Goal: Task Accomplishment & Management: Manage account settings

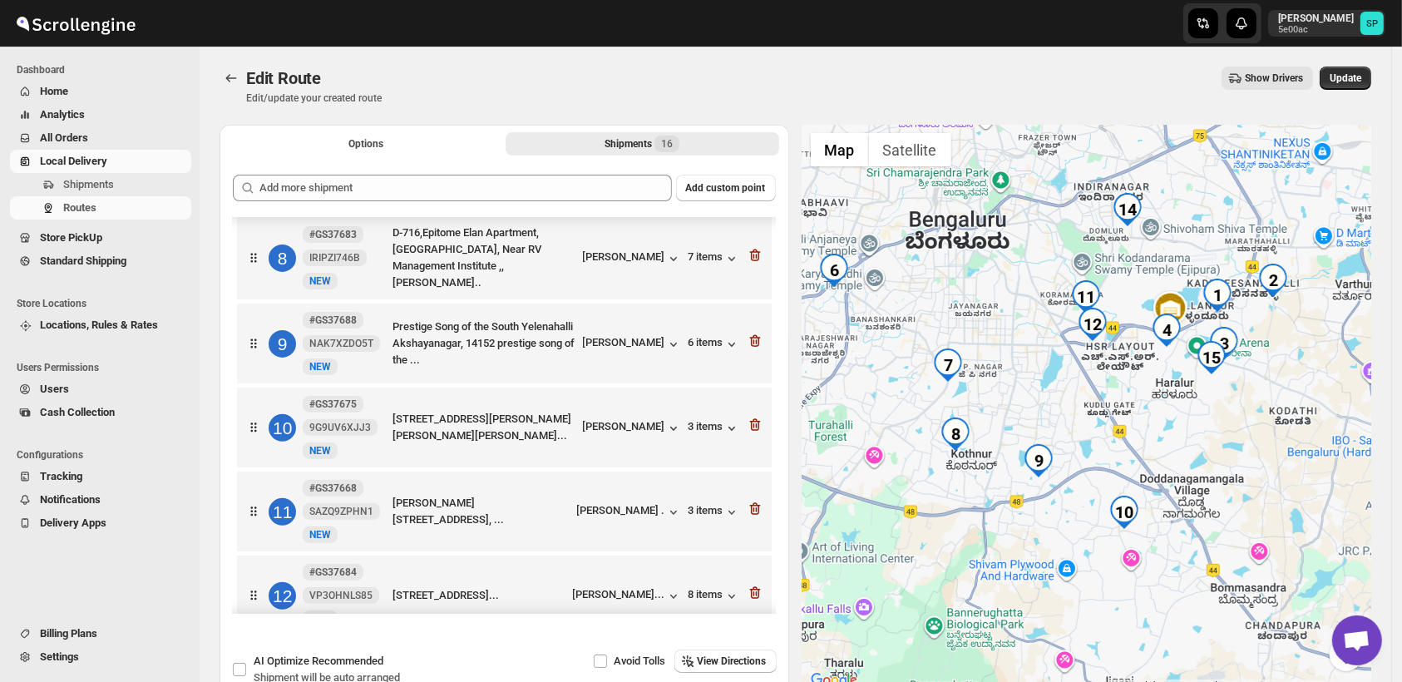
scroll to position [319, 0]
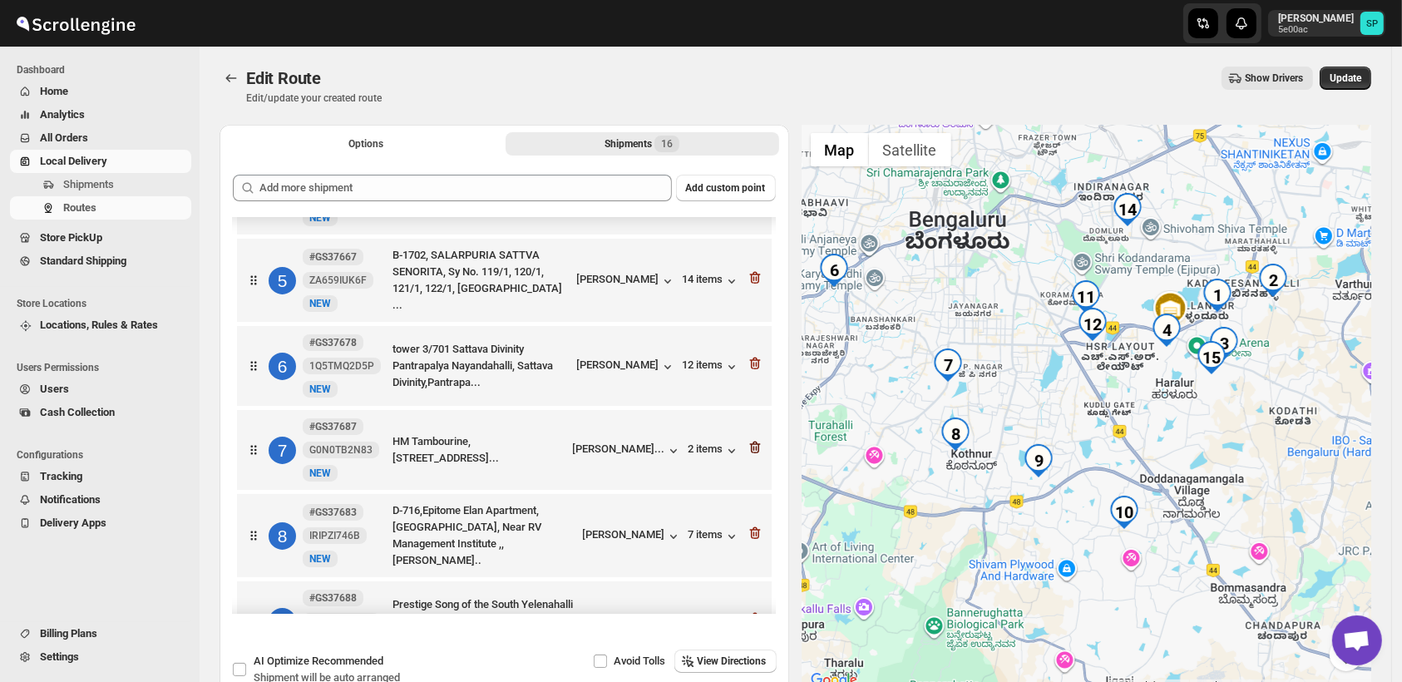
click at [749, 443] on icon "button" at bounding box center [754, 448] width 11 height 12
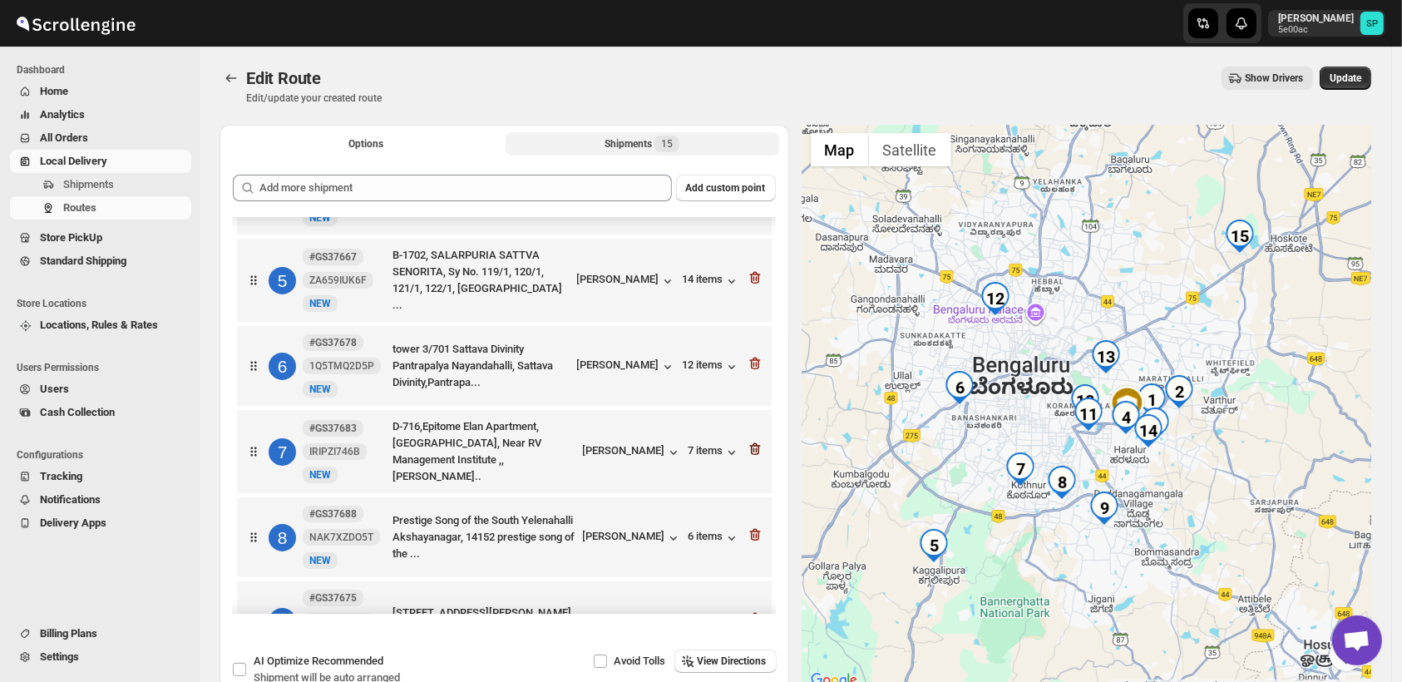
click at [747, 445] on icon "button" at bounding box center [755, 449] width 17 height 17
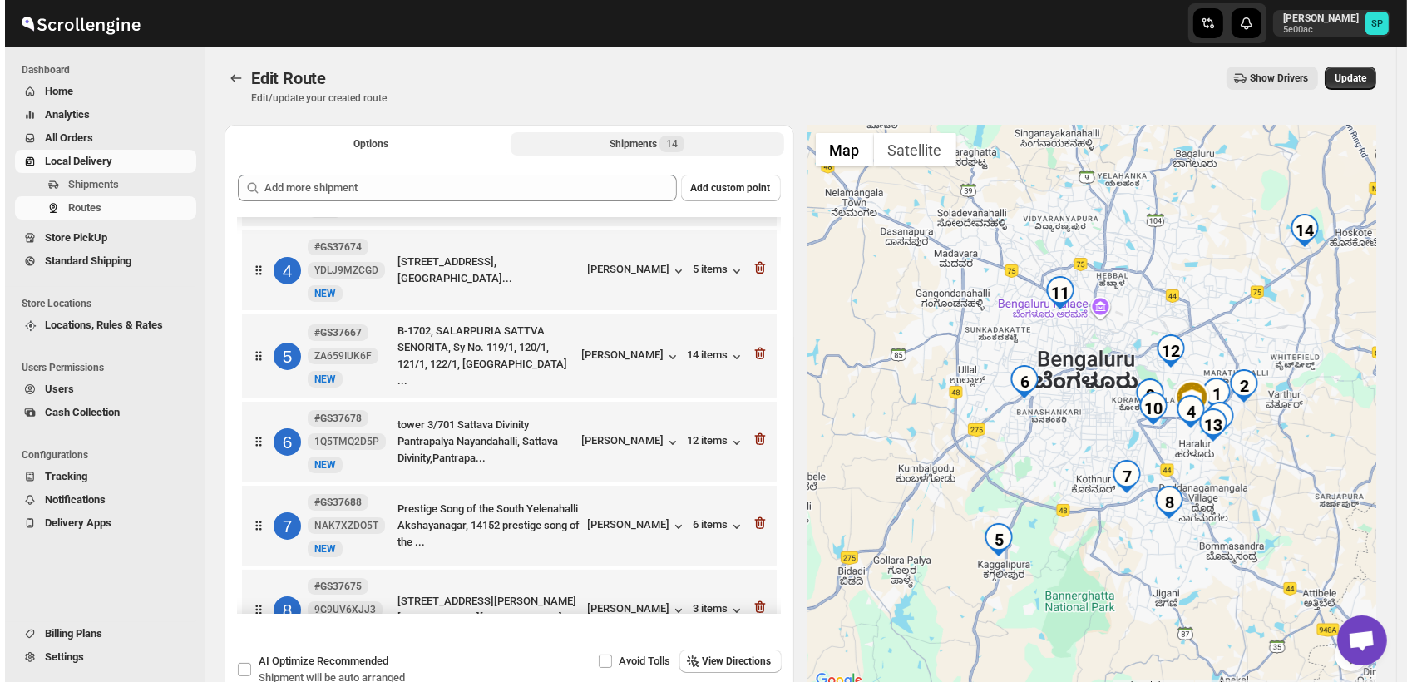
scroll to position [135, 0]
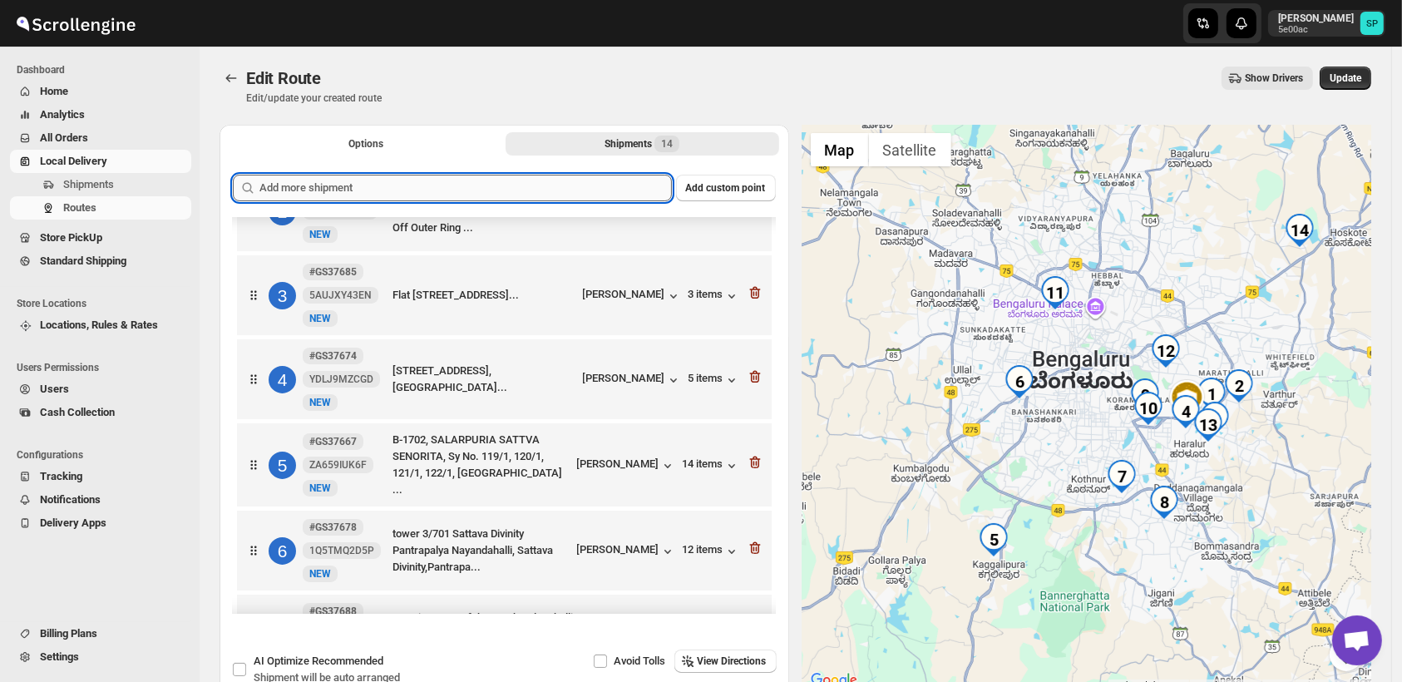
click at [459, 193] on input "text" at bounding box center [465, 188] width 413 height 27
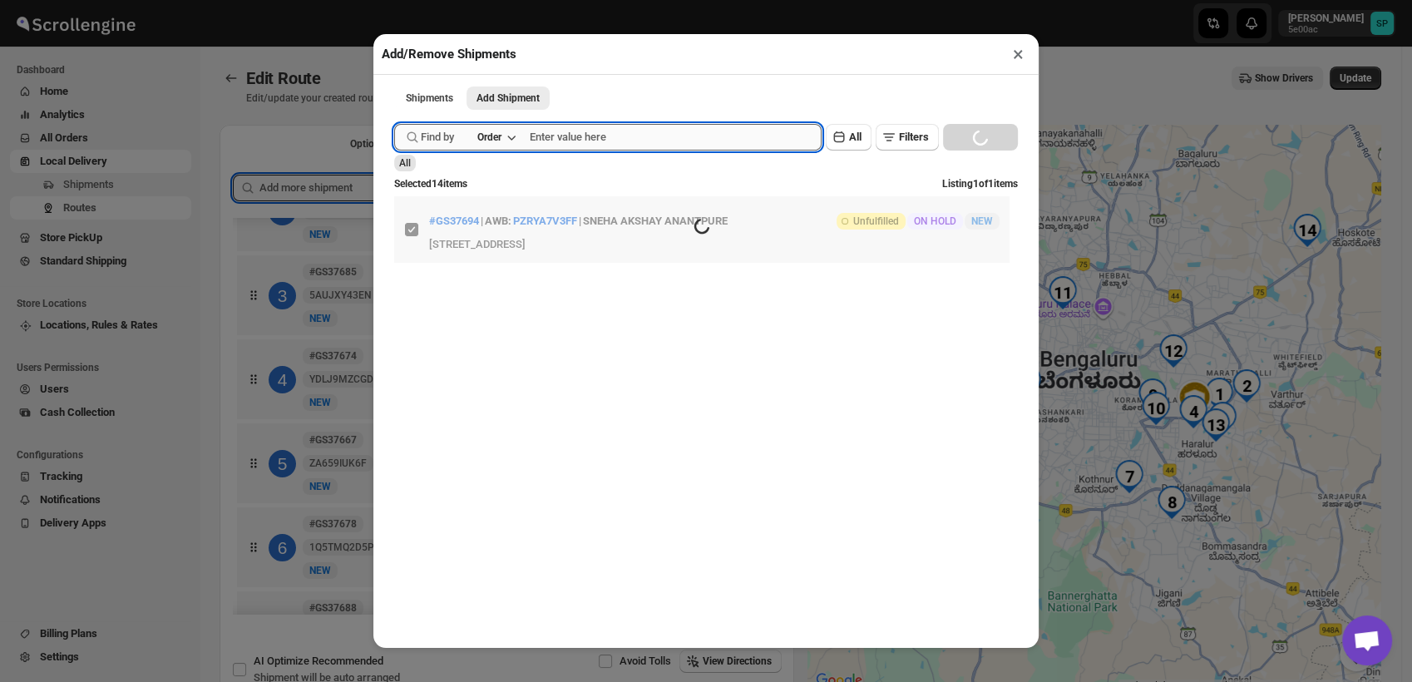
click at [651, 146] on input "text" at bounding box center [676, 137] width 292 height 27
paste input "GS37667"
type input "GS37667"
click at [394, 0] on button "Submit" at bounding box center [417, 8] width 47 height 17
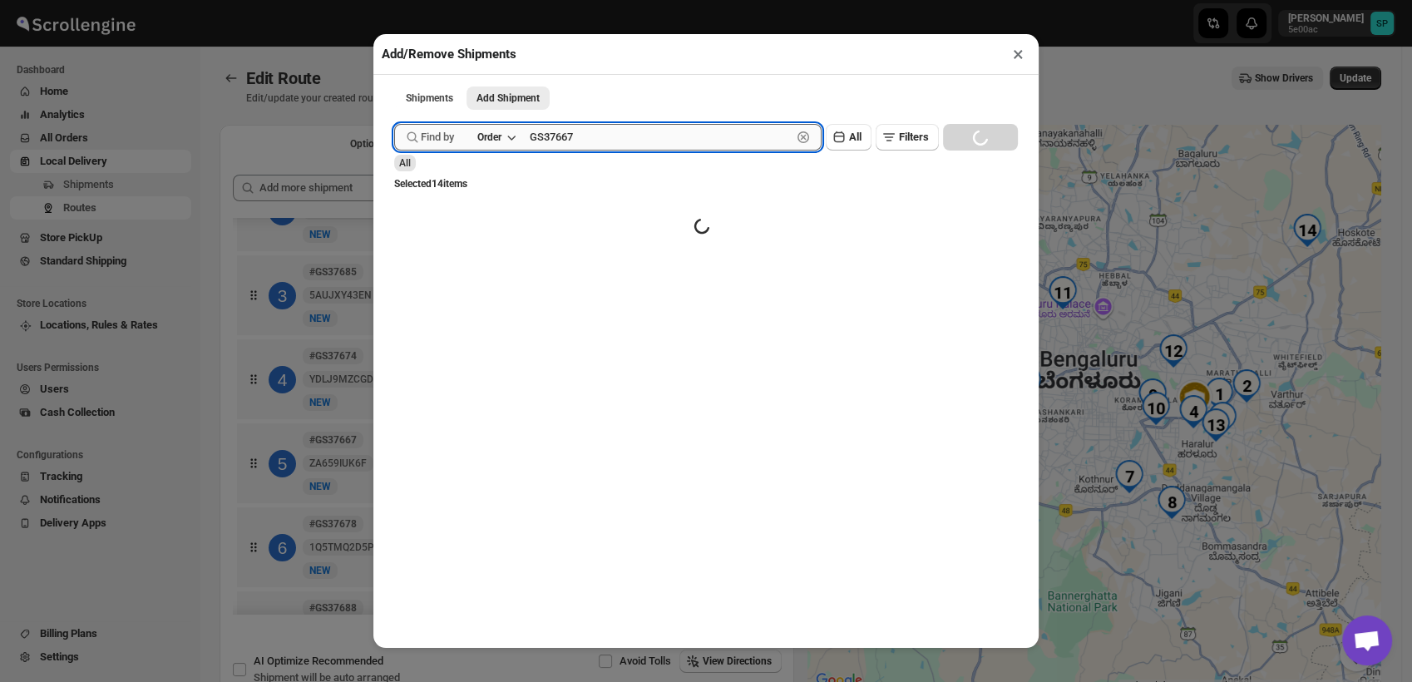
click at [639, 146] on input "GS37667" at bounding box center [661, 137] width 262 height 27
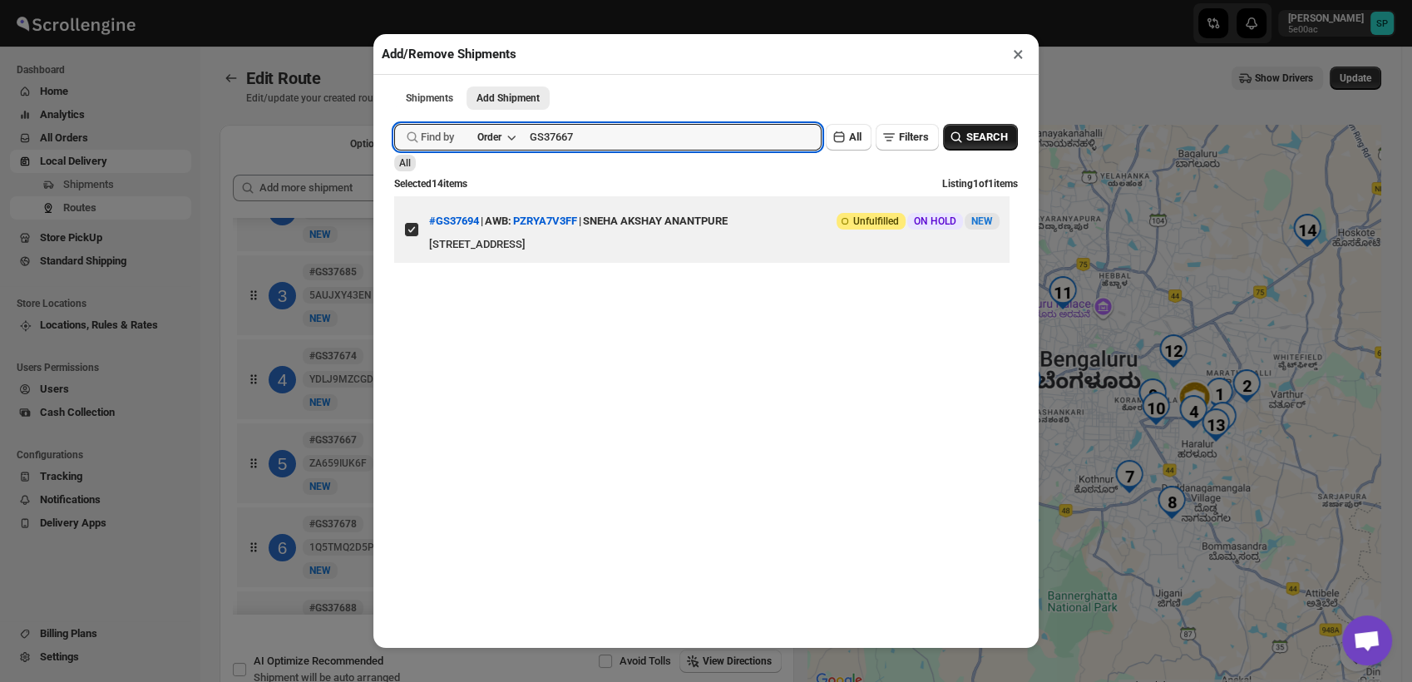
click at [977, 149] on button "SEARCH" at bounding box center [980, 137] width 75 height 27
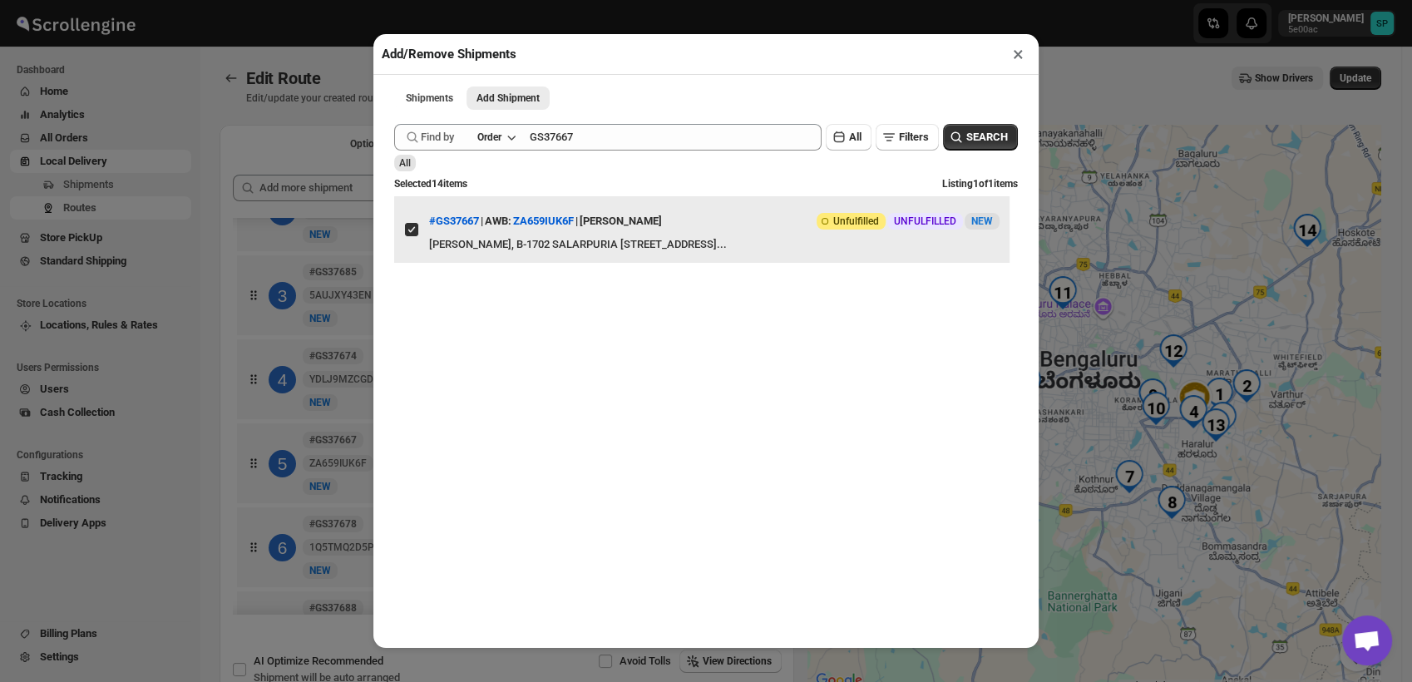
click at [408, 236] on input "View details for 68bd5523460e7d7809208da7" at bounding box center [411, 229] width 13 height 13
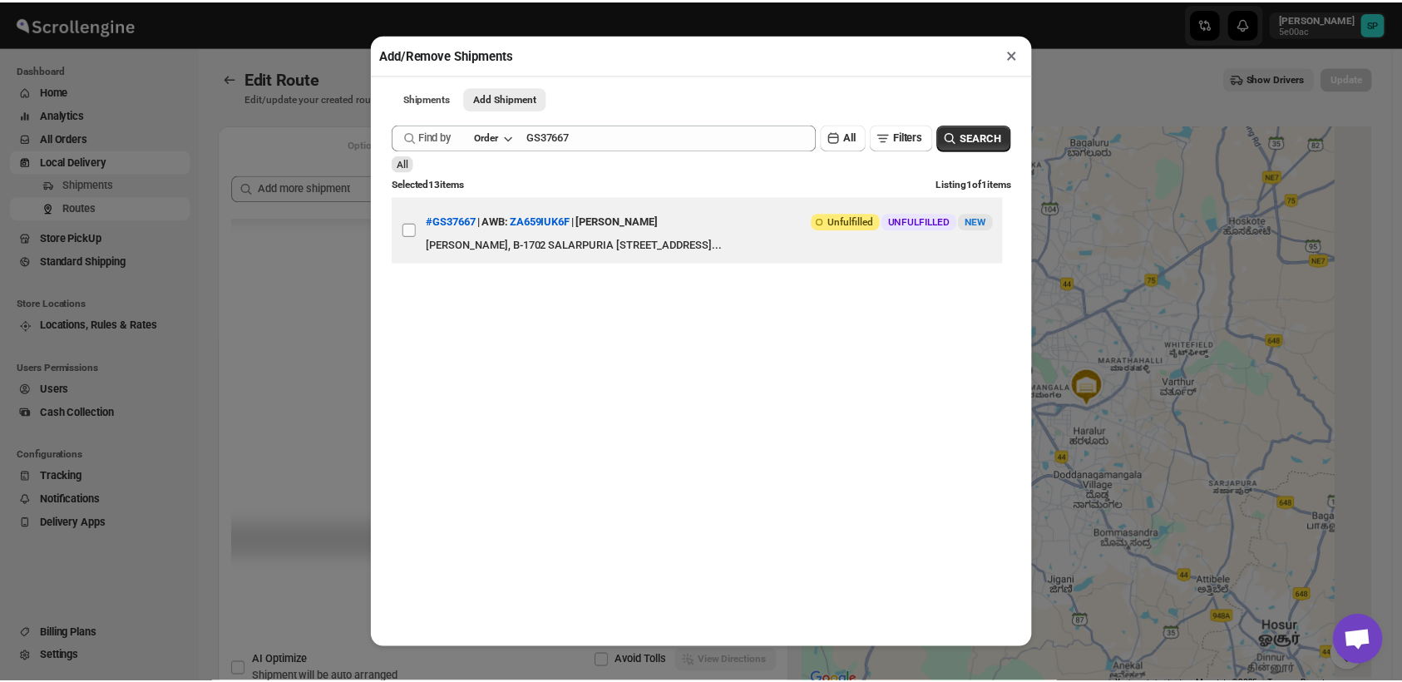
scroll to position [0, 0]
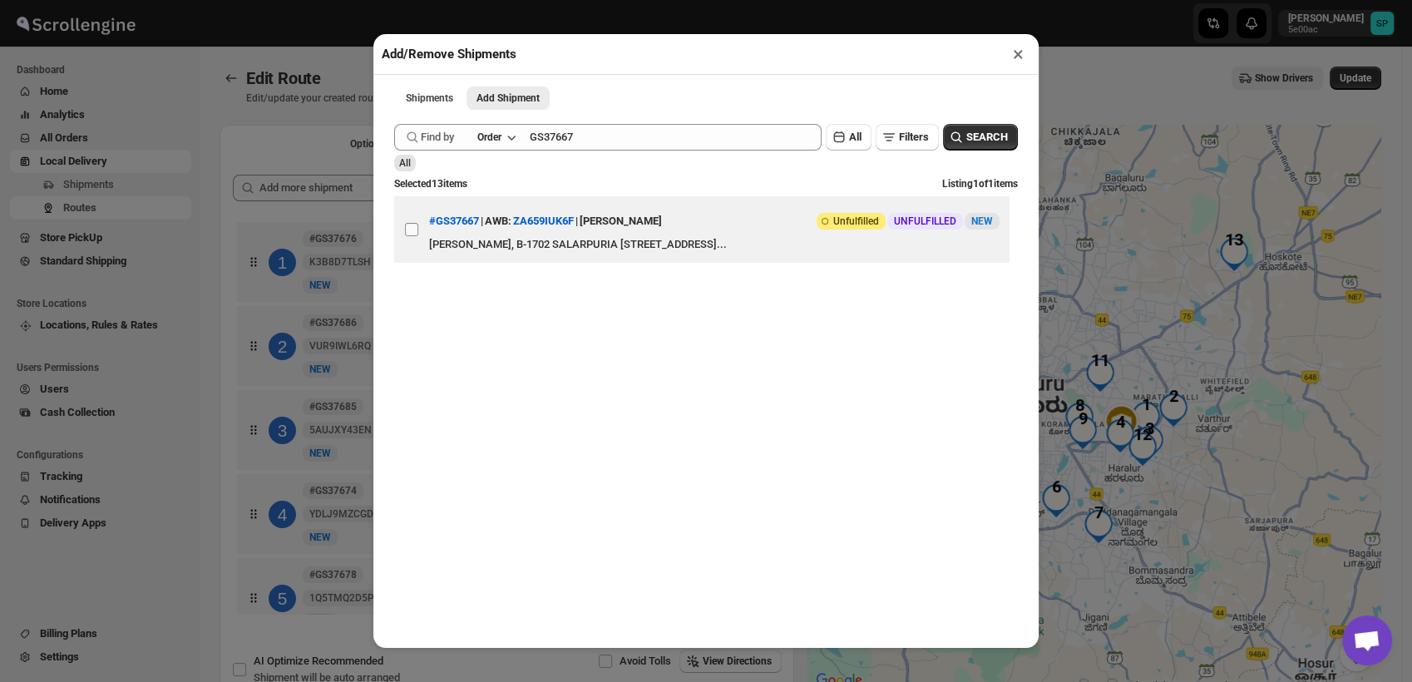
click at [409, 236] on input "View details for 68bd5523460e7d7809208da7" at bounding box center [411, 229] width 13 height 13
checkbox input "true"
click at [1020, 51] on button "×" at bounding box center [1018, 53] width 24 height 23
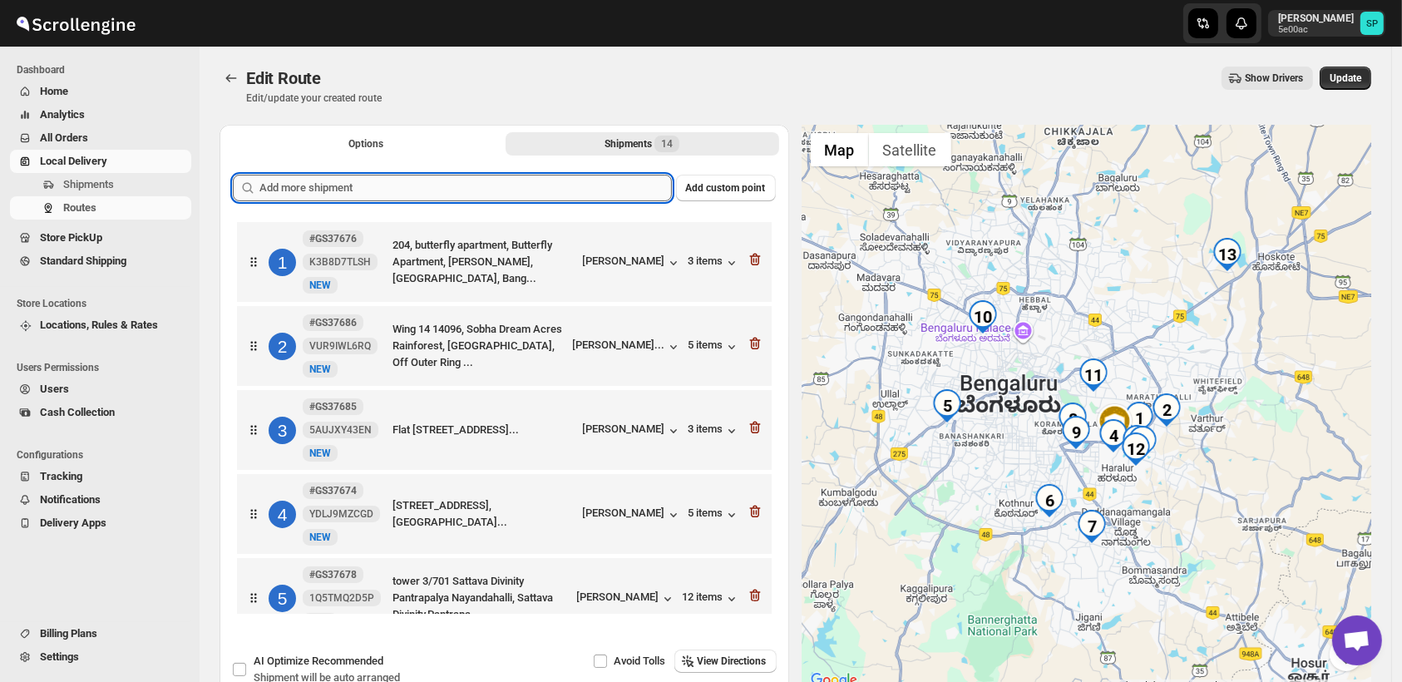
click at [456, 187] on input "text" at bounding box center [465, 188] width 413 height 27
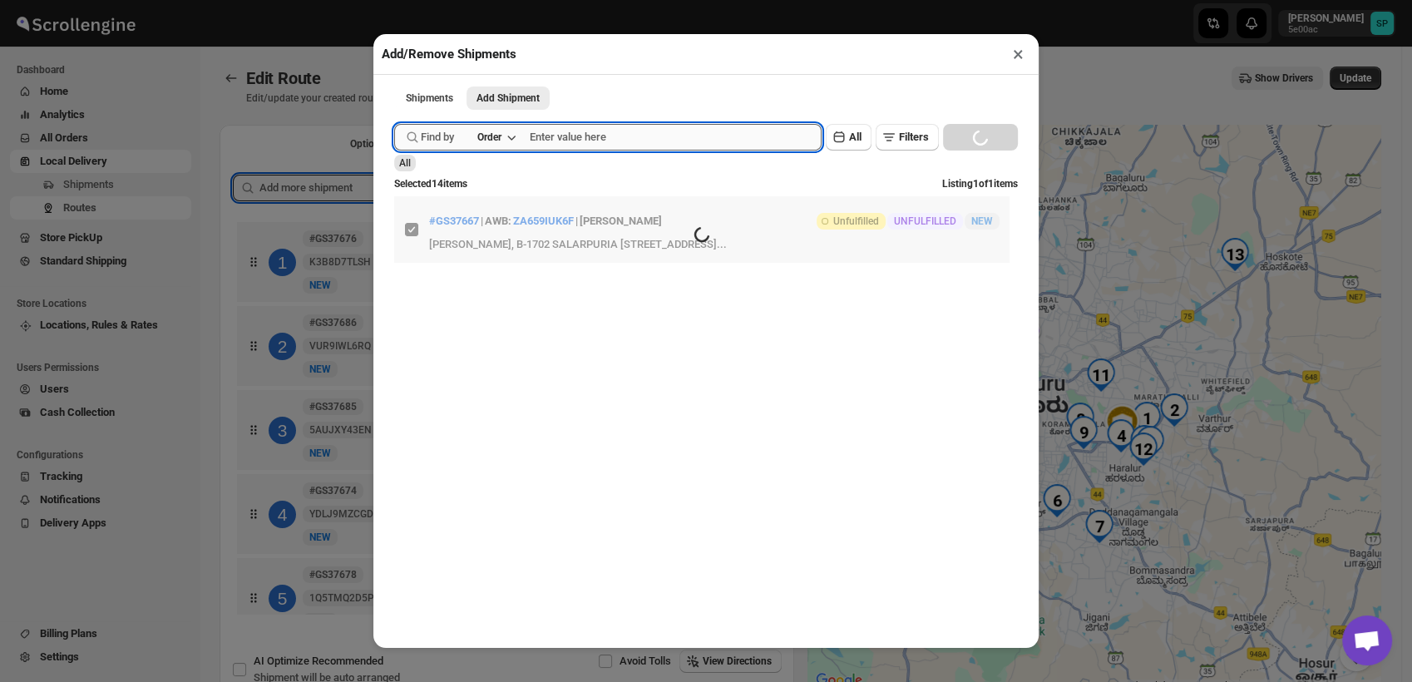
click at [650, 144] on input "text" at bounding box center [676, 137] width 292 height 27
paste input "GS37689"
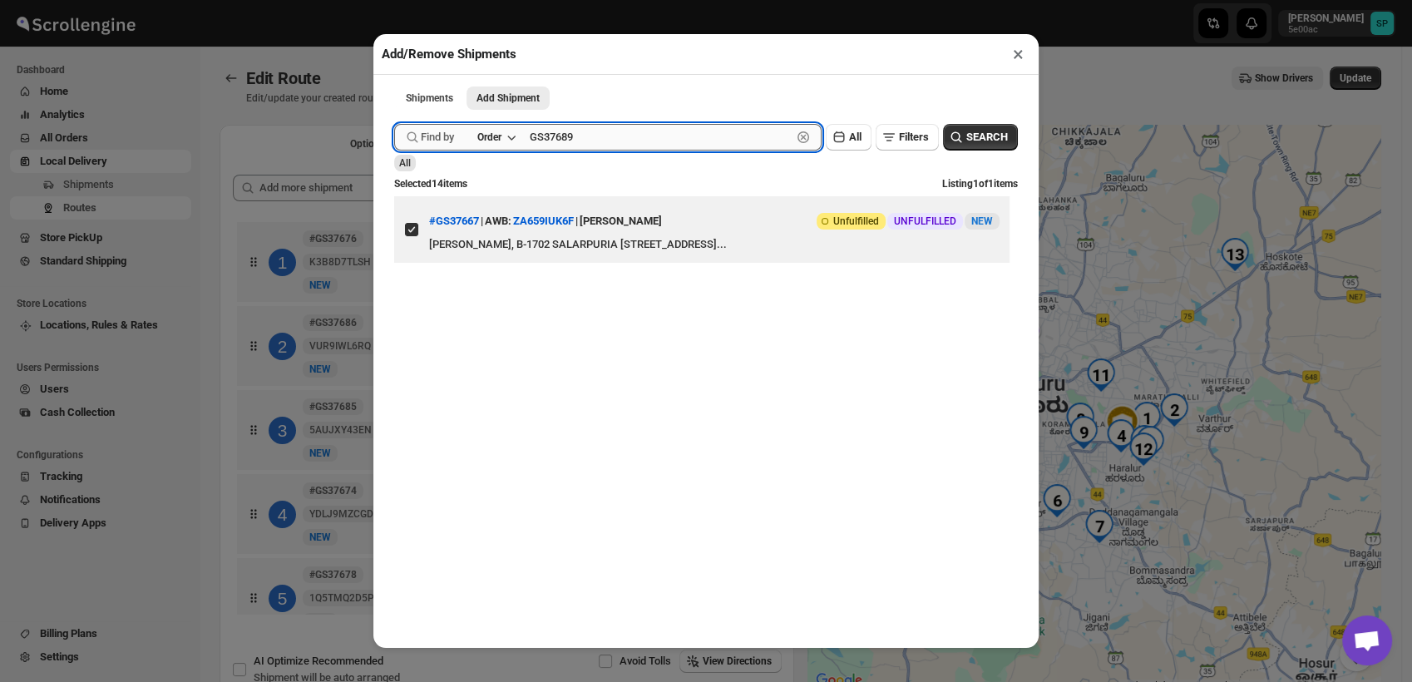
type input "GS37689"
click at [394, 0] on button "Submit" at bounding box center [417, 8] width 47 height 17
click at [409, 236] on input "View details for 68be77bd460e7d7809209baa" at bounding box center [411, 229] width 13 height 13
checkbox input "true"
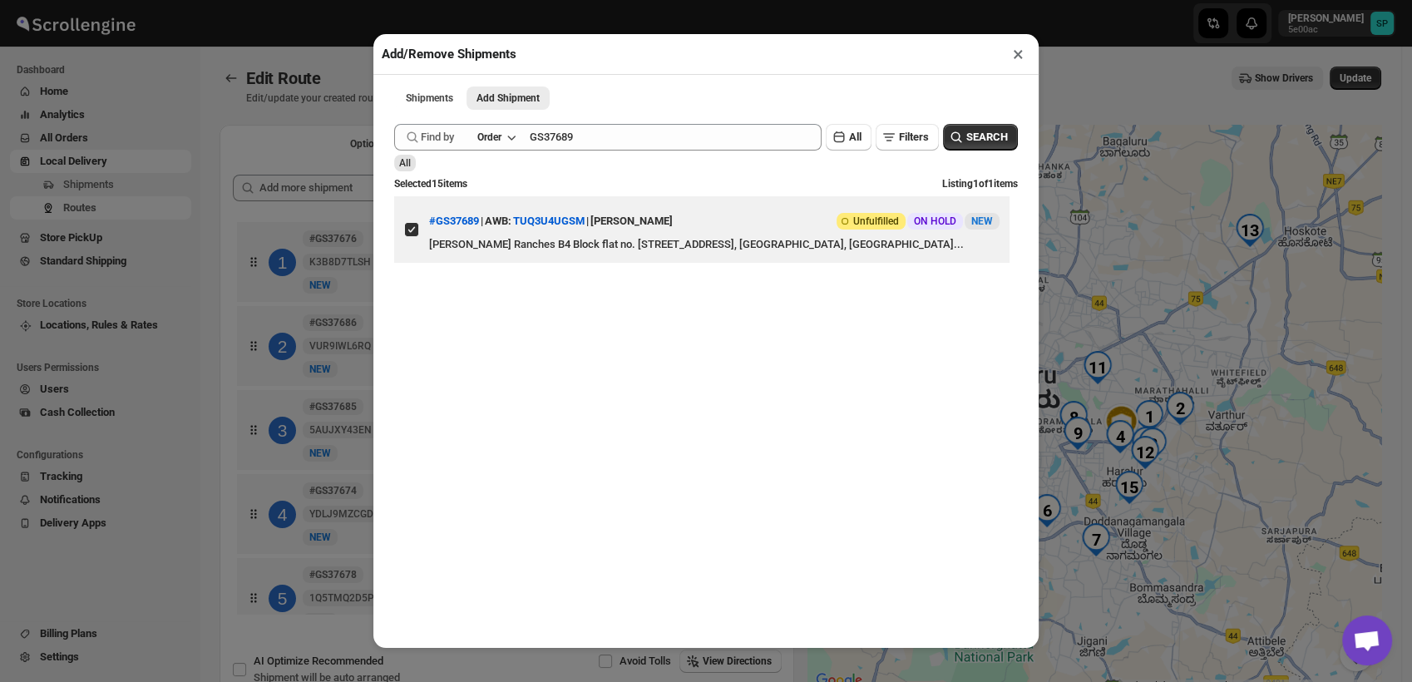
click at [1017, 57] on button "×" at bounding box center [1018, 53] width 24 height 23
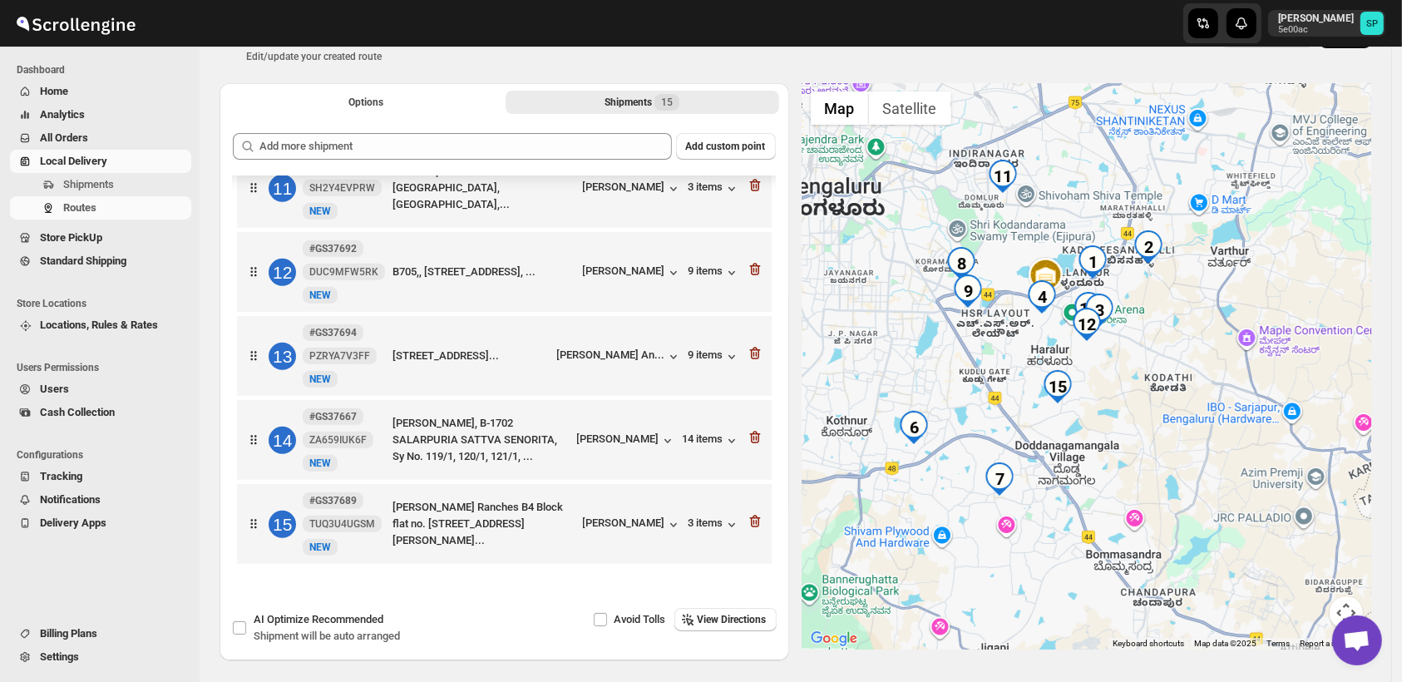
scroll to position [103, 0]
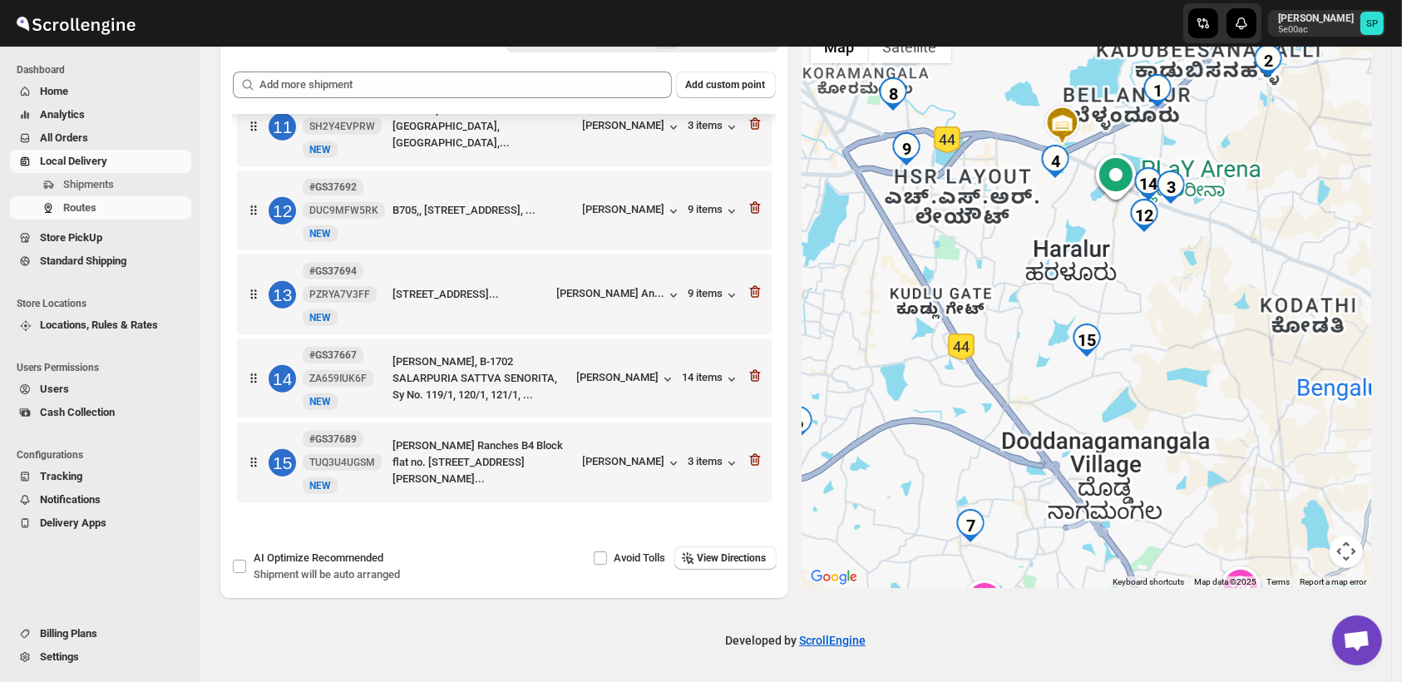
drag, startPoint x: 1098, startPoint y: 287, endPoint x: 1198, endPoint y: 300, distance: 101.5
click at [1198, 300] on div at bounding box center [1088, 305] width 570 height 566
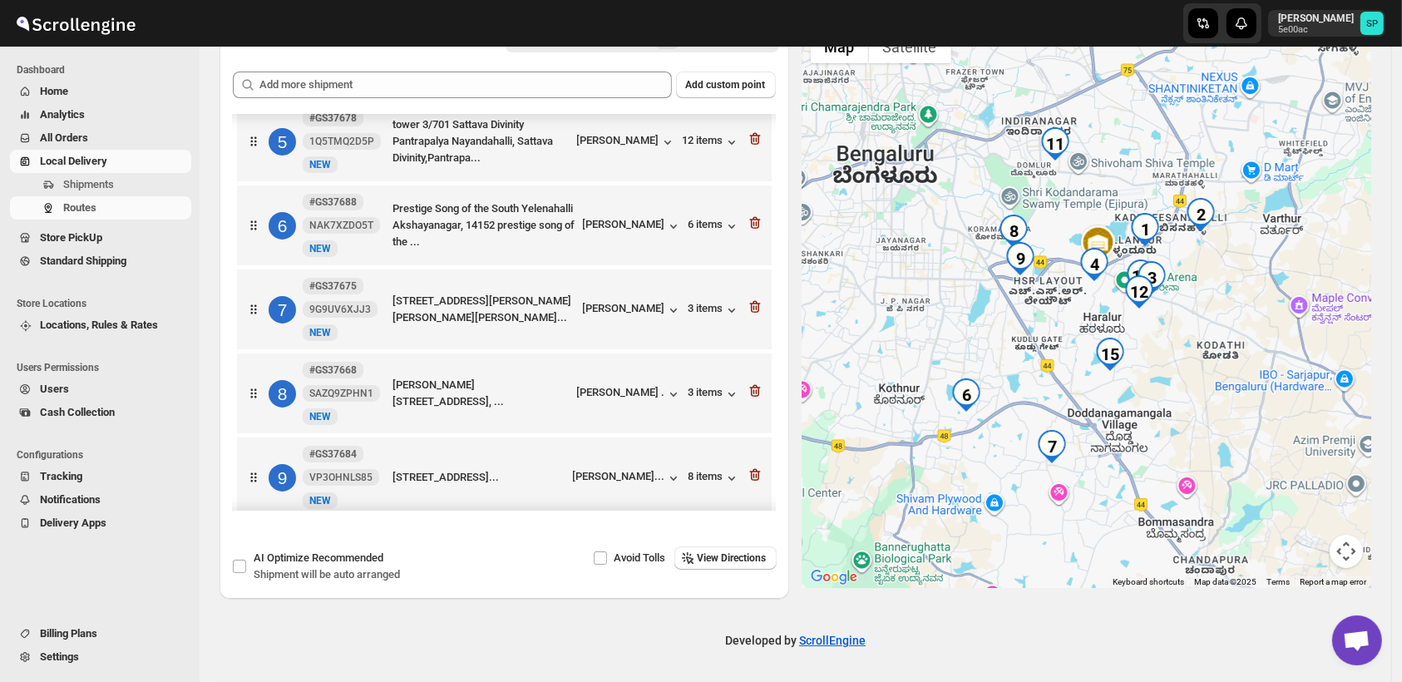
scroll to position [326, 0]
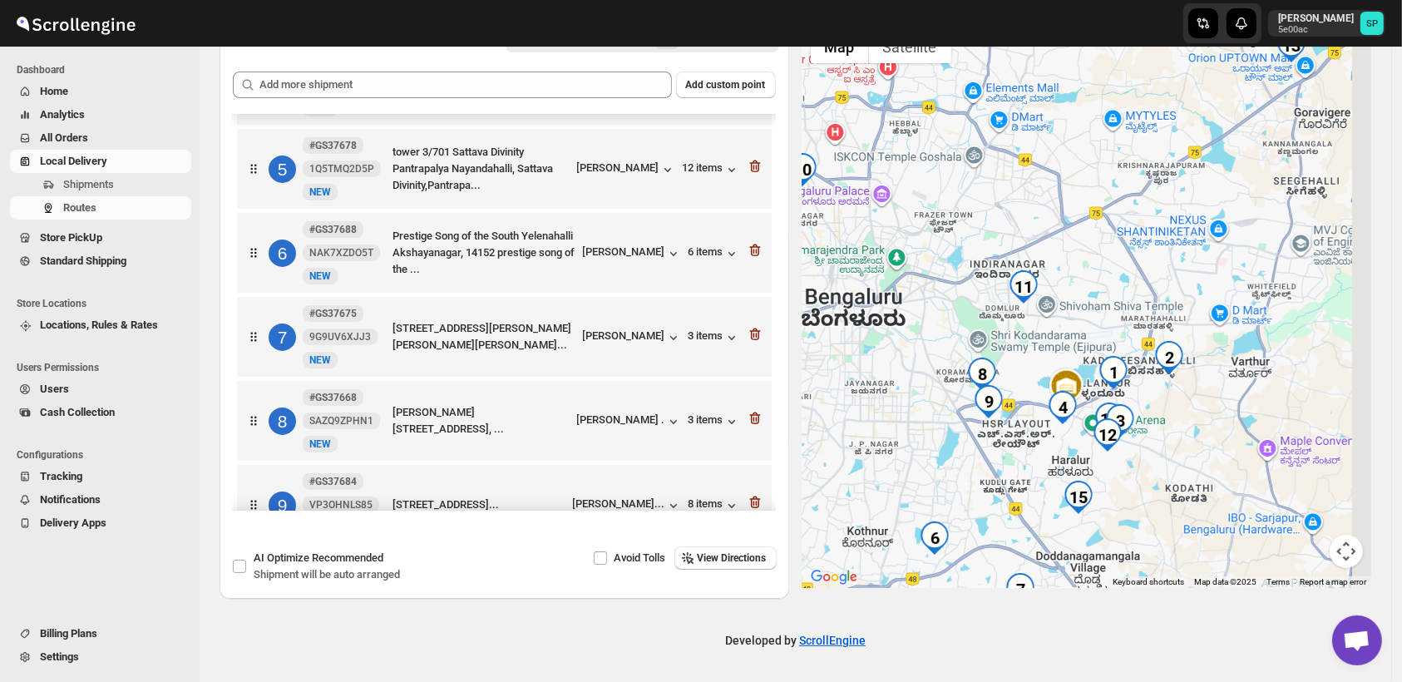
drag, startPoint x: 1253, startPoint y: 227, endPoint x: 1168, endPoint y: 447, distance: 236.5
click at [1168, 447] on div at bounding box center [1088, 305] width 570 height 566
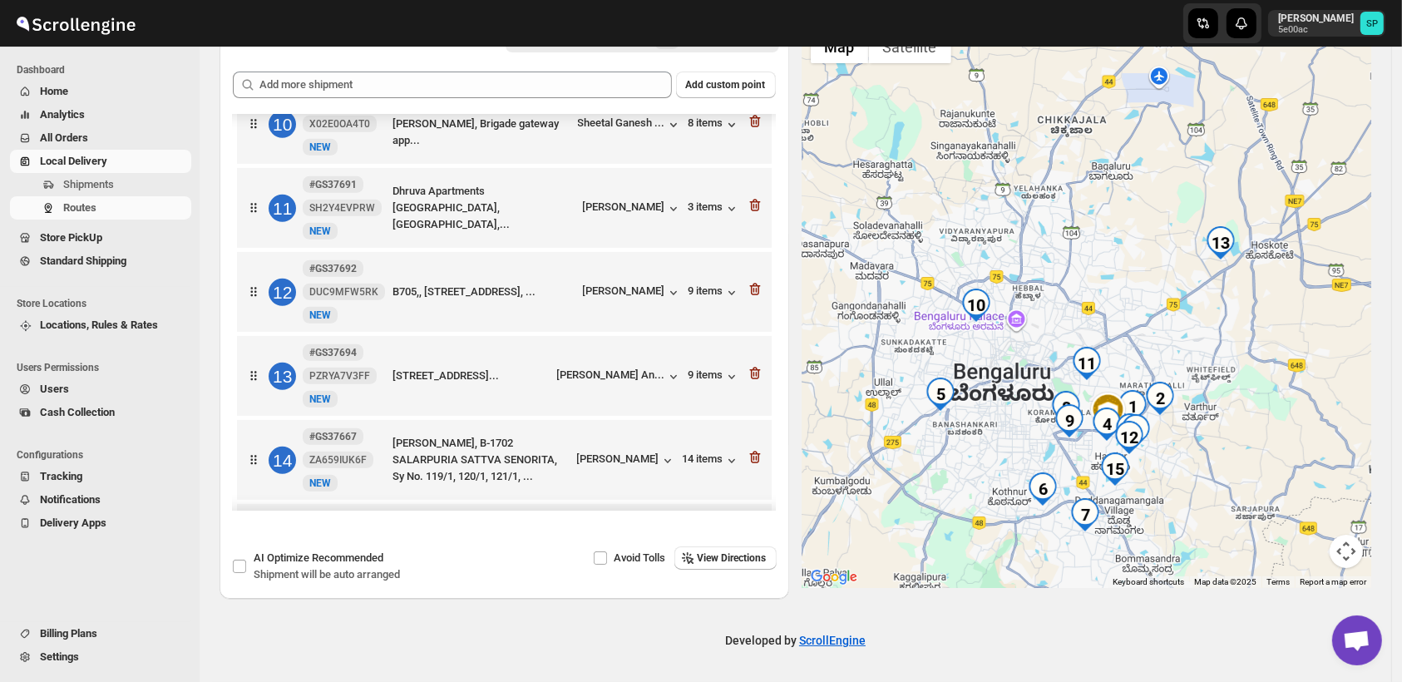
scroll to position [881, 0]
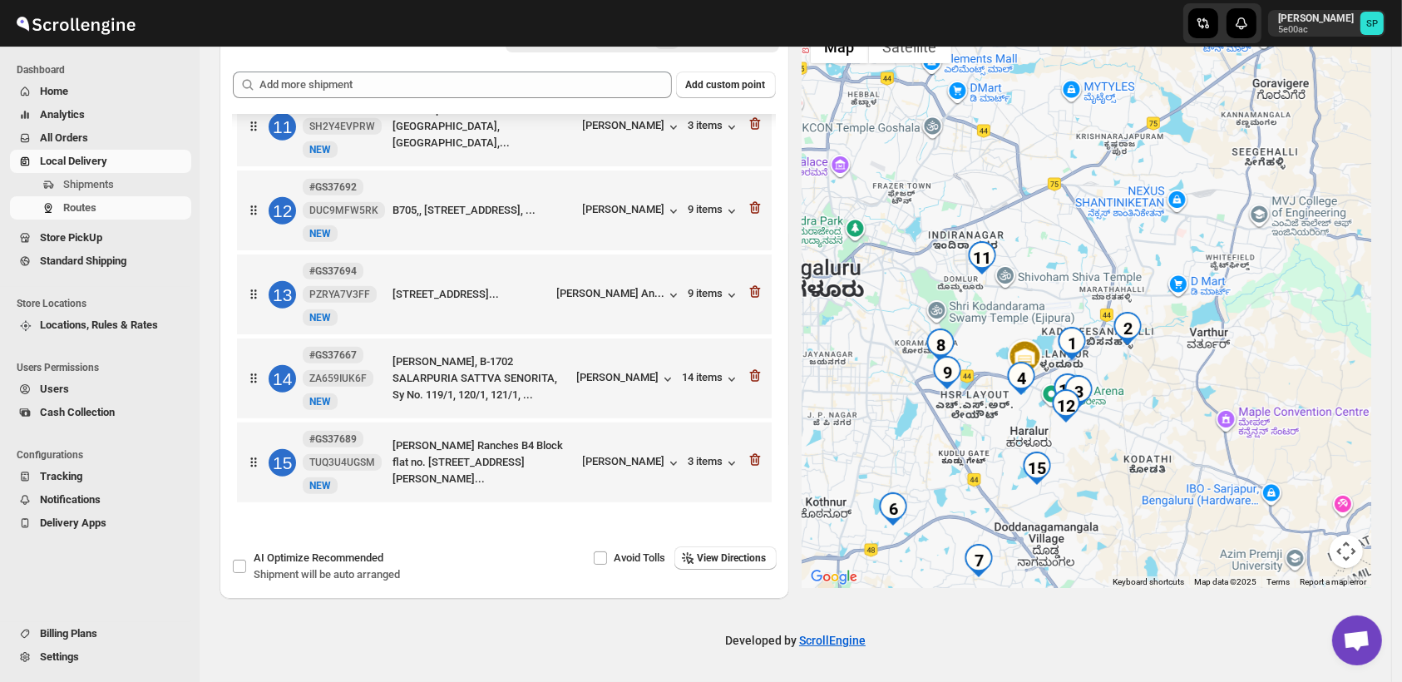
drag, startPoint x: 1144, startPoint y: 480, endPoint x: 1173, endPoint y: 368, distance: 116.2
click at [1173, 368] on div at bounding box center [1088, 305] width 570 height 566
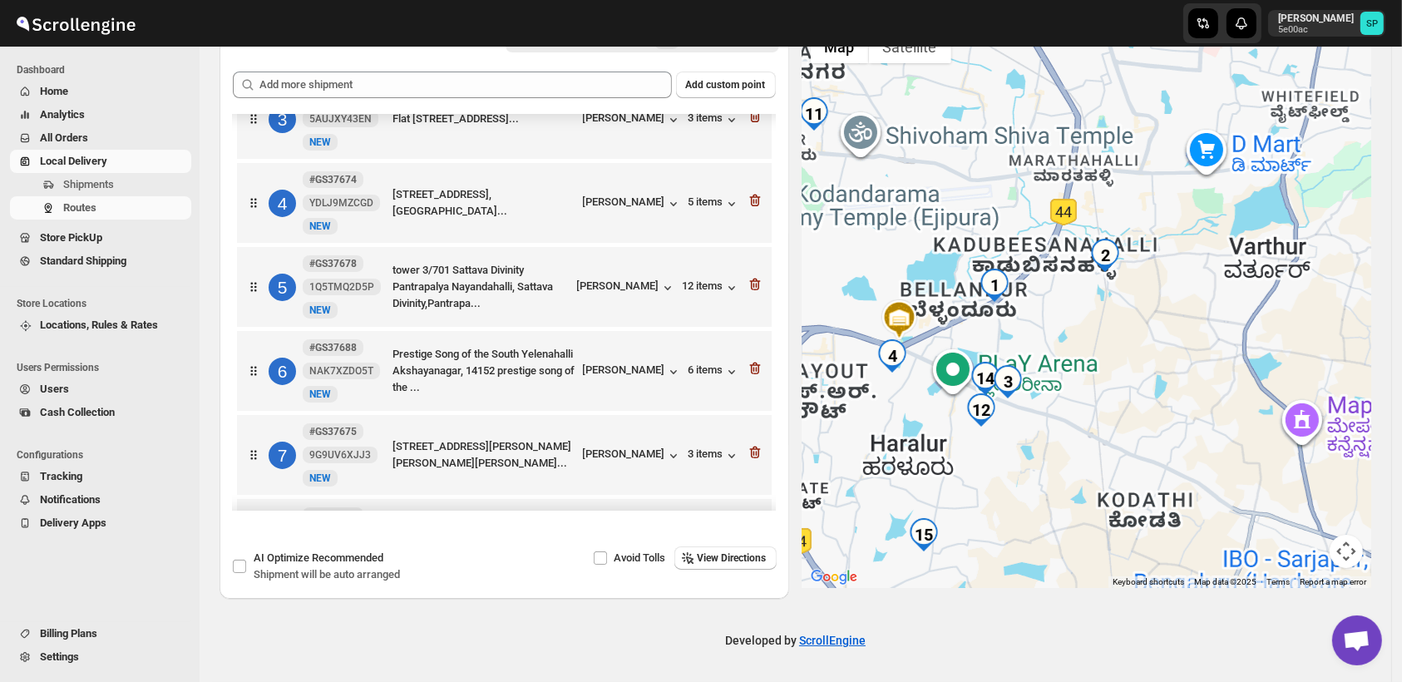
scroll to position [0, 0]
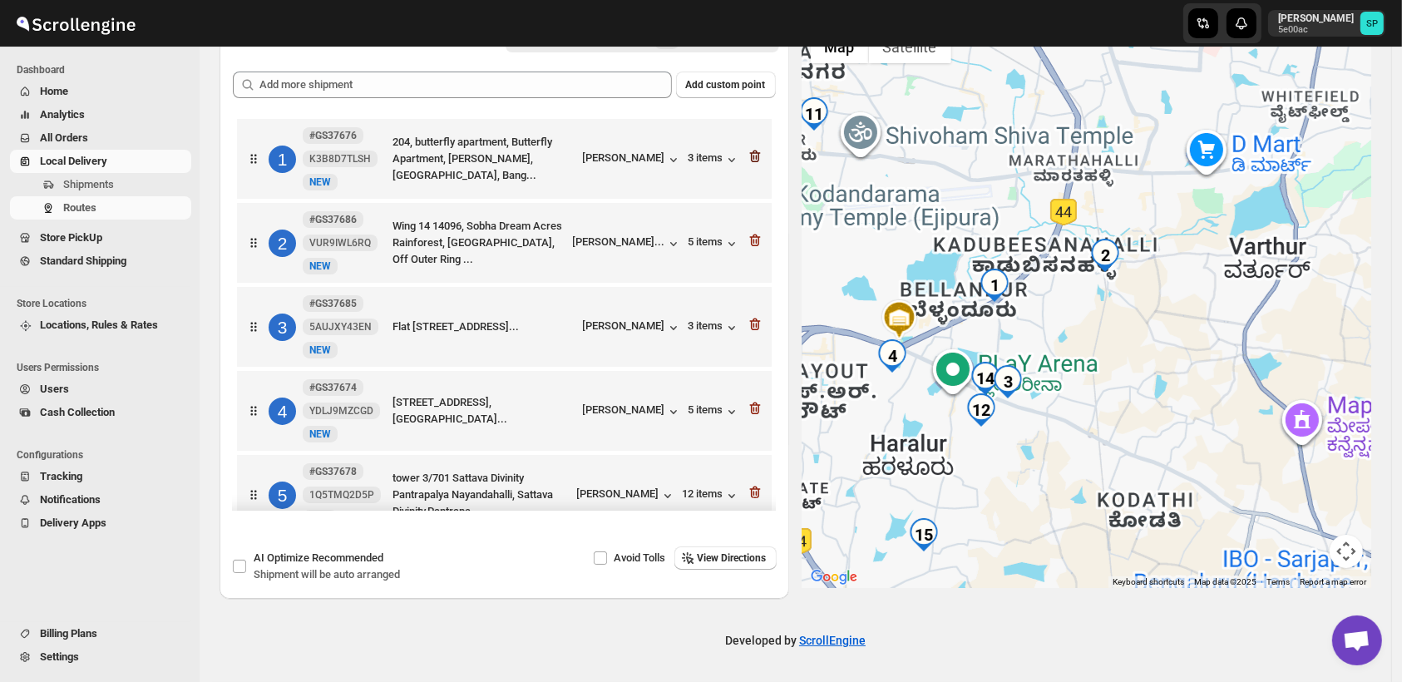
click at [747, 156] on icon "button" at bounding box center [755, 156] width 17 height 17
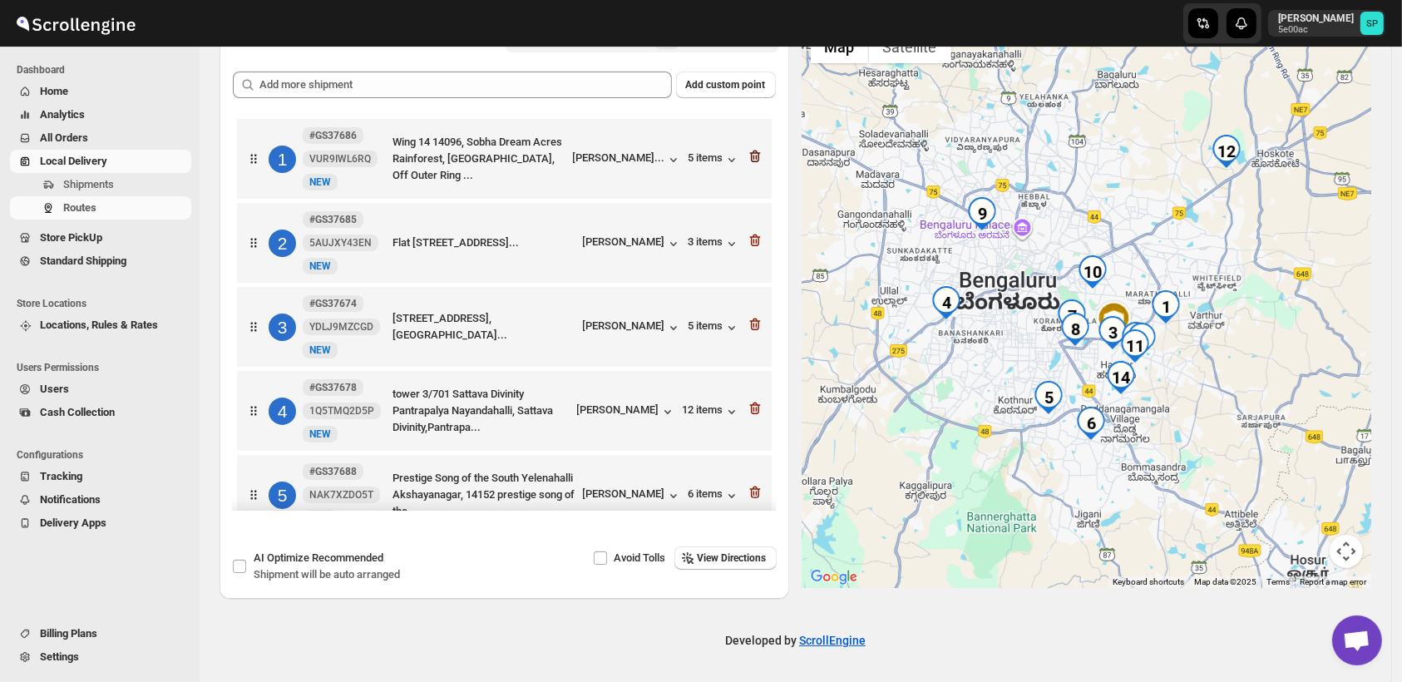
click at [749, 156] on icon "button" at bounding box center [754, 157] width 11 height 12
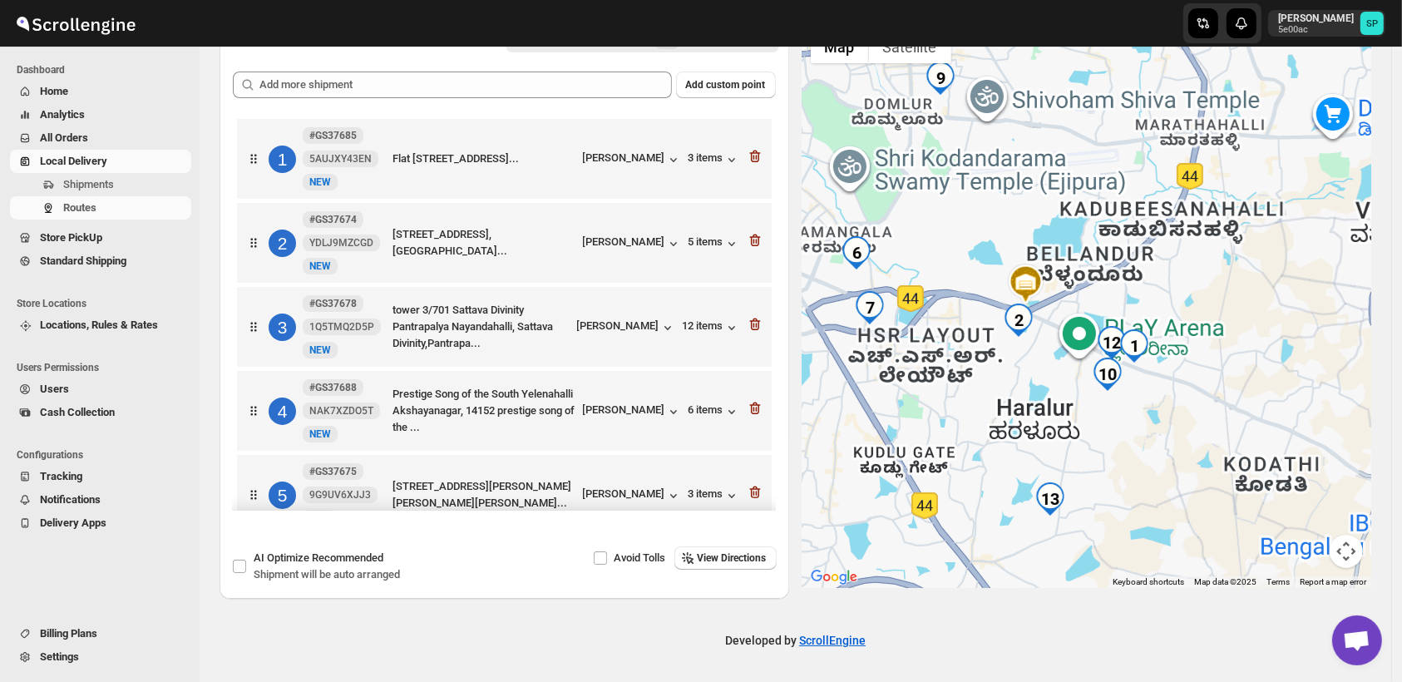
drag, startPoint x: 1078, startPoint y: 408, endPoint x: 1277, endPoint y: 389, distance: 200.4
click at [1277, 389] on div at bounding box center [1088, 305] width 570 height 566
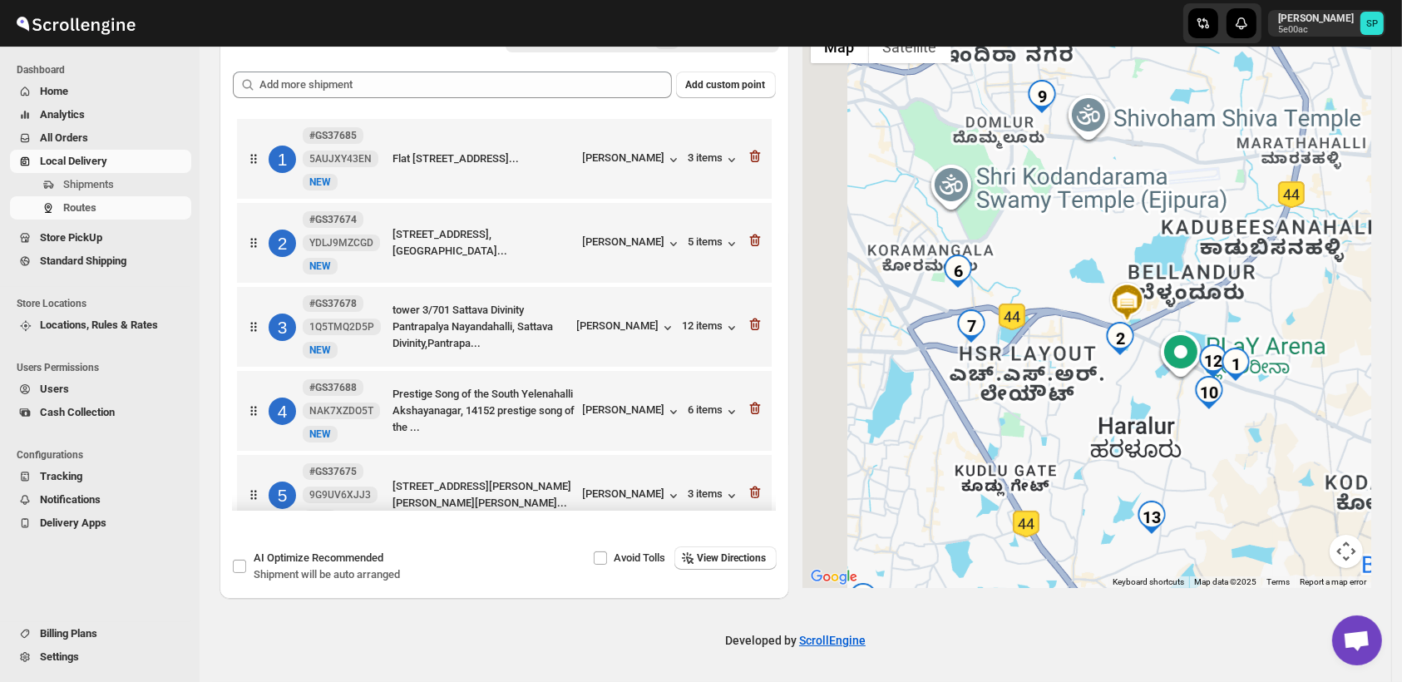
drag, startPoint x: 969, startPoint y: 375, endPoint x: 812, endPoint y: 397, distance: 158.7
click at [1084, 397] on div at bounding box center [1088, 305] width 570 height 566
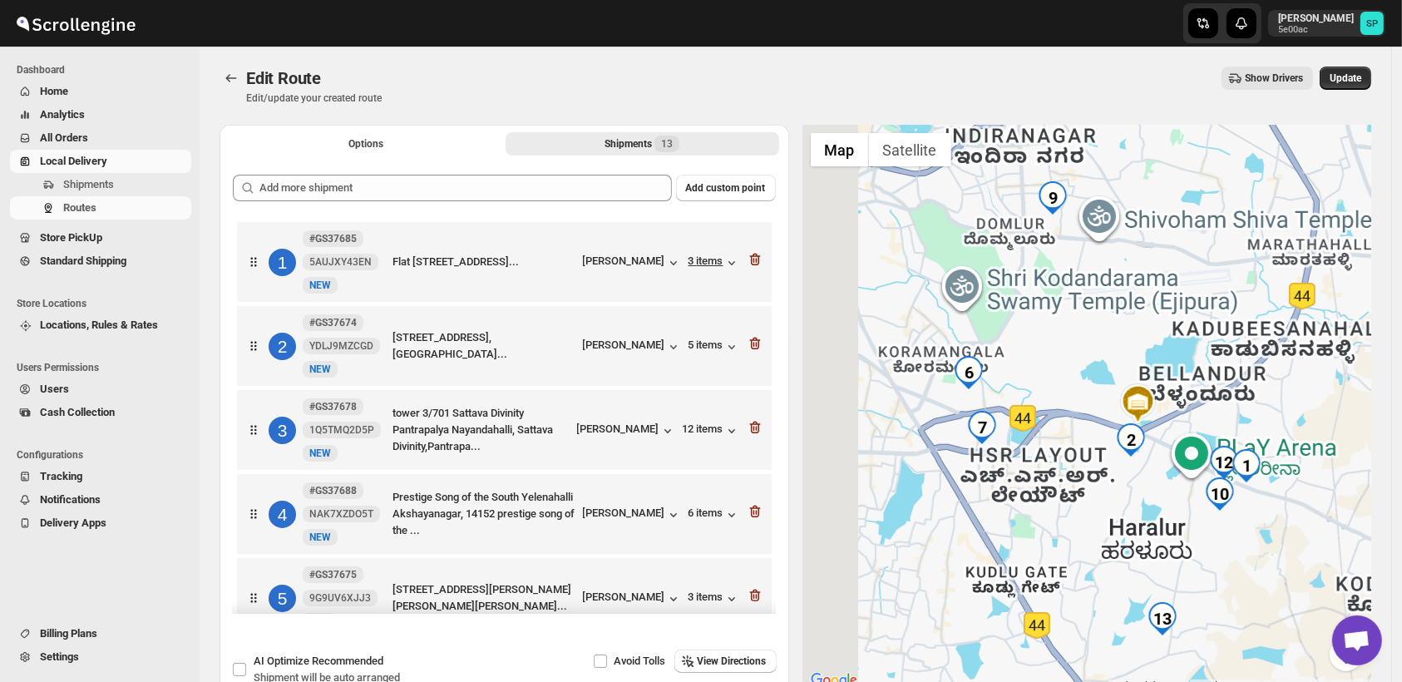
click at [724, 268] on icon "button" at bounding box center [732, 262] width 17 height 17
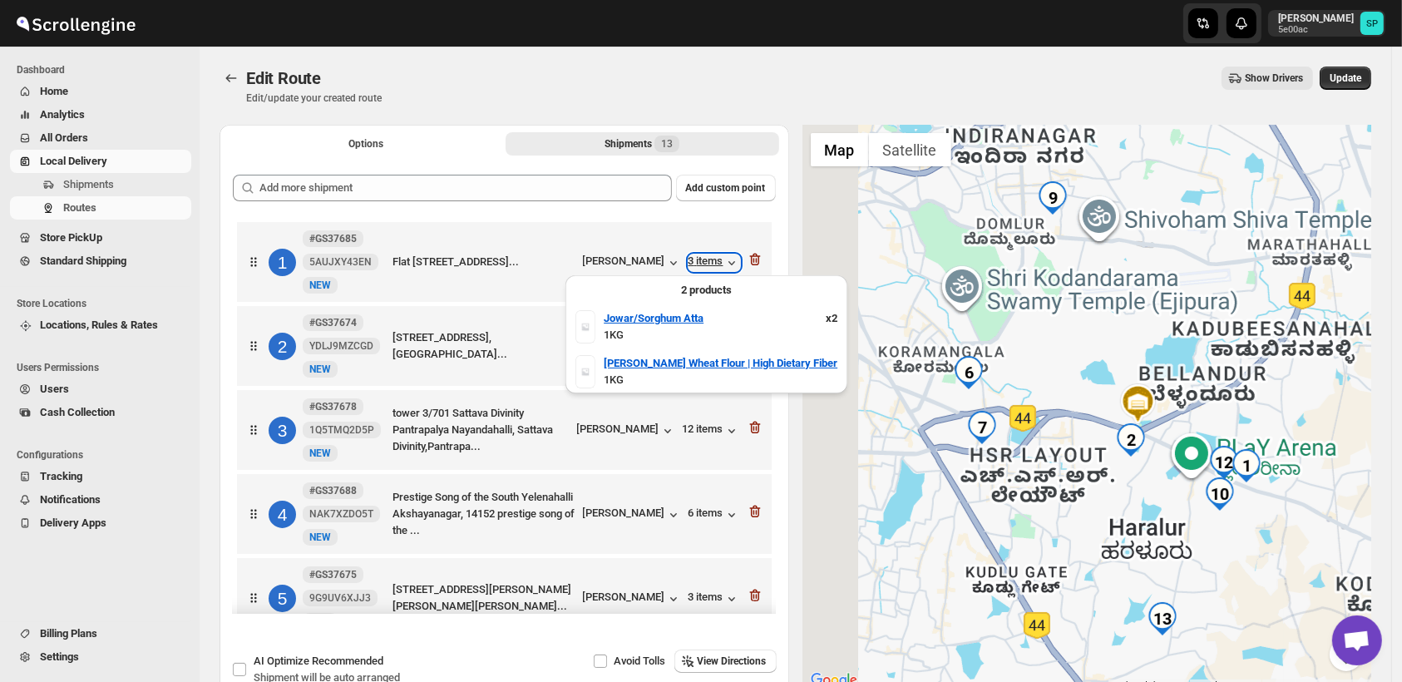
click at [714, 263] on div "3 items" at bounding box center [715, 262] width 52 height 17
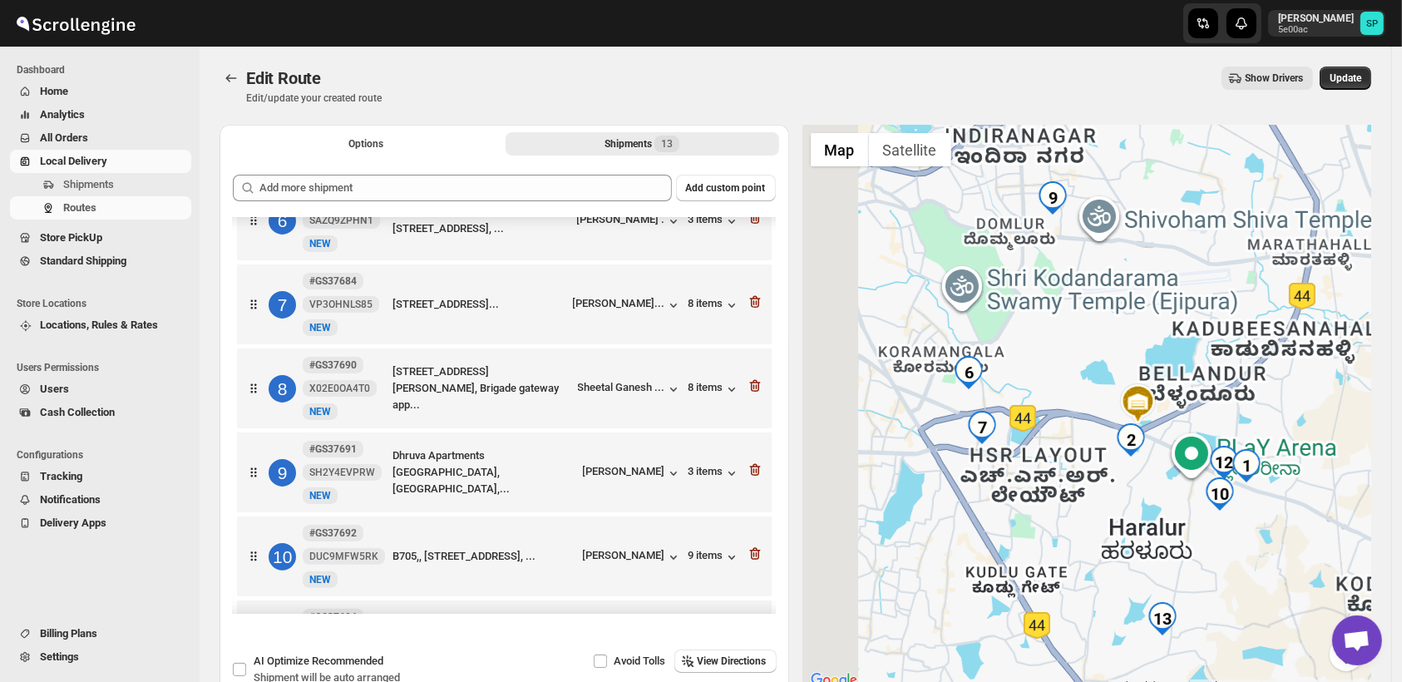
scroll to position [646, 0]
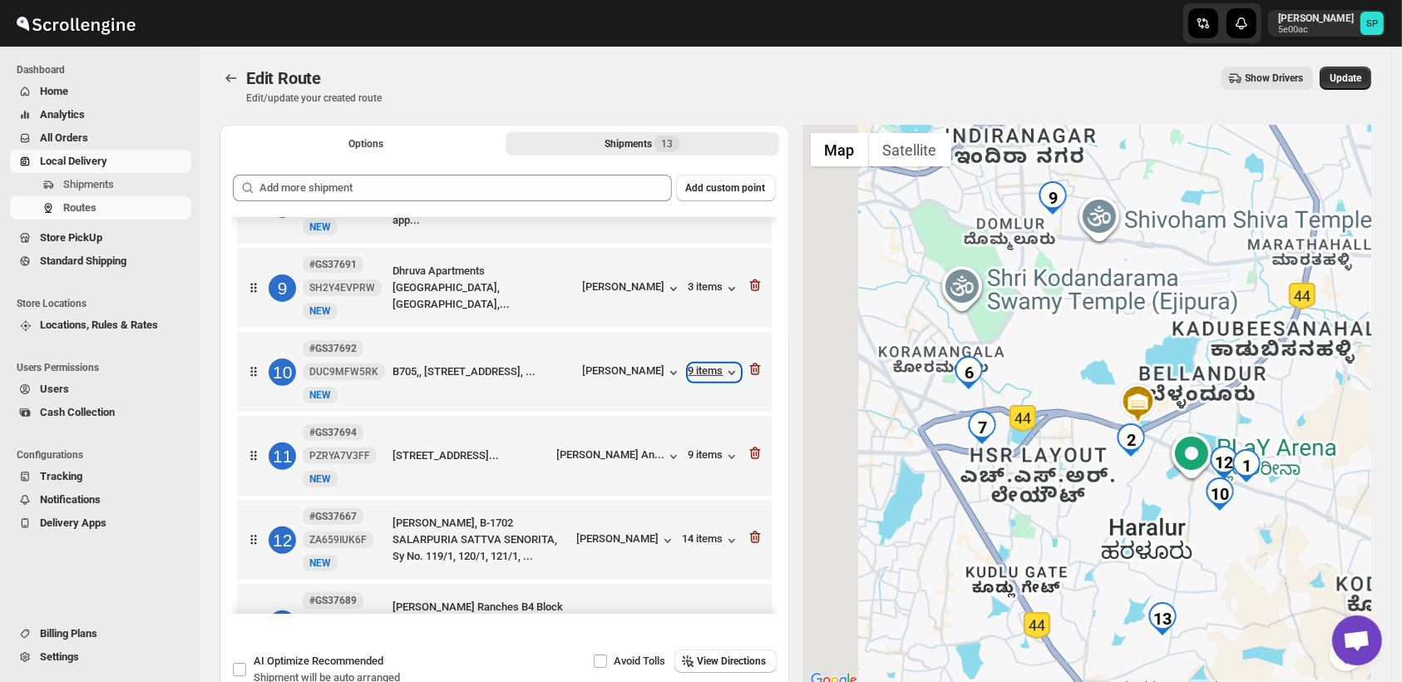
click at [709, 378] on div "9 items" at bounding box center [715, 372] width 52 height 17
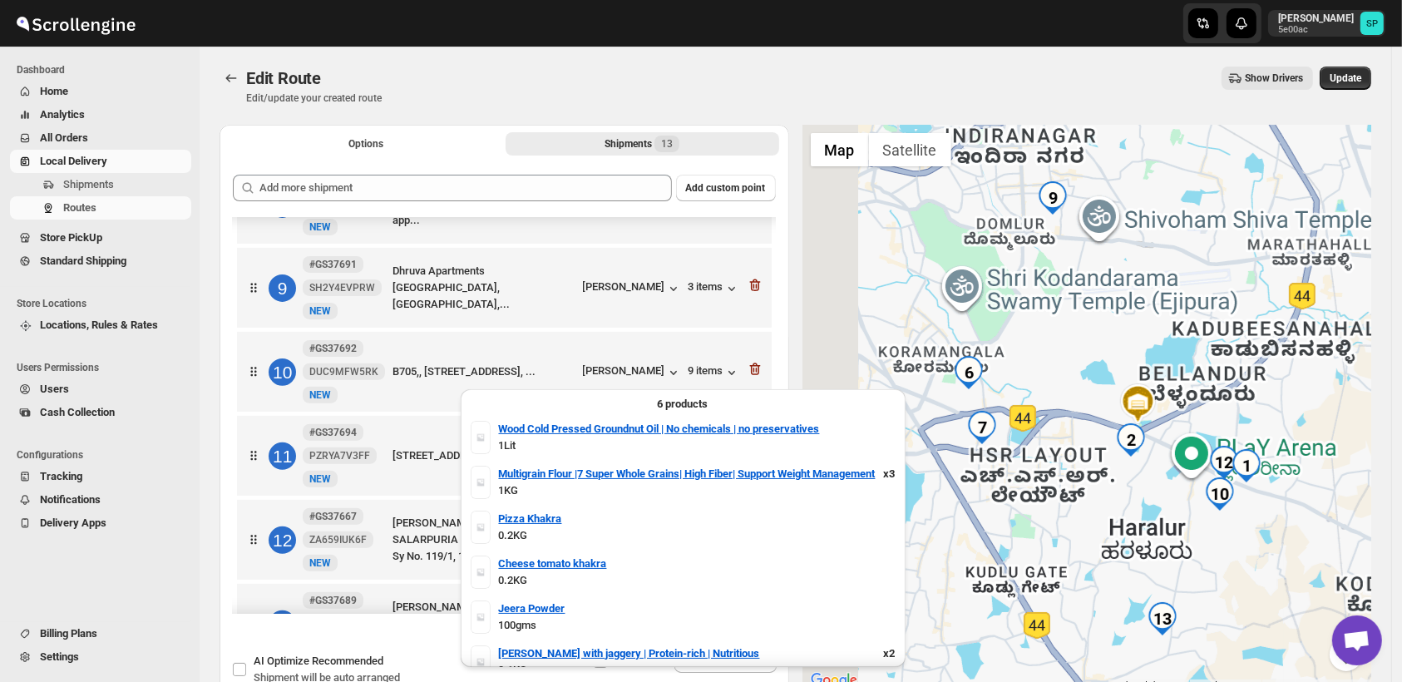
scroll to position [0, 0]
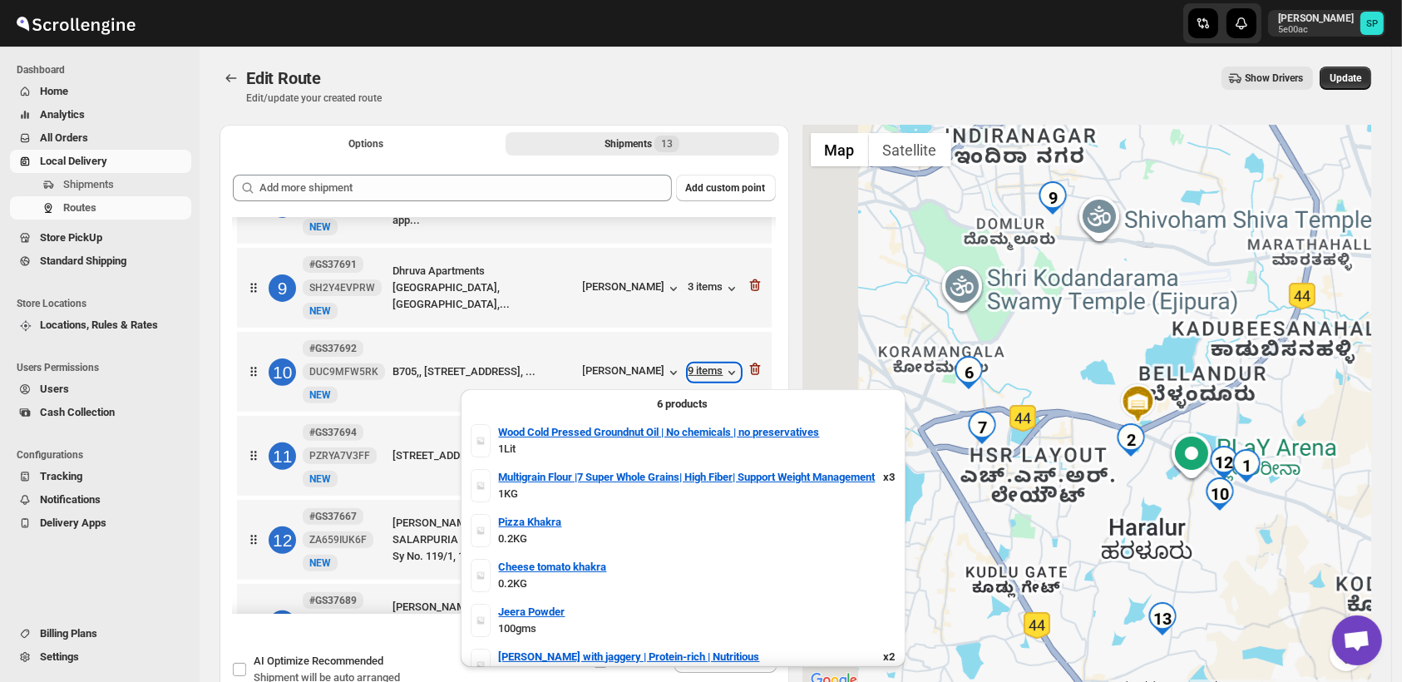
click at [694, 376] on div "9 items" at bounding box center [715, 372] width 52 height 17
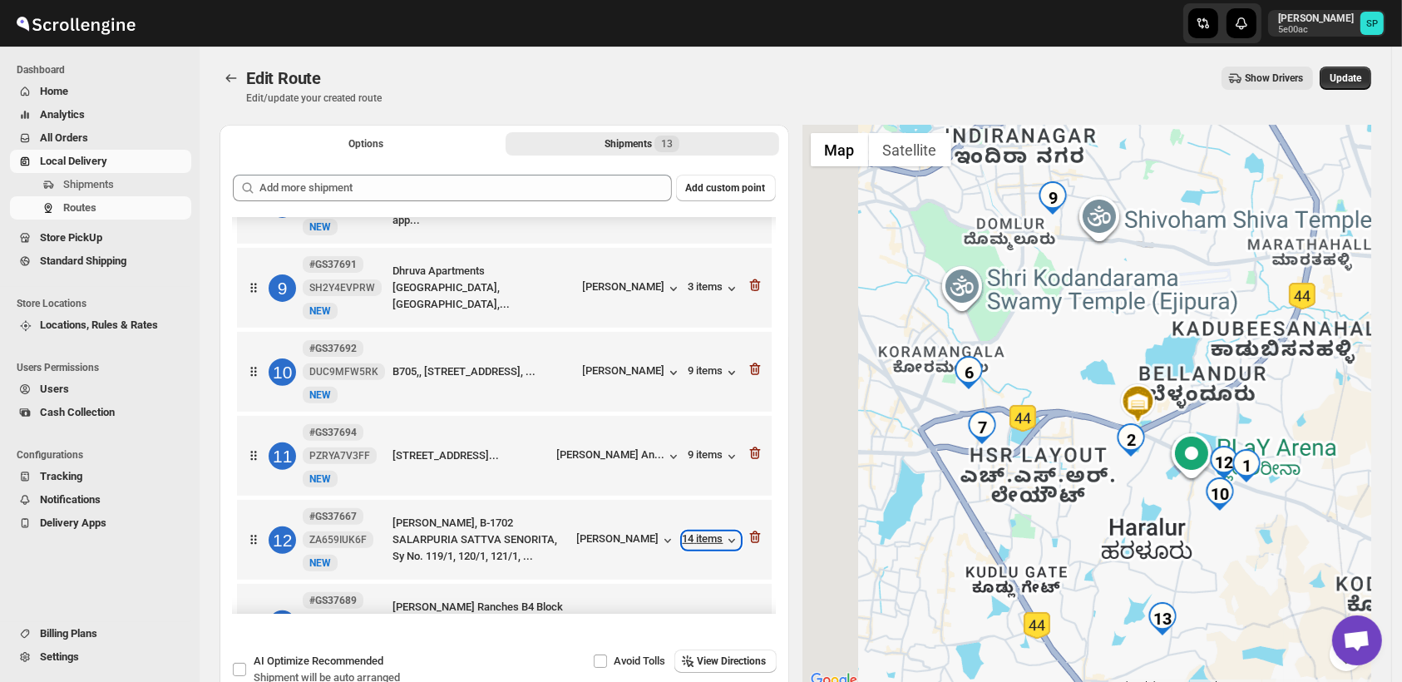
click at [704, 546] on div "14 items" at bounding box center [711, 540] width 57 height 17
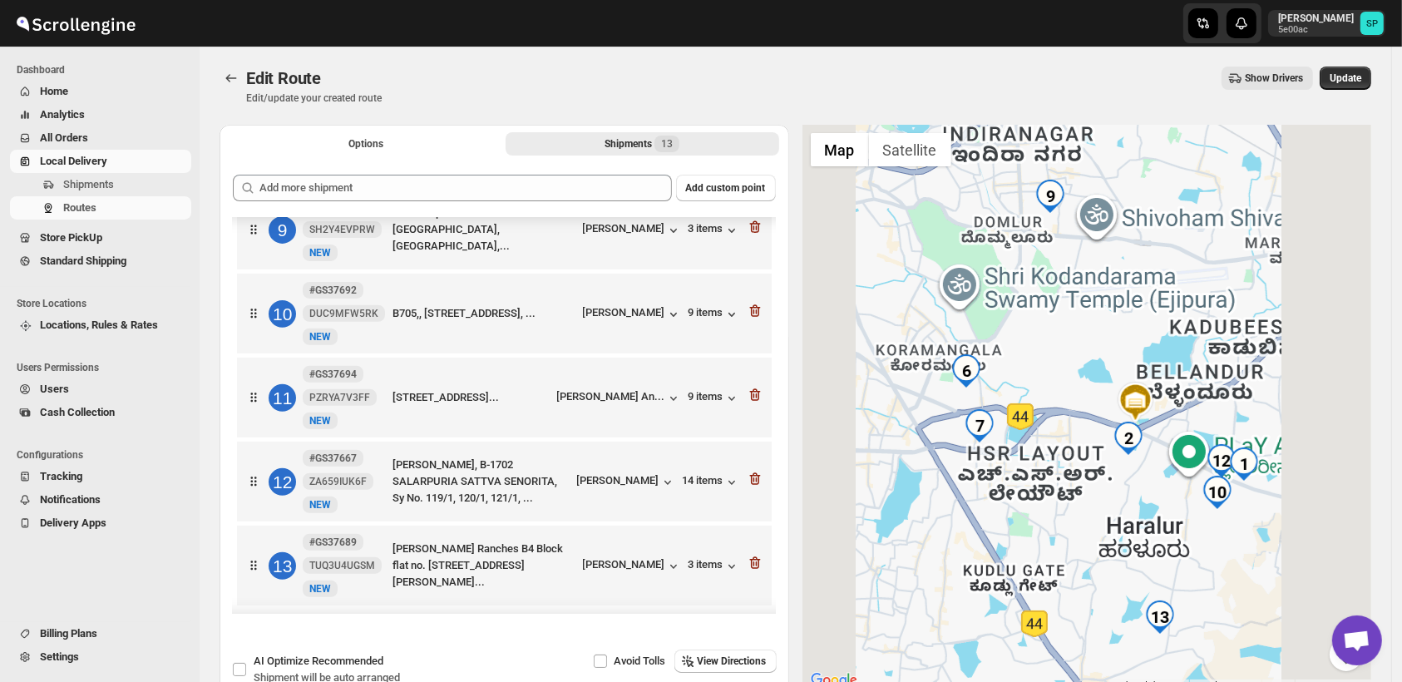
scroll to position [619, 0]
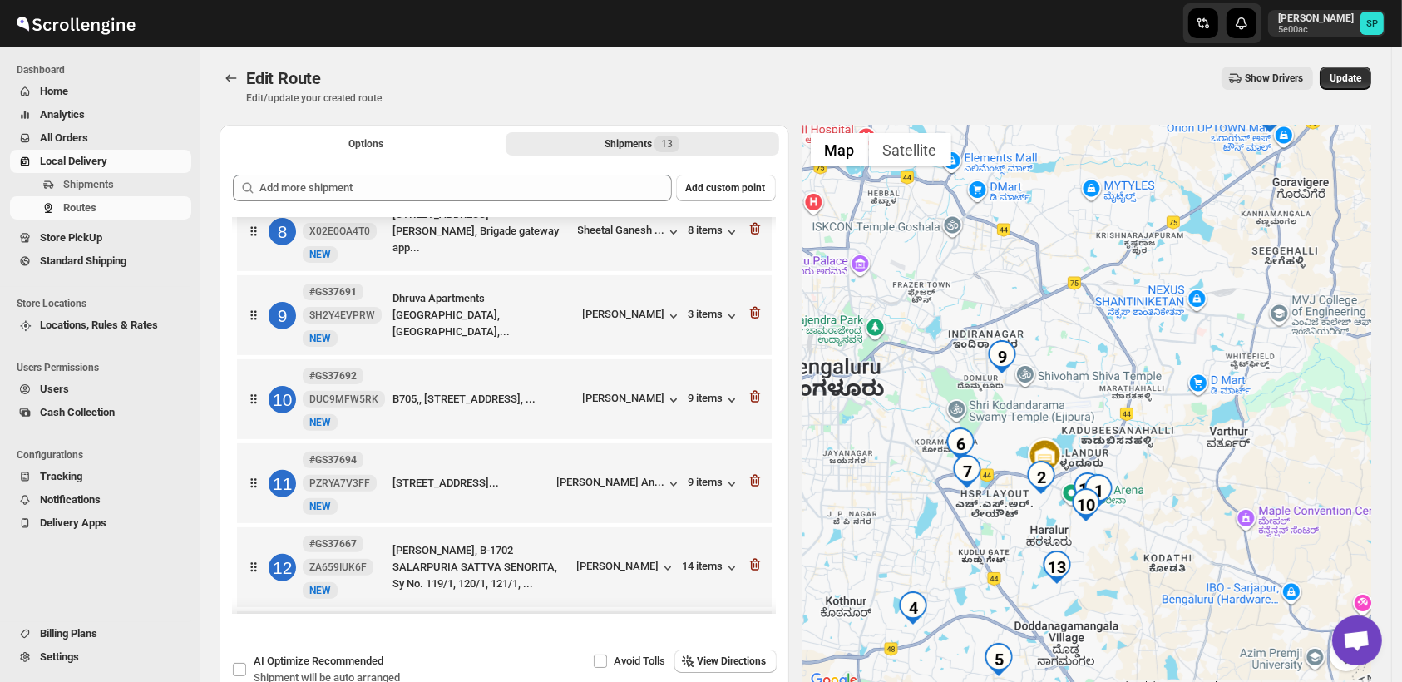
drag, startPoint x: 1207, startPoint y: 602, endPoint x: 1077, endPoint y: 602, distance: 129.7
click at [1077, 602] on div at bounding box center [1088, 408] width 570 height 566
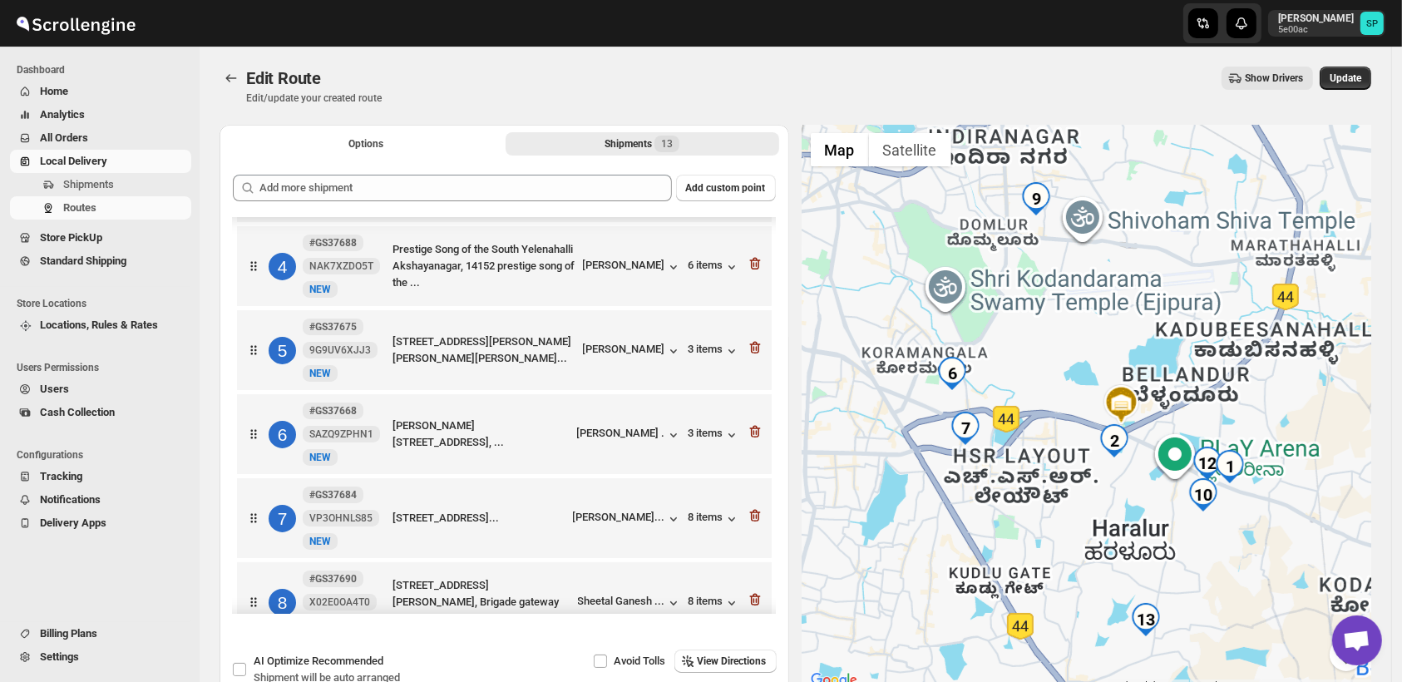
scroll to position [277, 0]
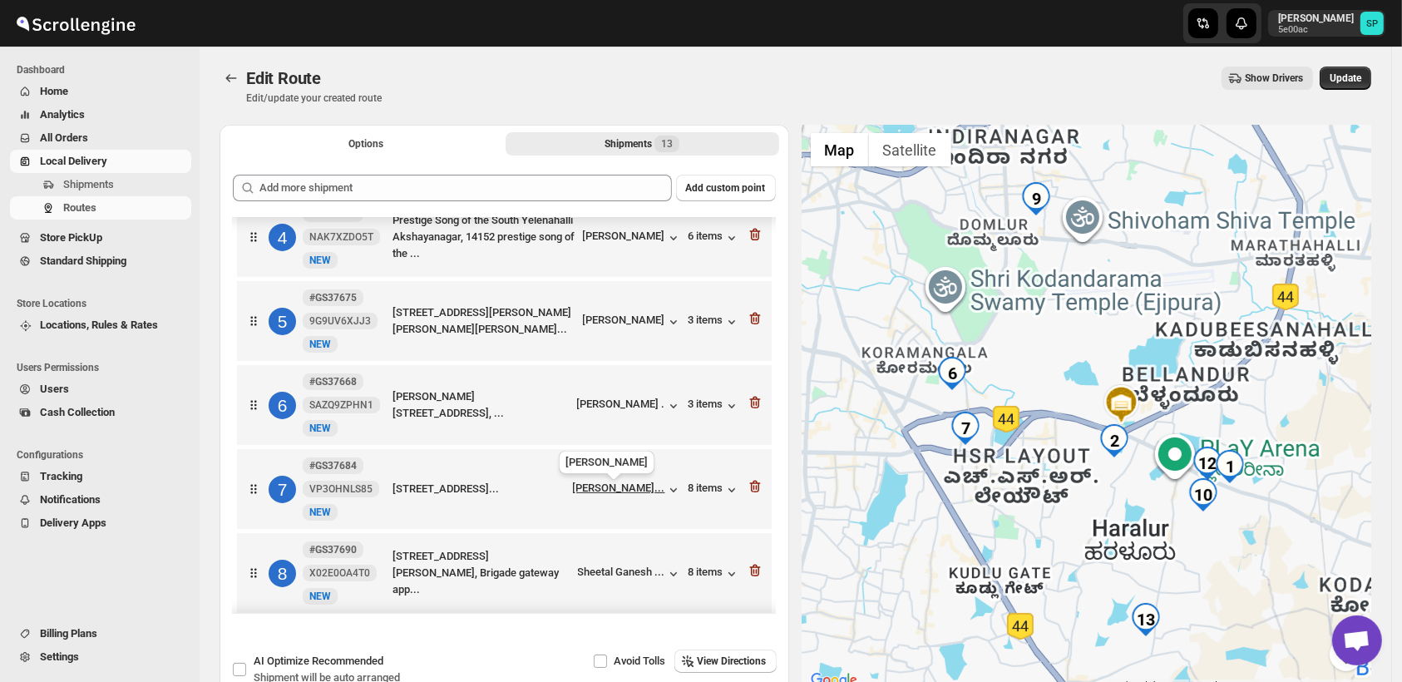
click at [626, 494] on div "[PERSON_NAME]..." at bounding box center [619, 488] width 92 height 12
click at [639, 409] on div "[PERSON_NAME] ." at bounding box center [629, 406] width 105 height 17
click at [755, 490] on icon "button" at bounding box center [756, 487] width 2 height 5
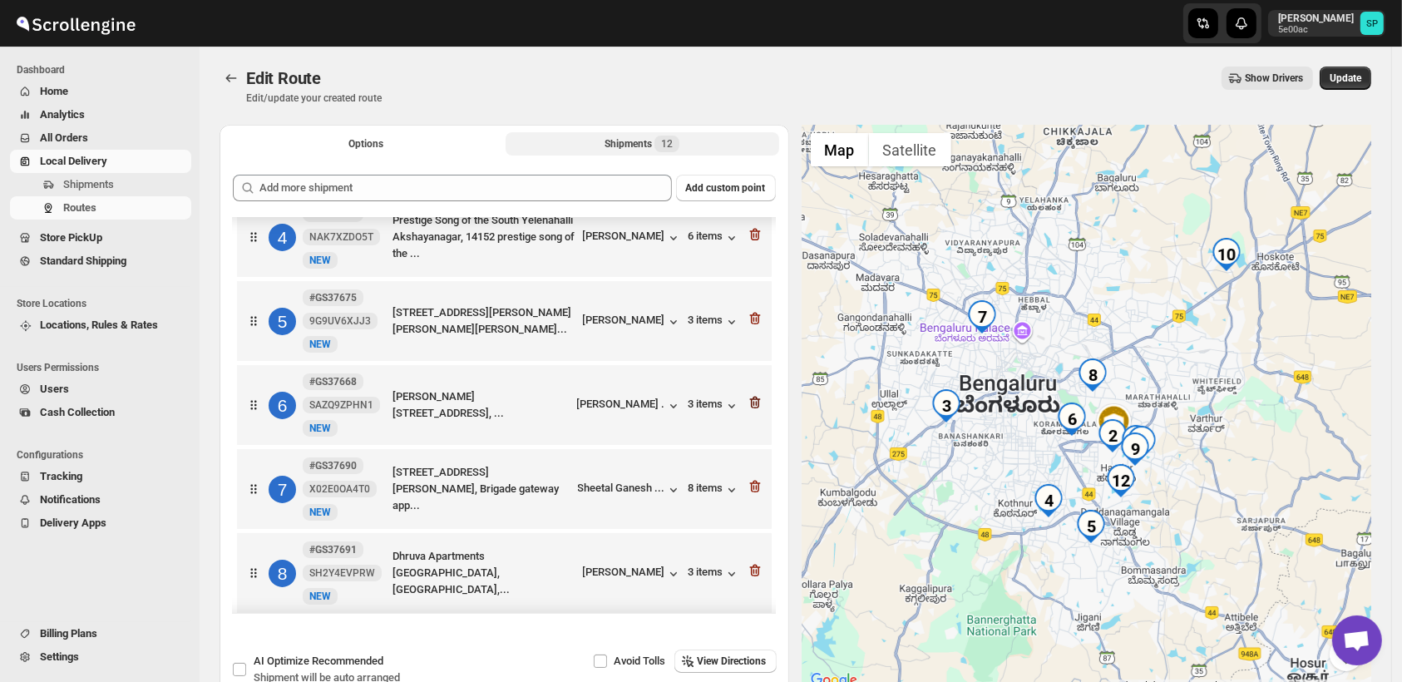
click at [751, 409] on icon "button" at bounding box center [754, 403] width 11 height 12
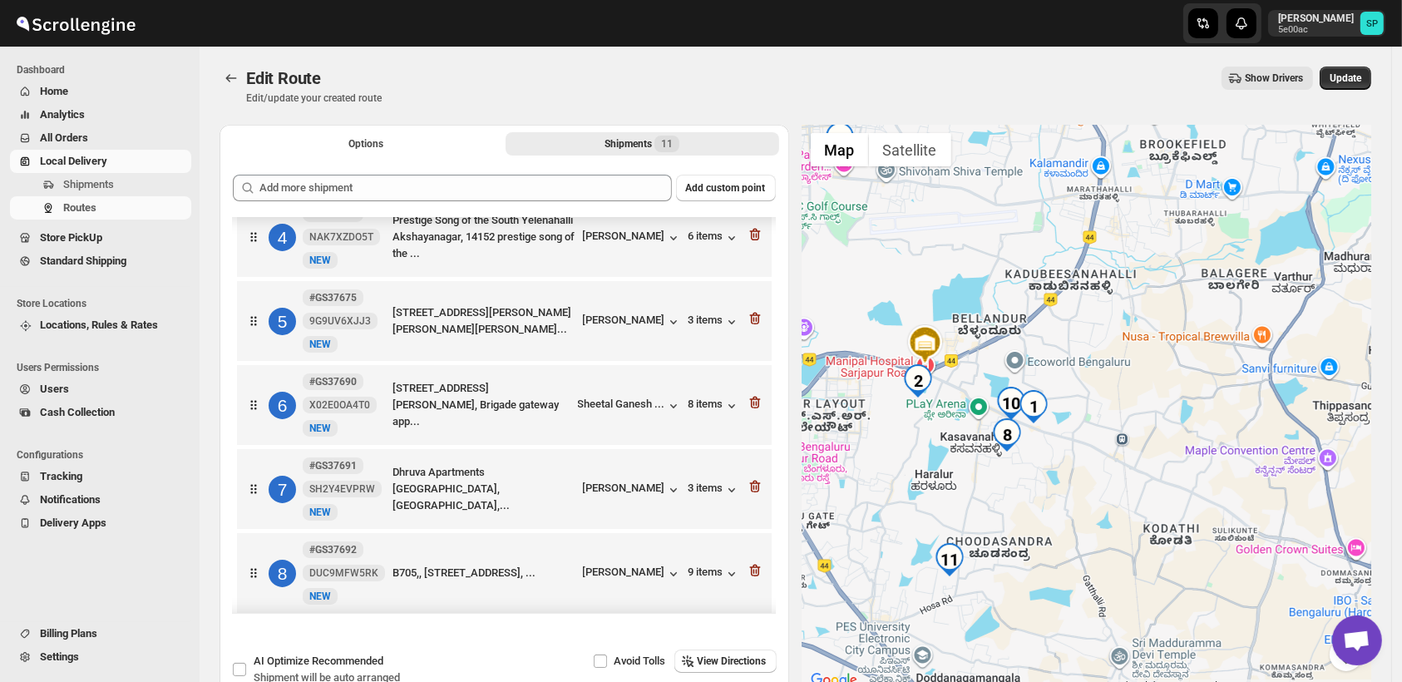
drag, startPoint x: 1121, startPoint y: 379, endPoint x: 1104, endPoint y: 506, distance: 127.5
click at [1104, 506] on div at bounding box center [1088, 408] width 570 height 566
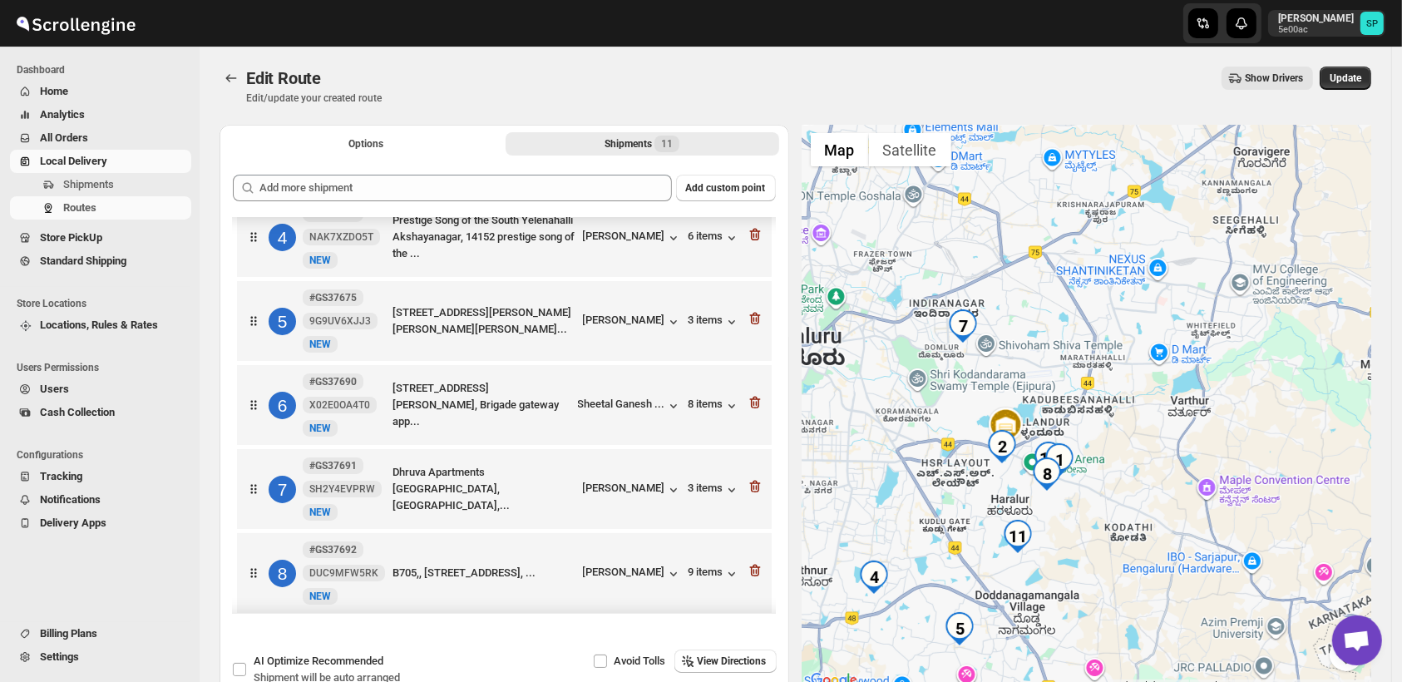
drag, startPoint x: 1071, startPoint y: 571, endPoint x: 1071, endPoint y: 457, distance: 113.1
click at [1071, 457] on div at bounding box center [1088, 408] width 570 height 566
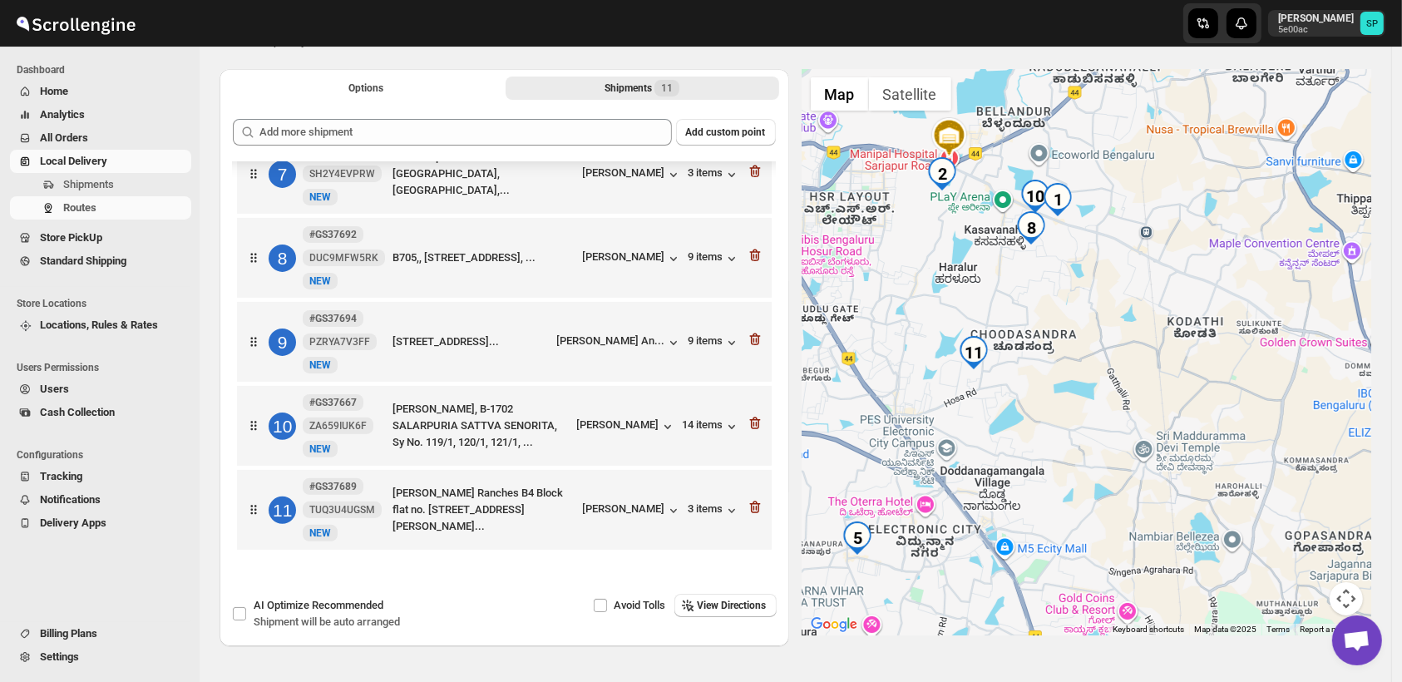
scroll to position [103, 0]
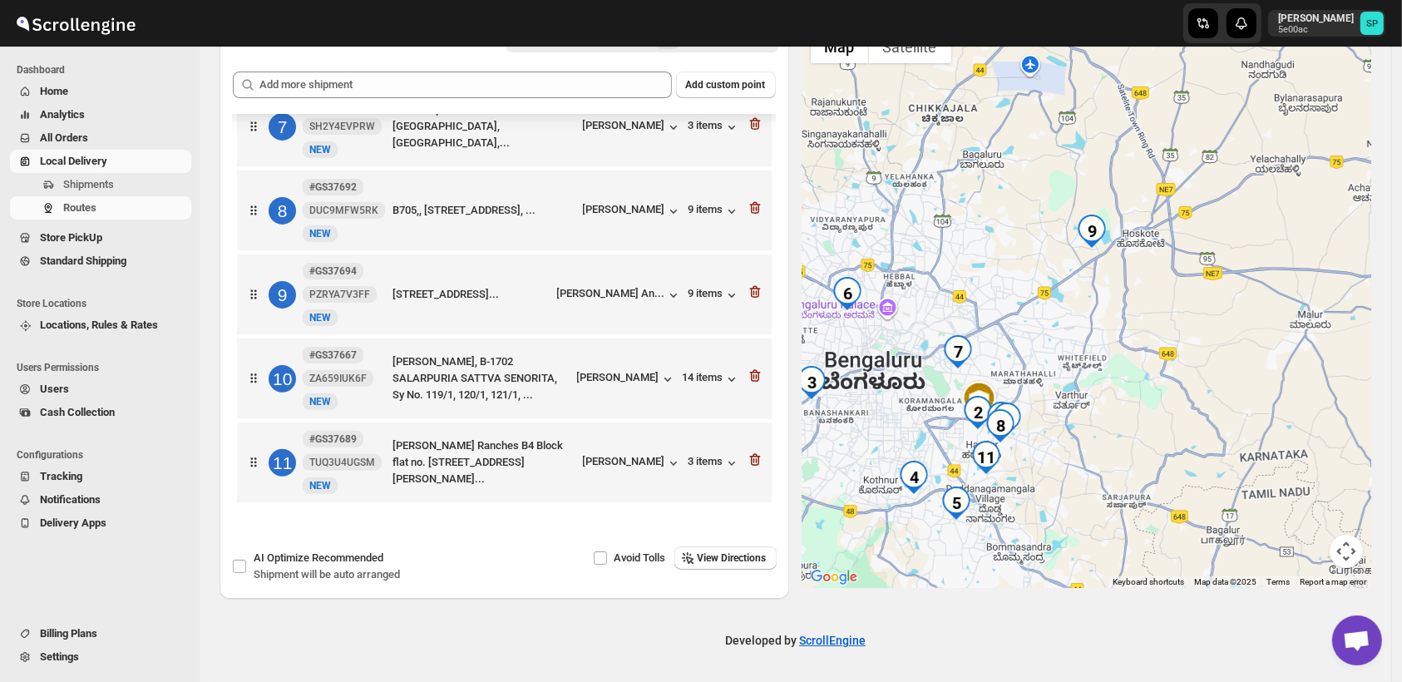
drag, startPoint x: 1161, startPoint y: 368, endPoint x: 1091, endPoint y: 479, distance: 131.5
click at [1091, 479] on div at bounding box center [1088, 305] width 570 height 566
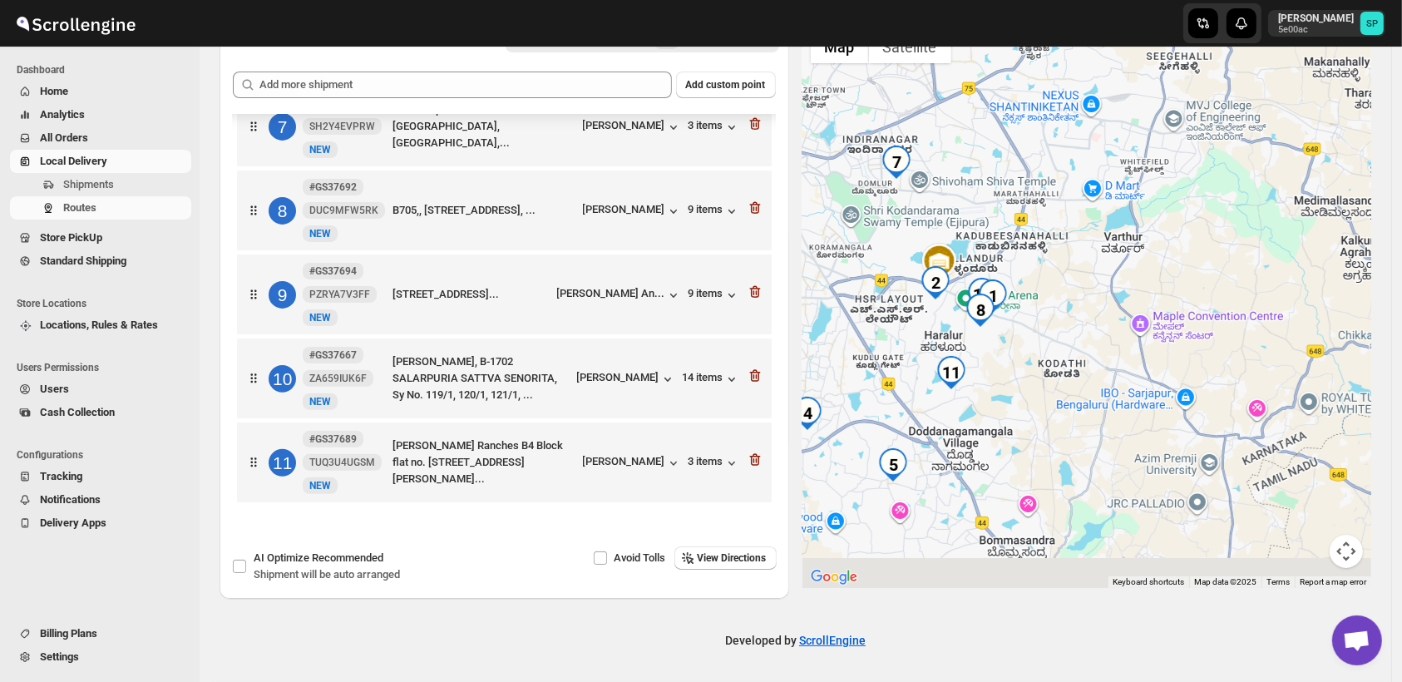
drag, startPoint x: 1084, startPoint y: 470, endPoint x: 1220, endPoint y: 272, distance: 240.4
click at [1220, 267] on div at bounding box center [1088, 305] width 570 height 566
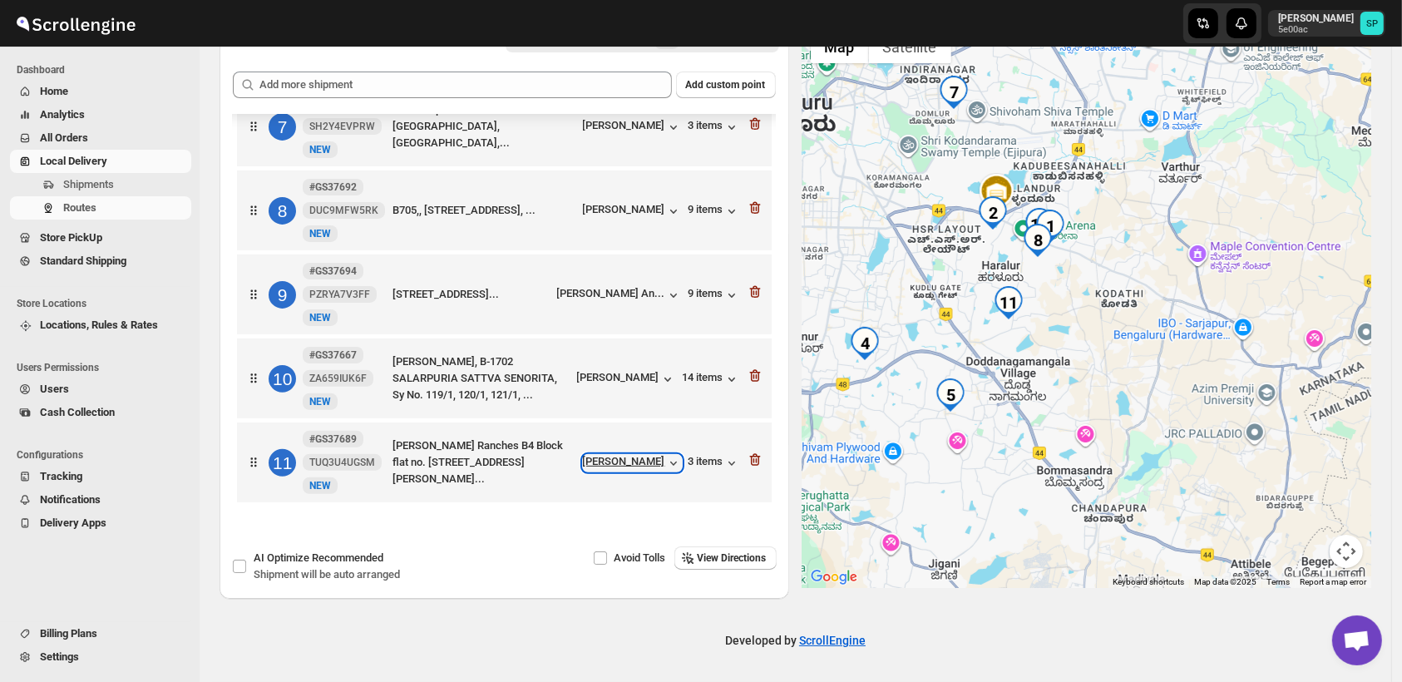
click at [645, 463] on div "[PERSON_NAME]" at bounding box center [632, 463] width 99 height 17
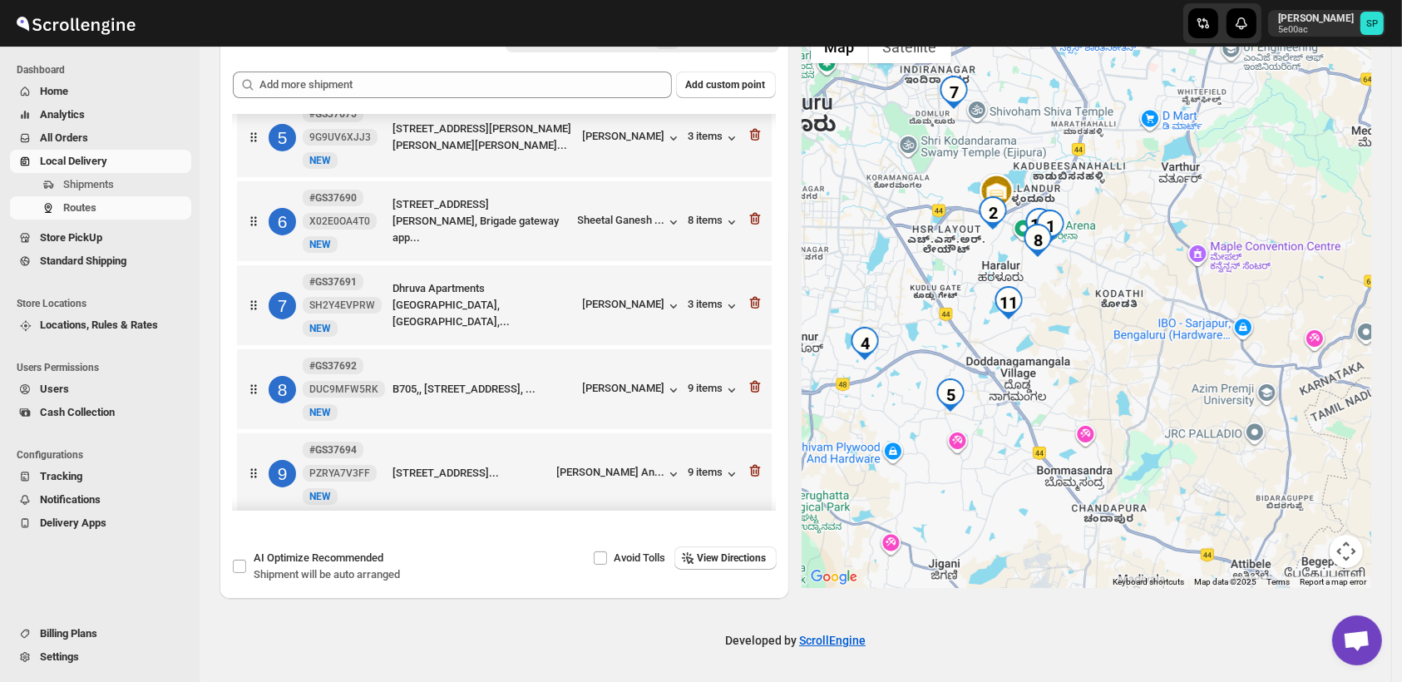
scroll to position [265, 0]
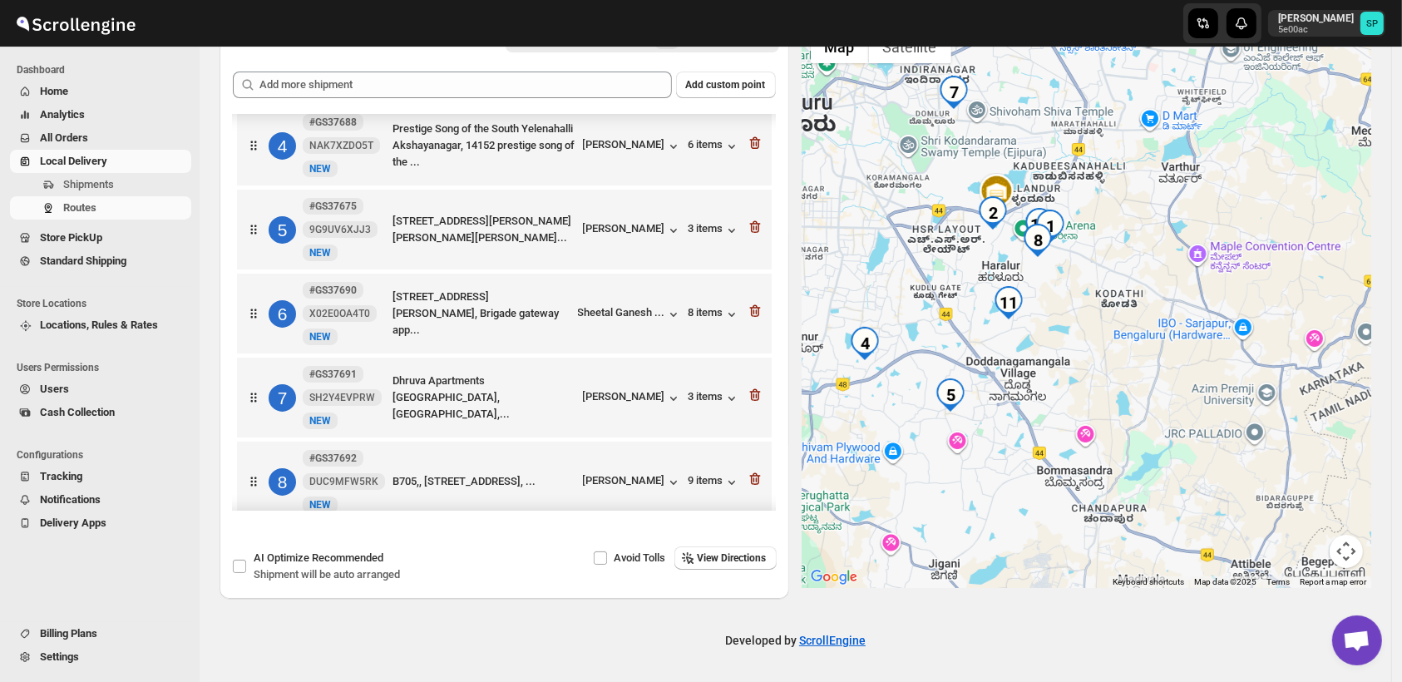
click at [606, 240] on div "5 #GS37675 9G9UV6XJJ3 New NEW F302, [PERSON_NAME][STREET_ADDRESS][PERSON_NAME][…" at bounding box center [501, 226] width 525 height 70
click at [610, 236] on div "[PERSON_NAME]" at bounding box center [632, 230] width 99 height 17
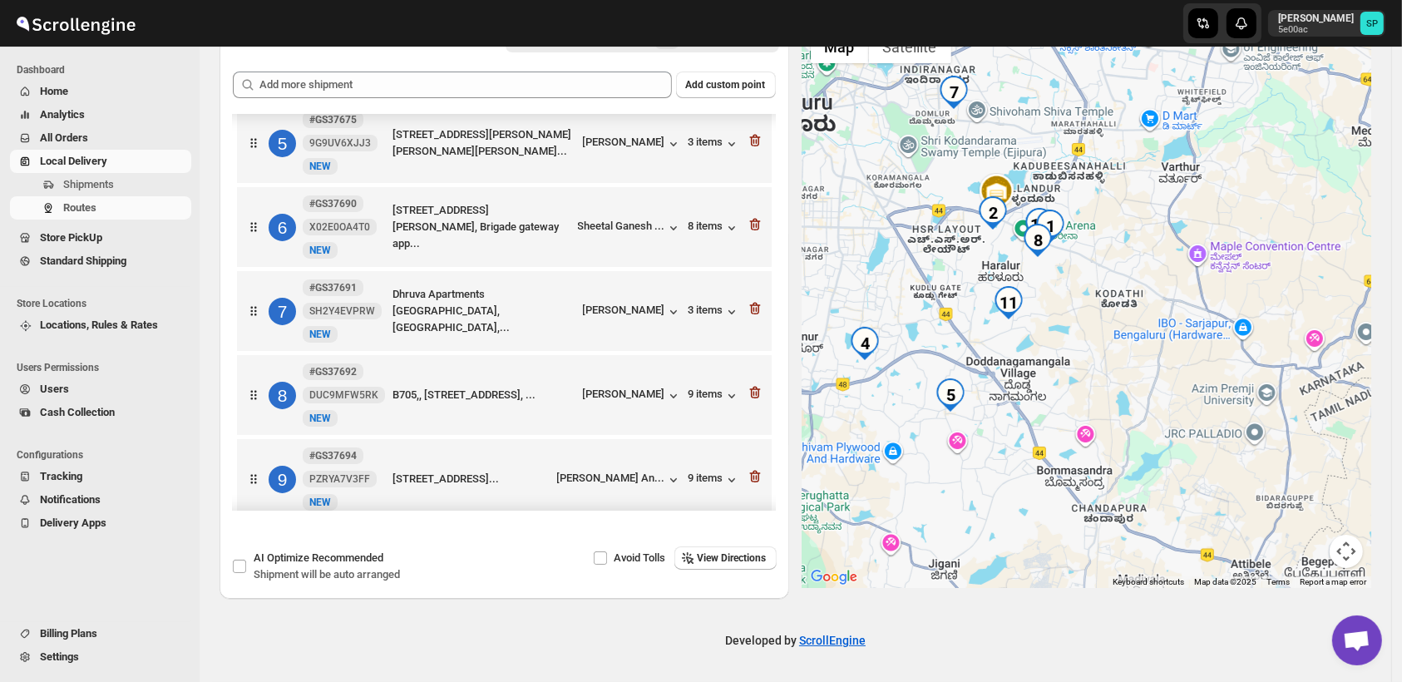
scroll to position [450, 0]
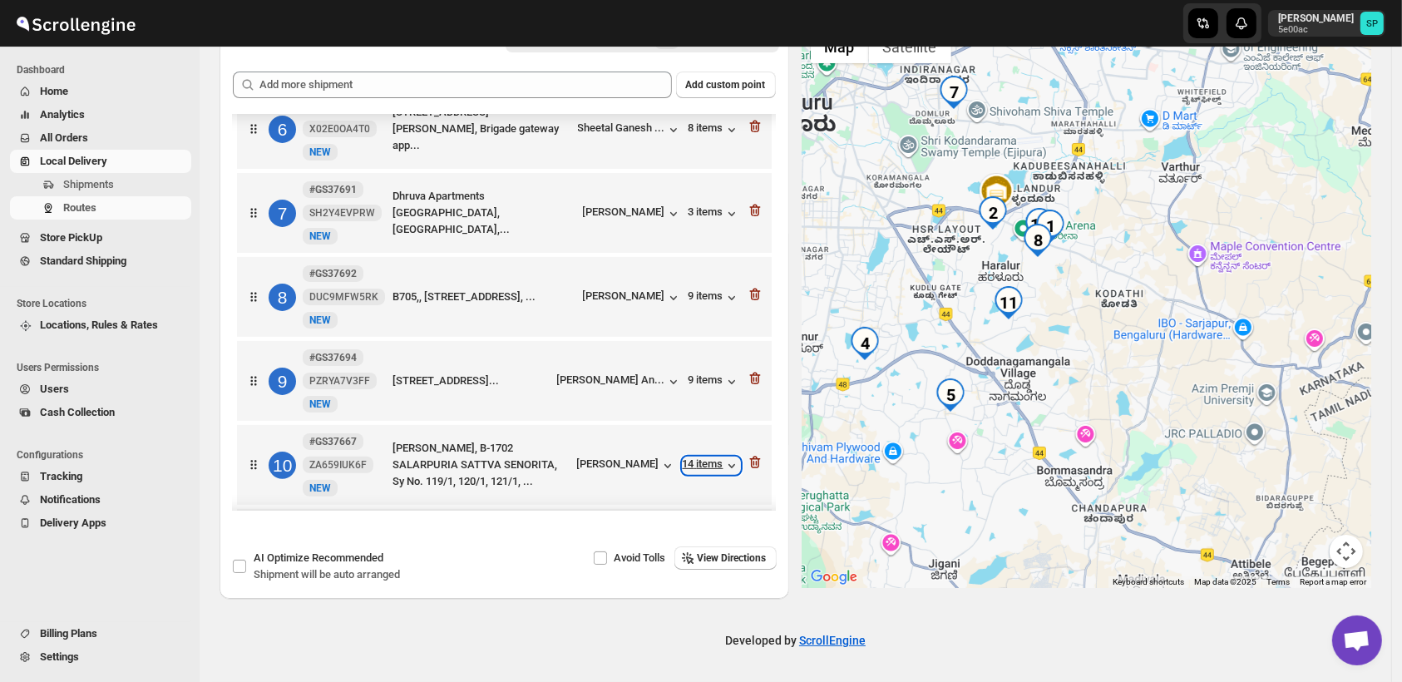
click at [695, 473] on div "14 items" at bounding box center [711, 465] width 57 height 17
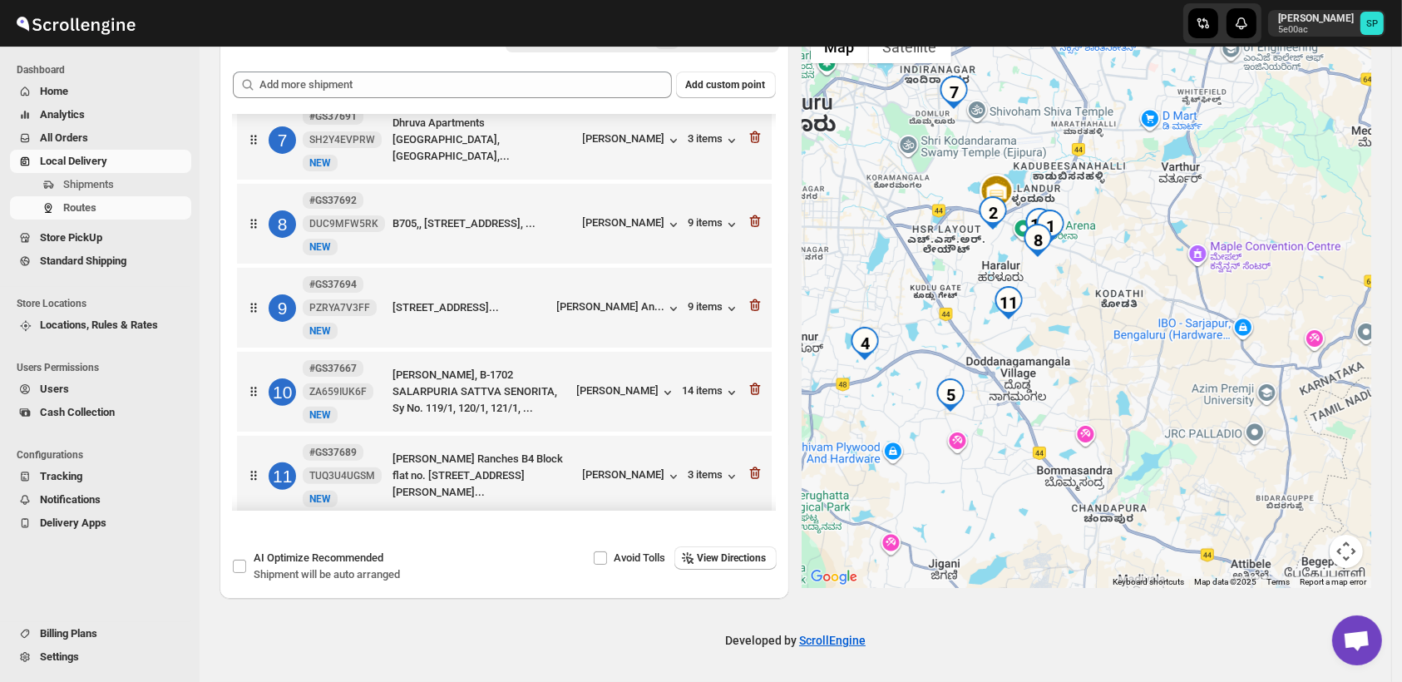
scroll to position [542, 0]
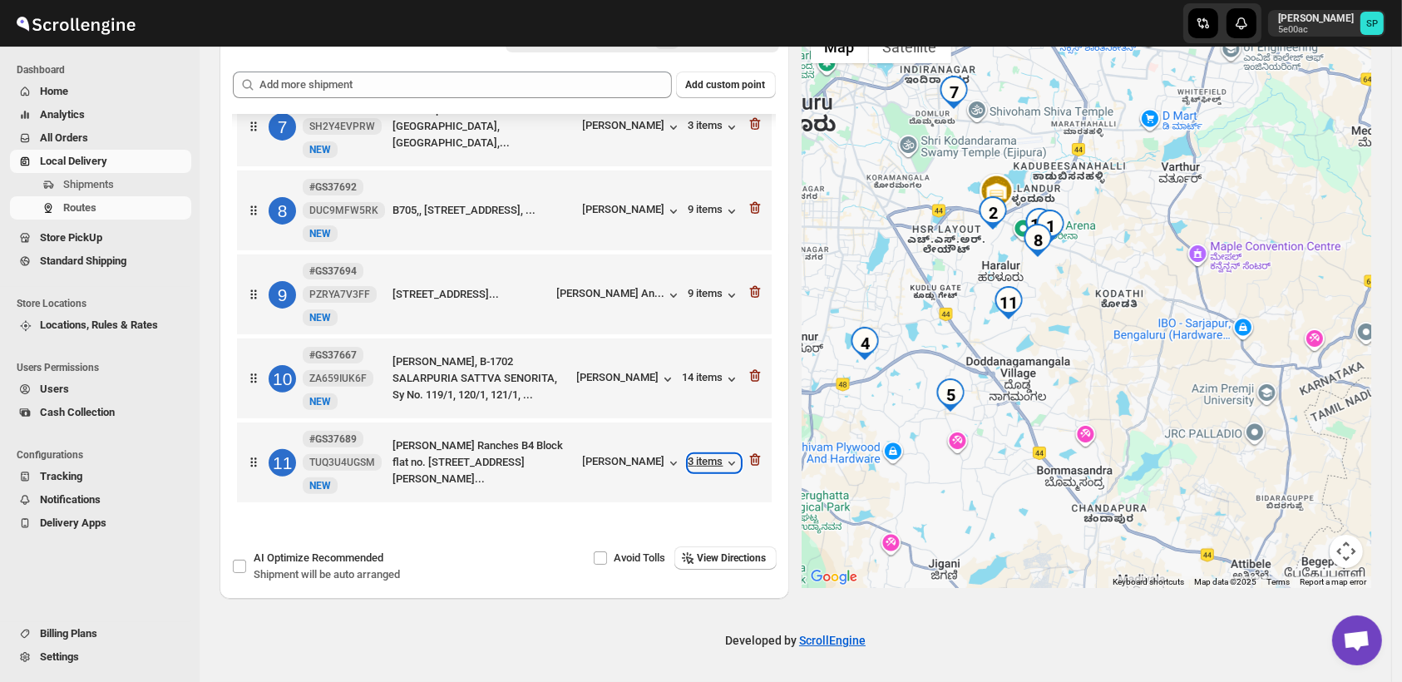
click at [712, 459] on div "3 items" at bounding box center [715, 463] width 52 height 17
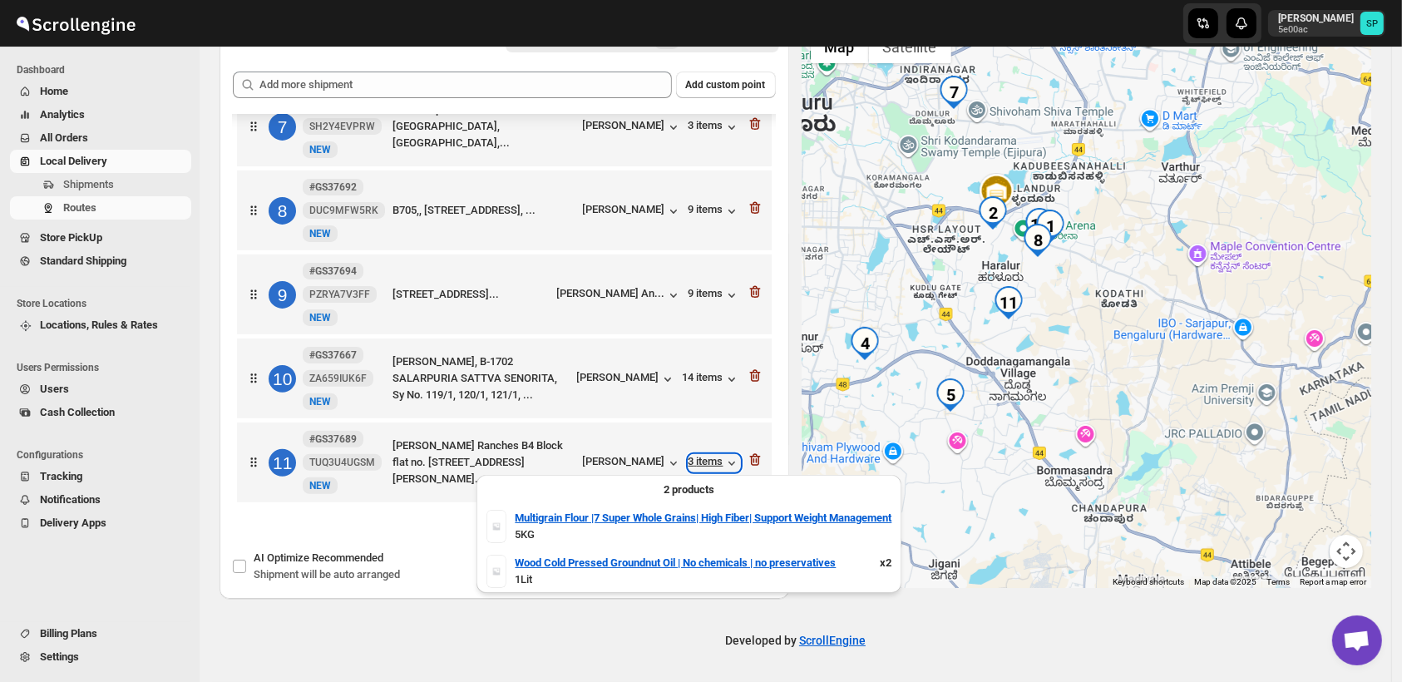
click at [712, 459] on div "3 items" at bounding box center [715, 463] width 52 height 17
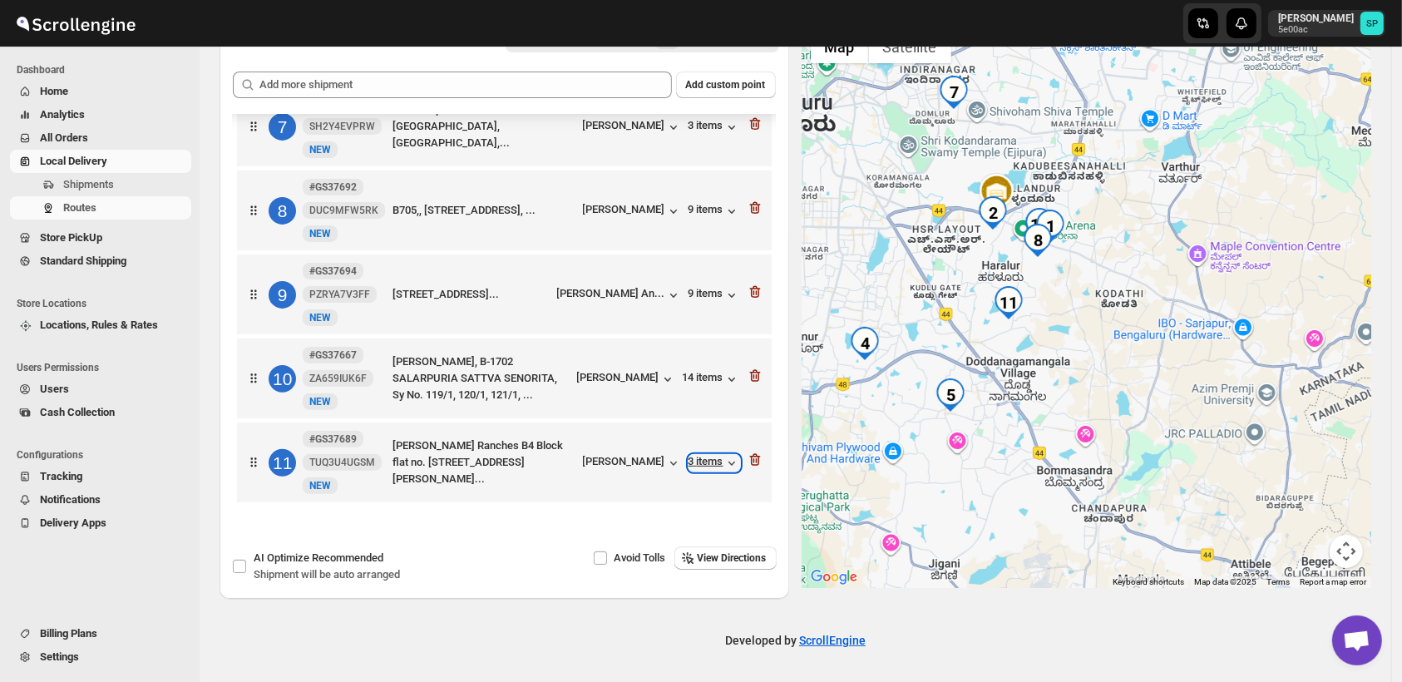
click at [712, 459] on div "3 items" at bounding box center [715, 463] width 52 height 17
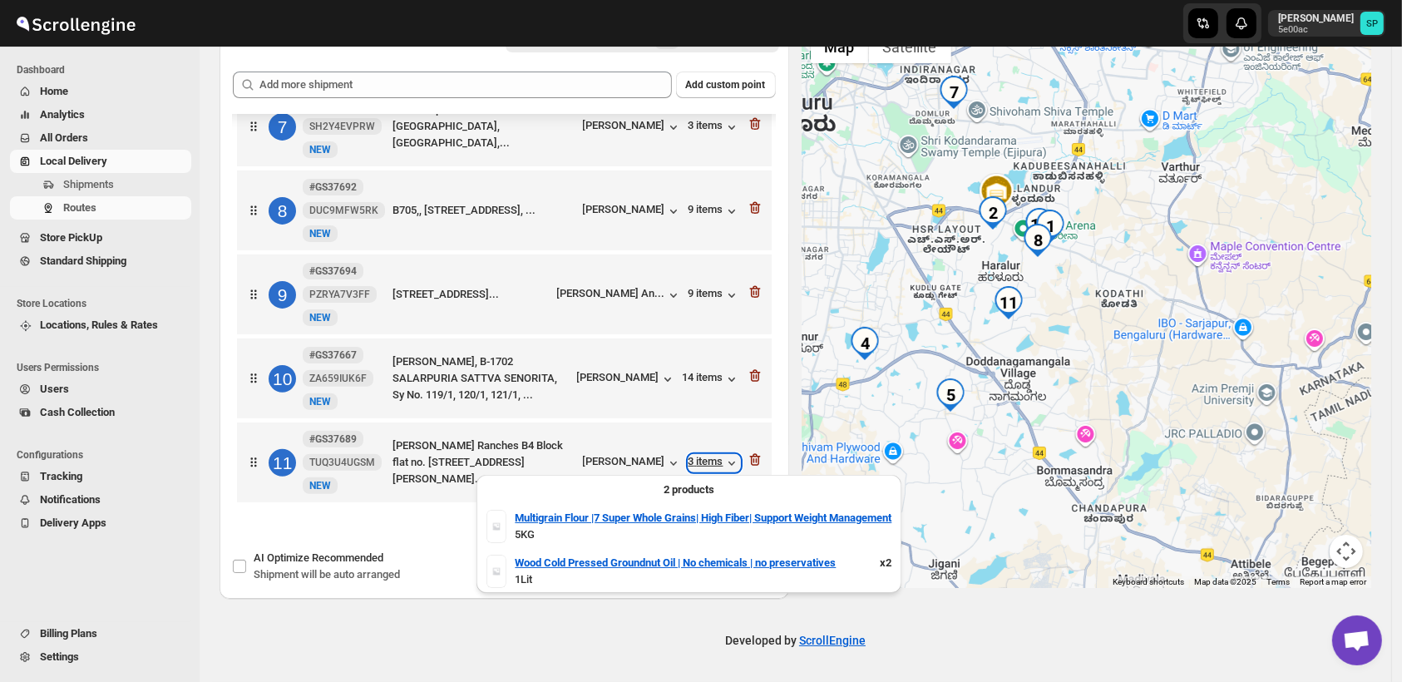
click at [712, 459] on div "3 items" at bounding box center [715, 463] width 52 height 17
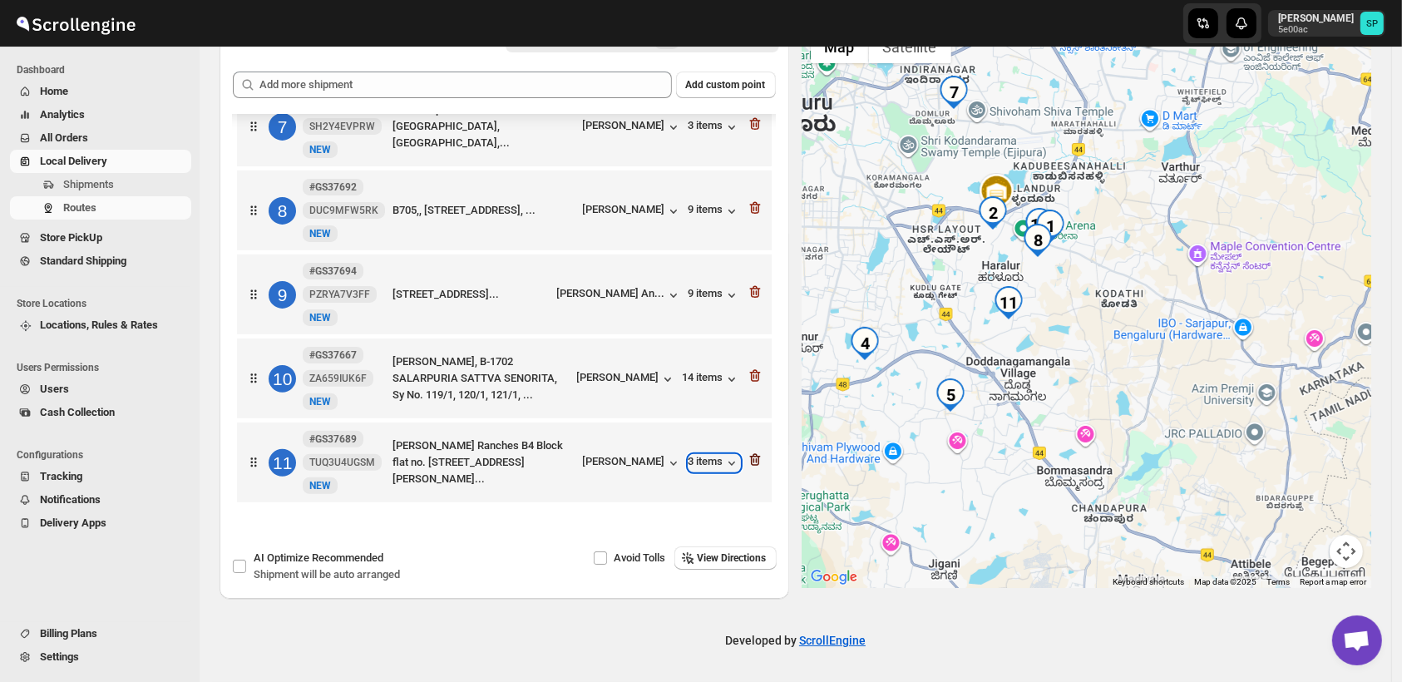
click at [749, 456] on icon "button" at bounding box center [754, 460] width 11 height 12
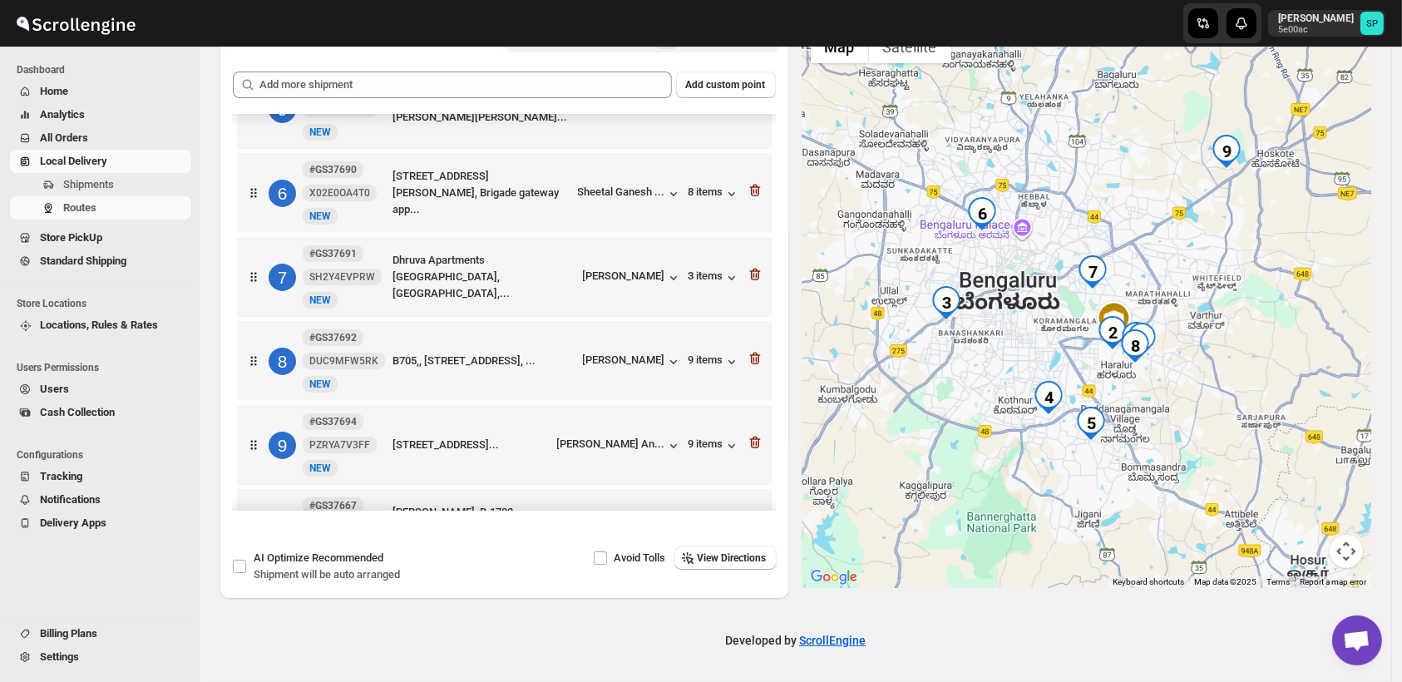
scroll to position [273, 0]
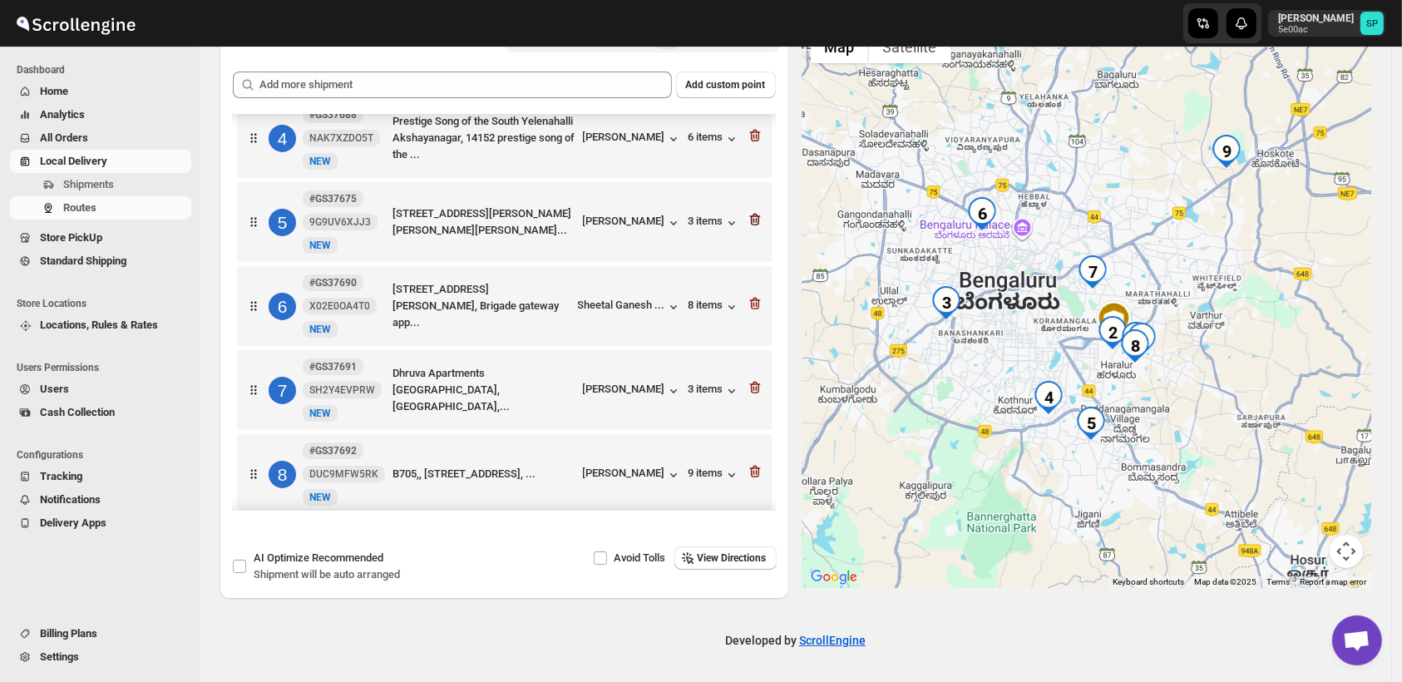
click at [752, 228] on icon "button" at bounding box center [755, 219] width 17 height 17
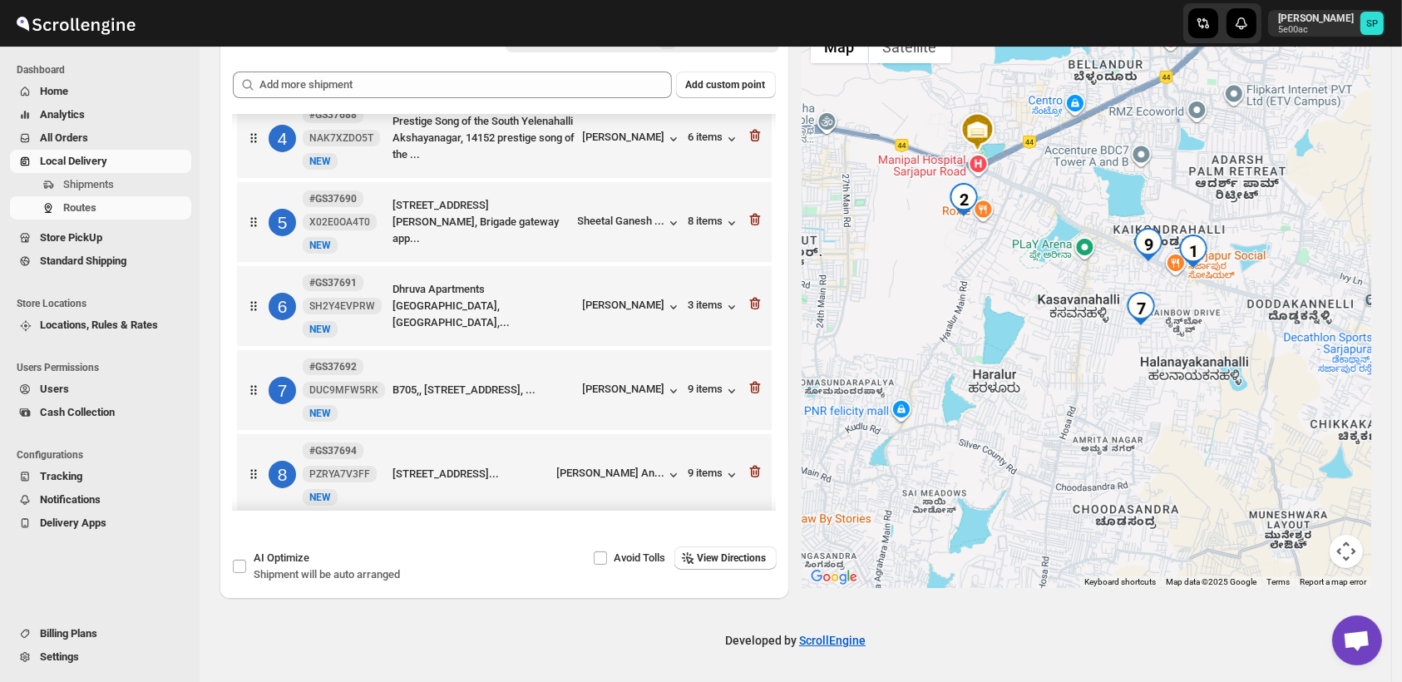
drag, startPoint x: 1164, startPoint y: 374, endPoint x: 1112, endPoint y: 449, distance: 91.4
click at [1112, 449] on div at bounding box center [1088, 305] width 570 height 566
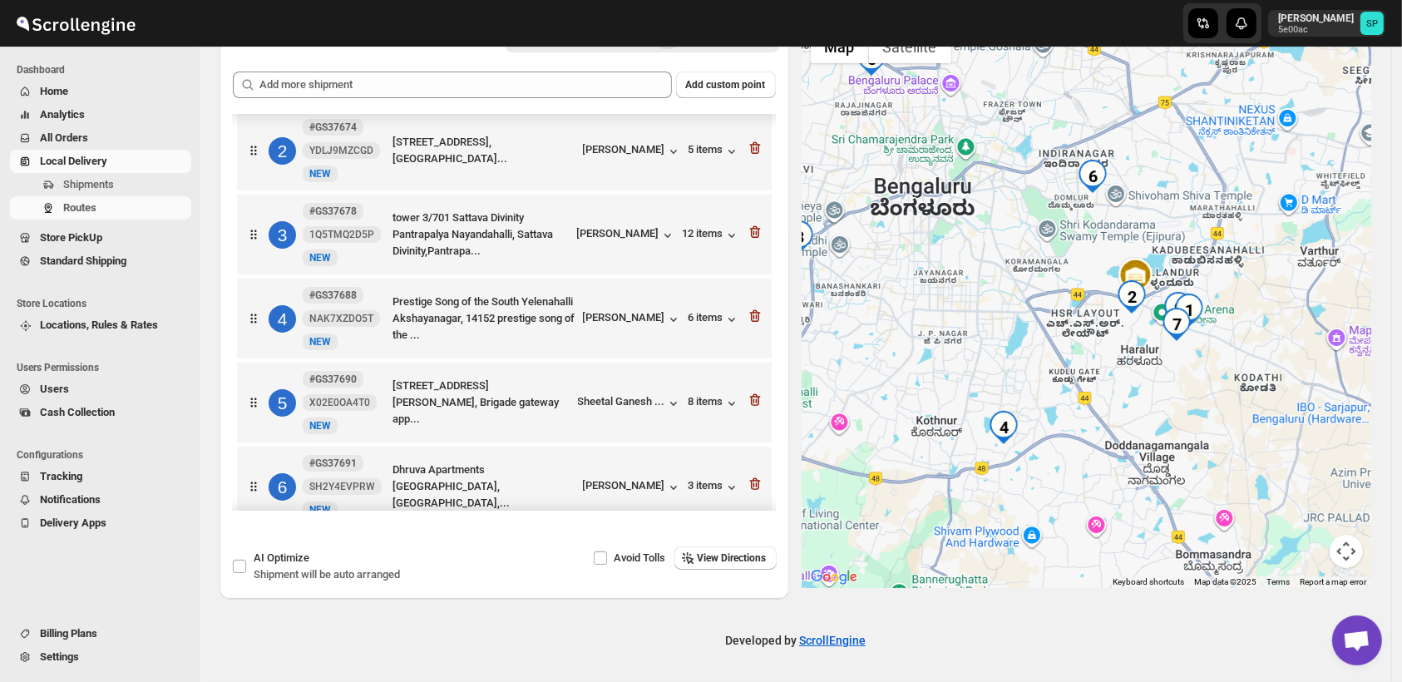
scroll to position [0, 0]
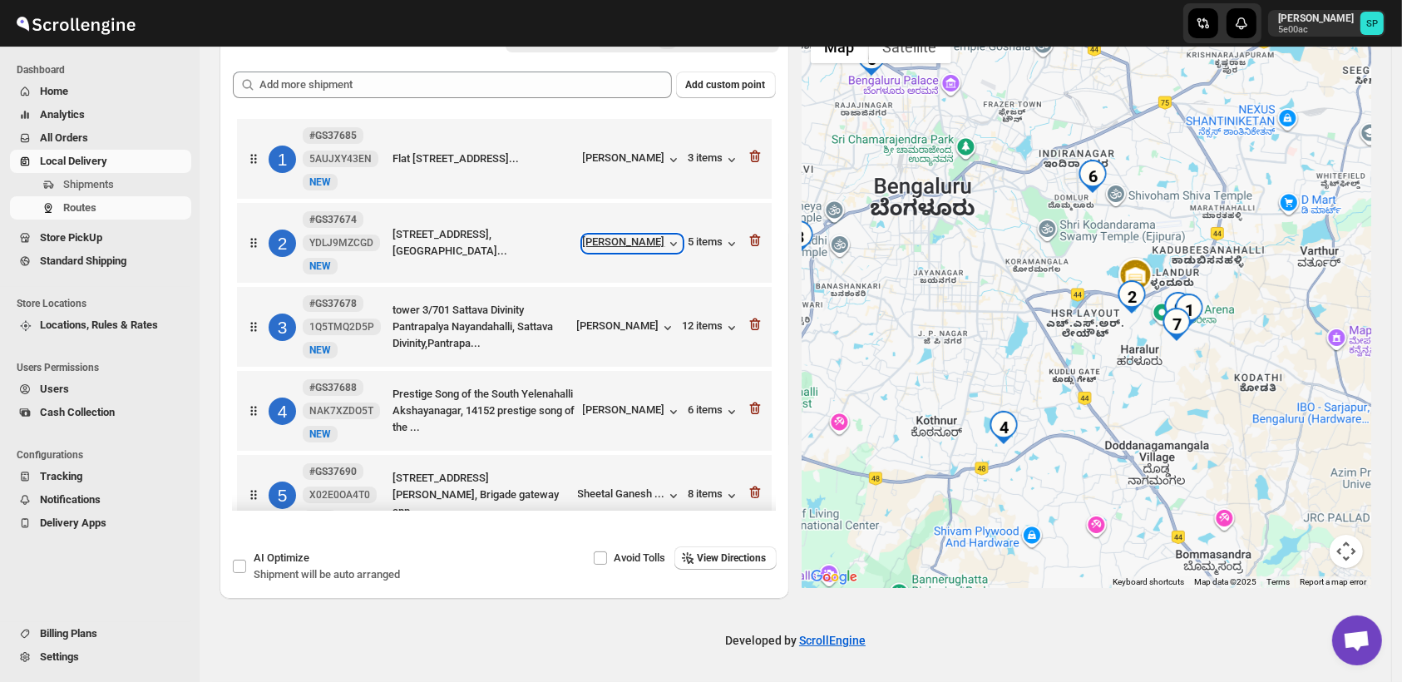
click at [650, 237] on div "[PERSON_NAME]" at bounding box center [632, 243] width 99 height 17
click at [749, 242] on icon "button" at bounding box center [755, 240] width 17 height 17
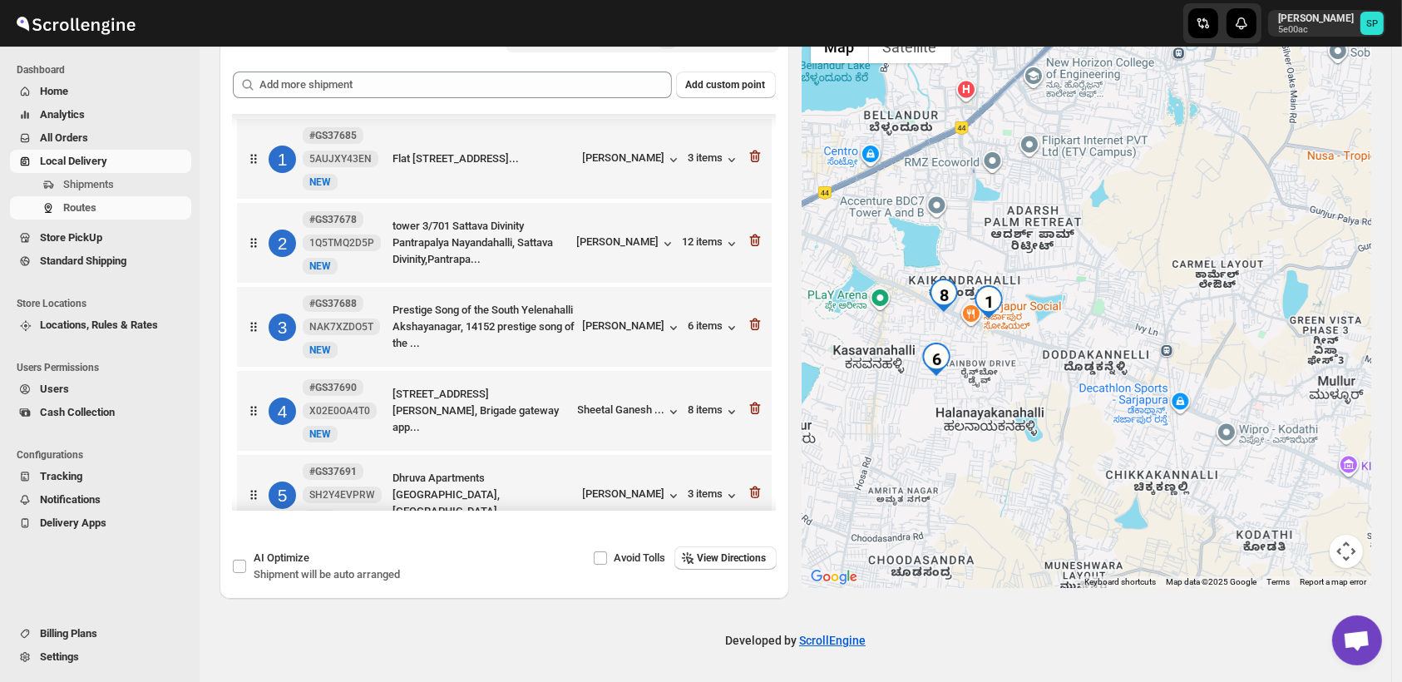
scroll to position [289, 0]
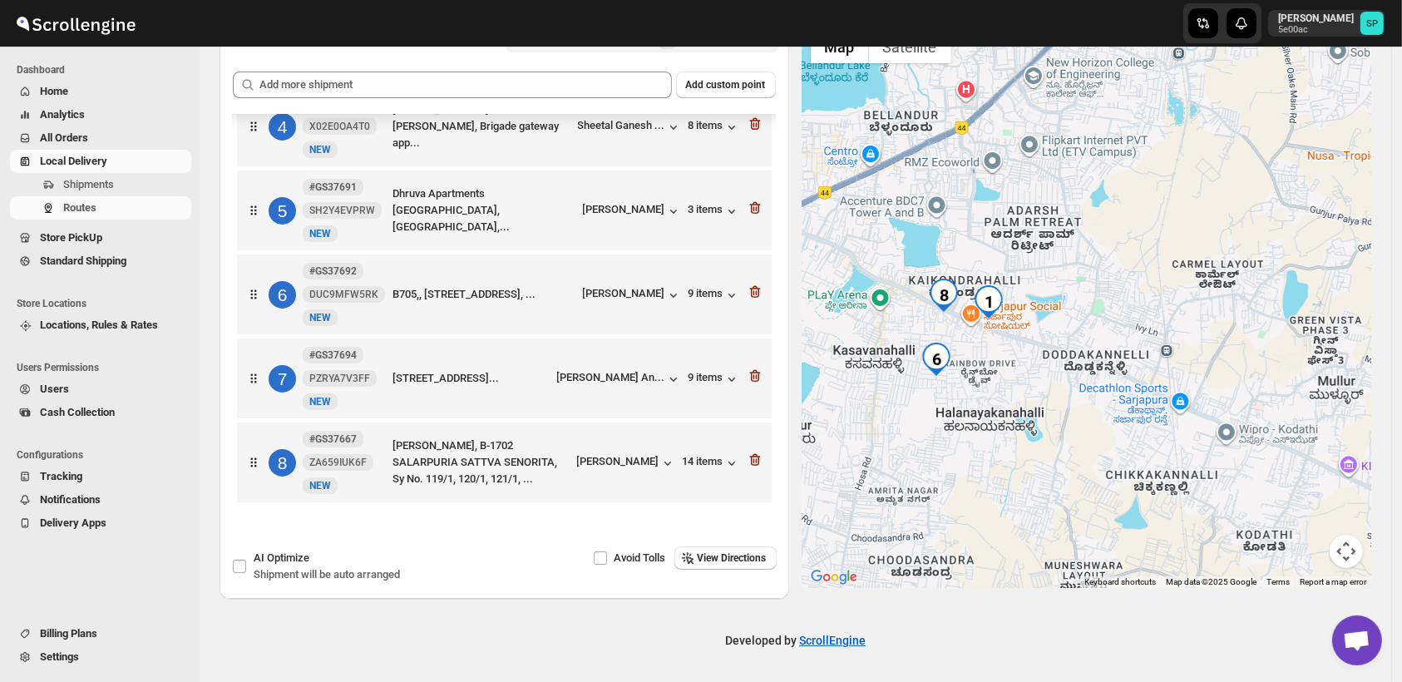
click at [629, 470] on div "8 #GS37667 ZA659IUK6F New NEW Sattva Senorita, B-1702 SALARPURIA SATTVA SENORIT…" at bounding box center [501, 459] width 525 height 70
click at [633, 458] on div "[PERSON_NAME]" at bounding box center [626, 463] width 99 height 17
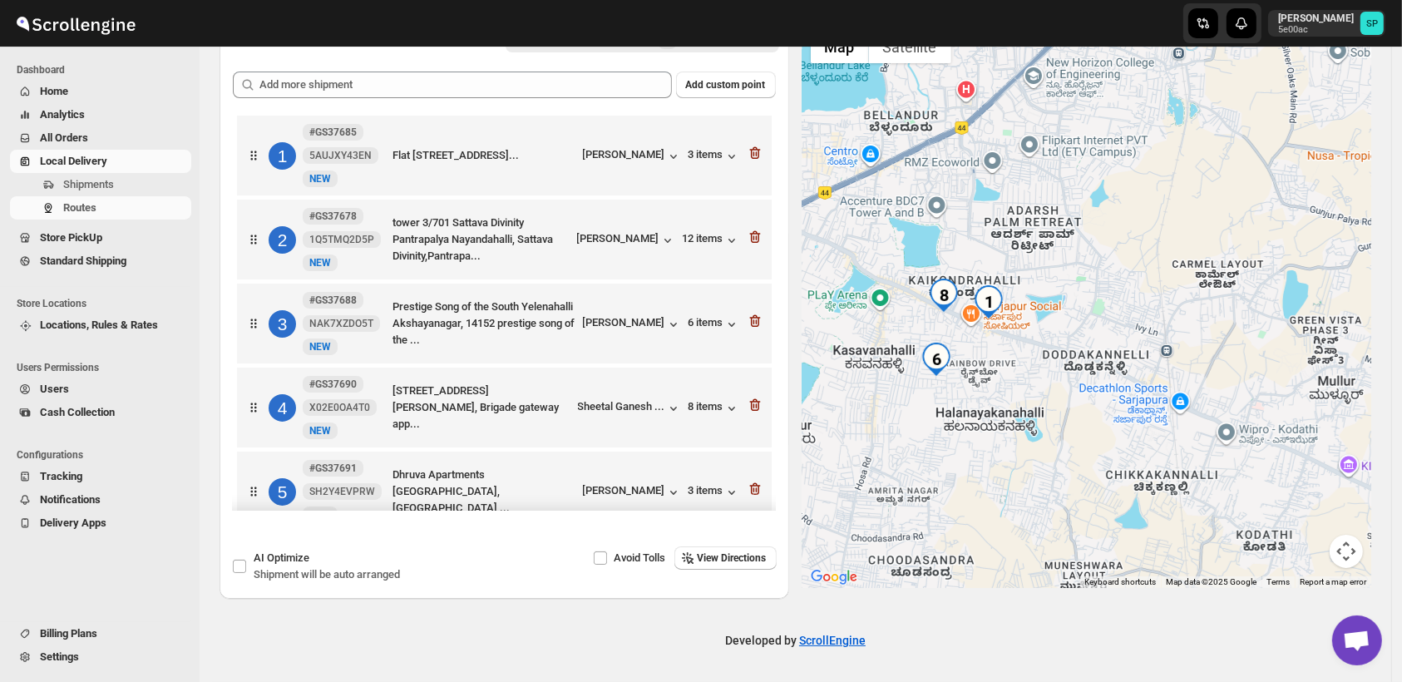
scroll to position [0, 0]
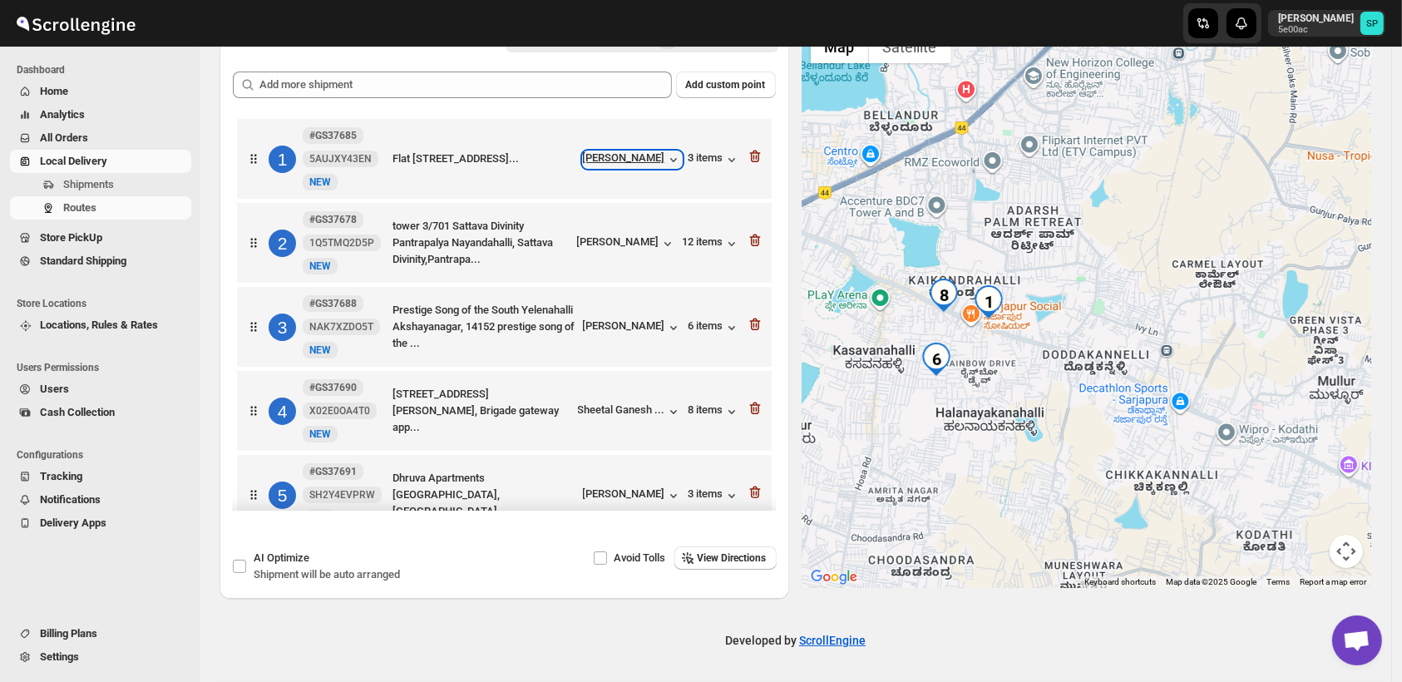
click at [640, 160] on div "[PERSON_NAME]" at bounding box center [632, 159] width 99 height 17
click at [689, 157] on div "3 items" at bounding box center [715, 159] width 52 height 17
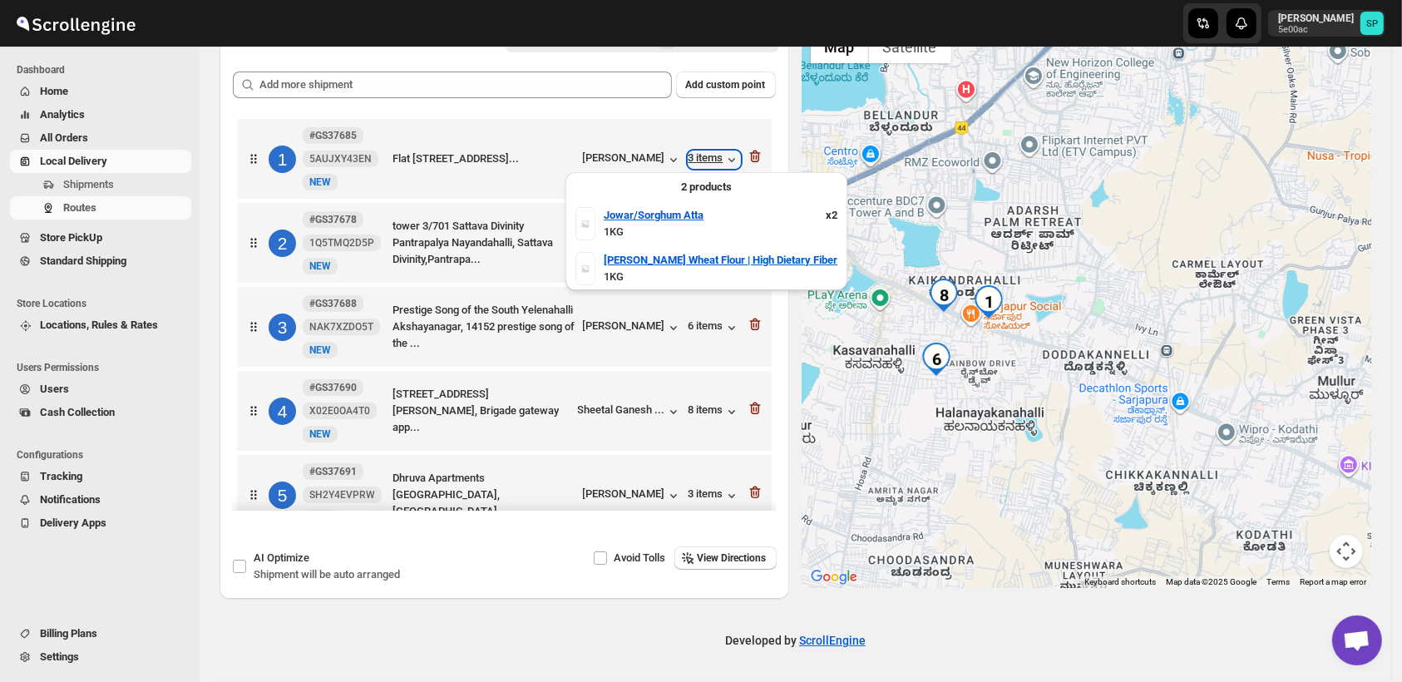
click at [689, 157] on div "3 items" at bounding box center [715, 159] width 52 height 17
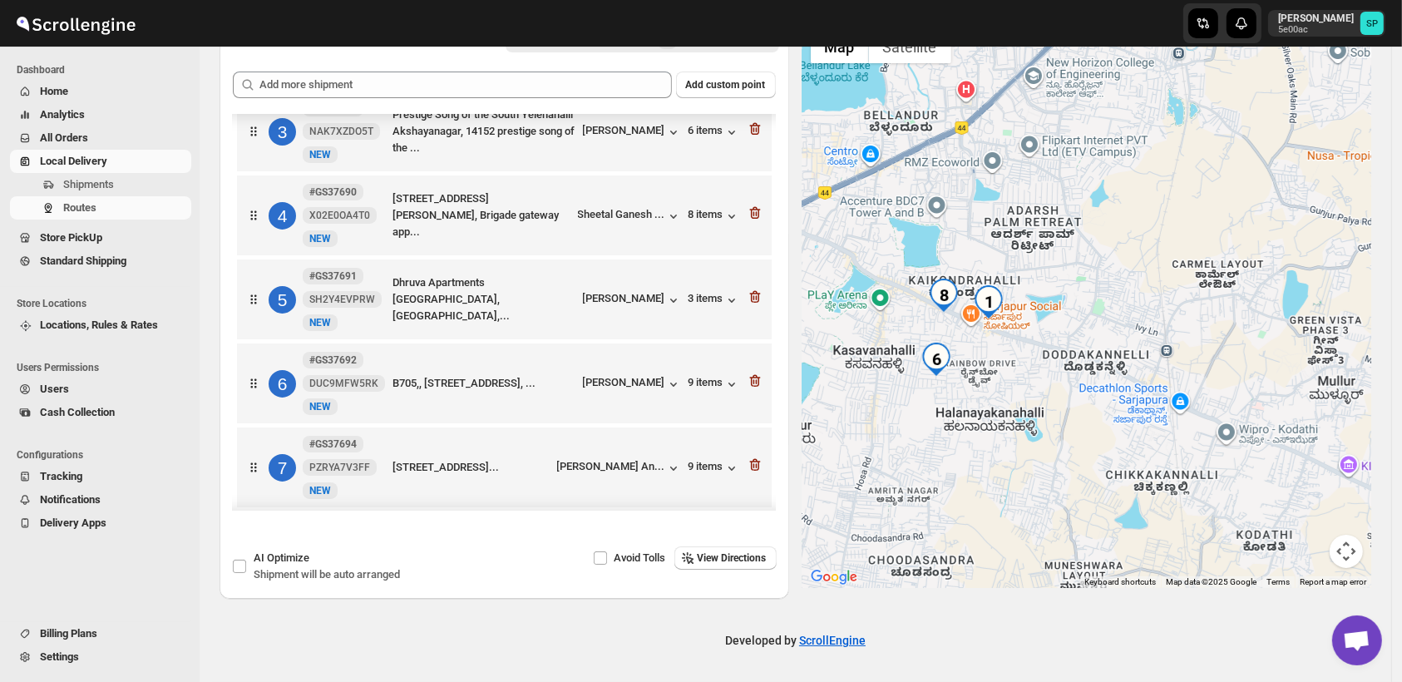
scroll to position [289, 0]
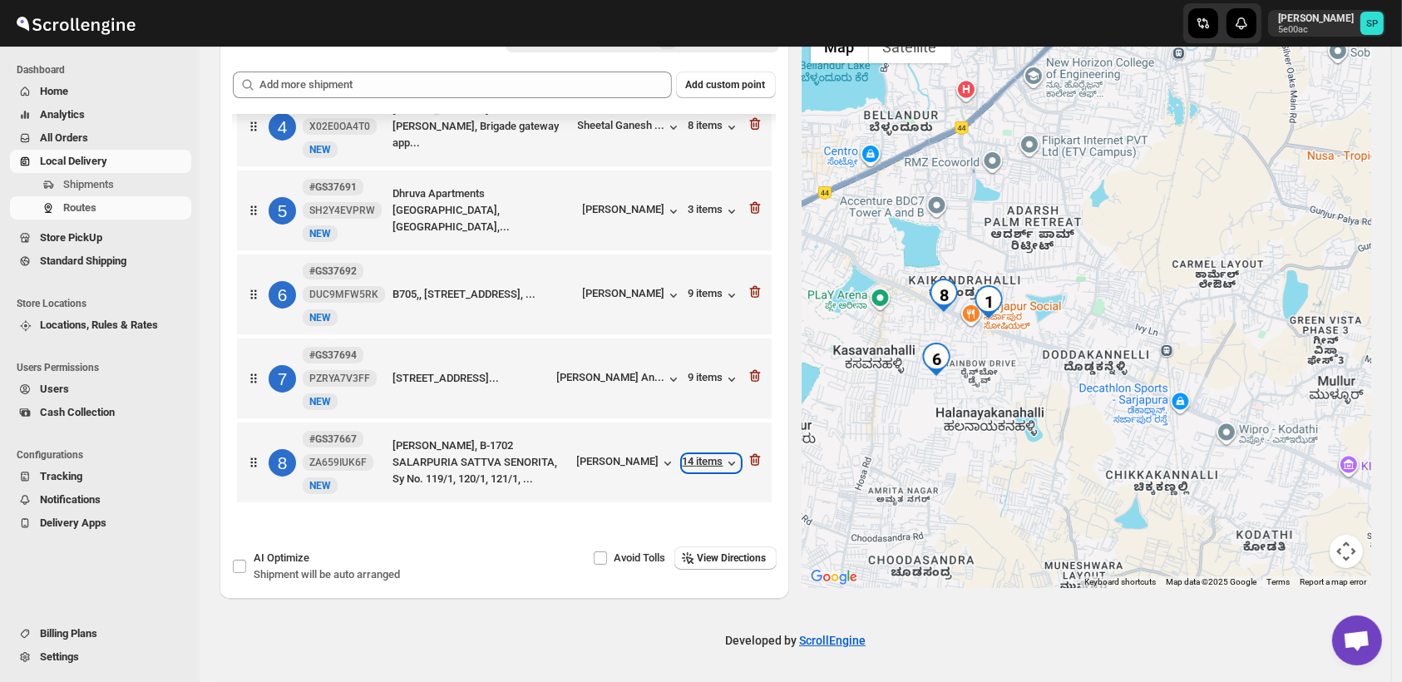
click at [694, 463] on div "14 items" at bounding box center [711, 463] width 57 height 17
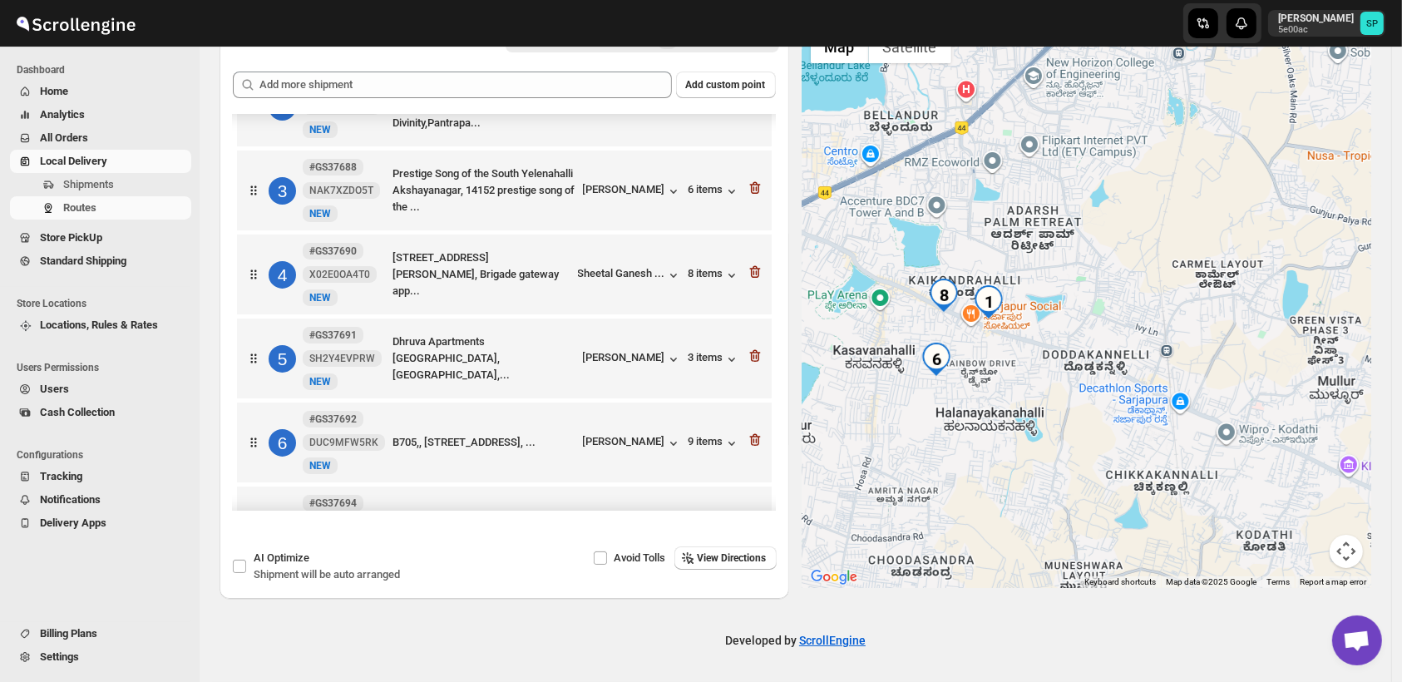
scroll to position [0, 0]
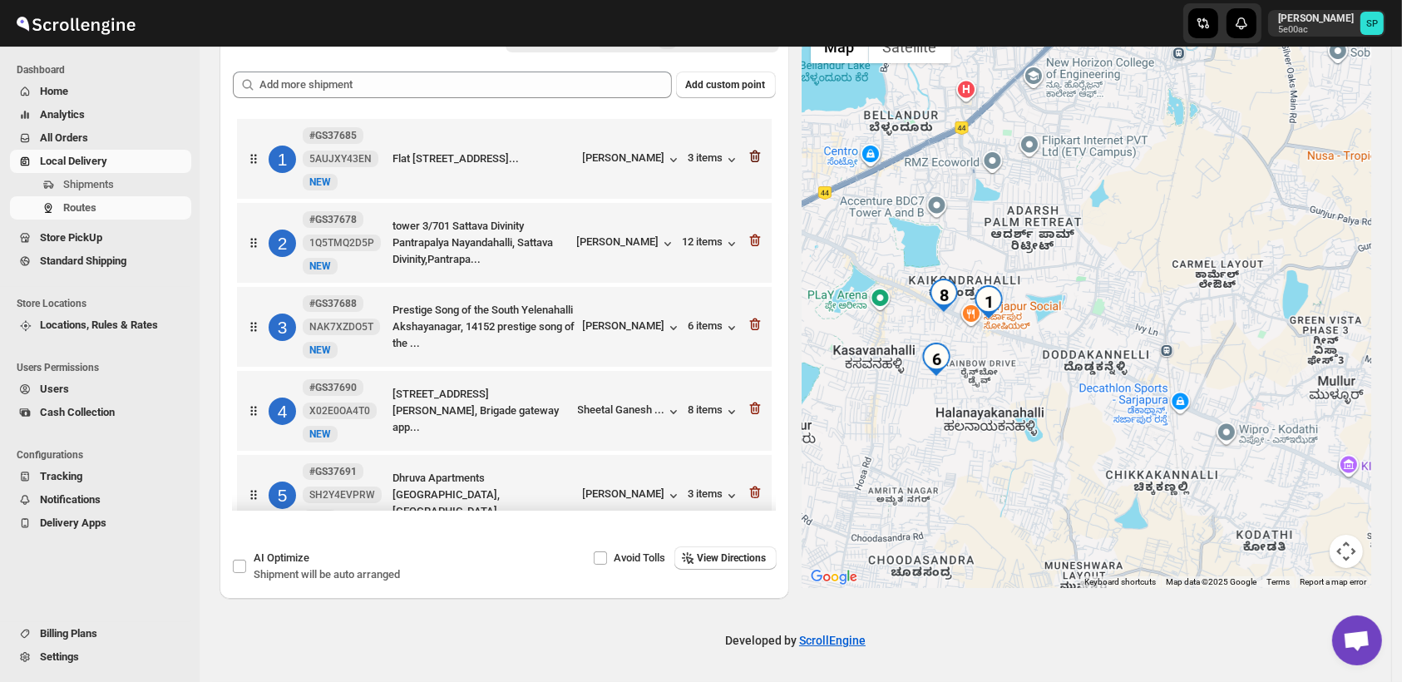
click at [751, 154] on icon "button" at bounding box center [755, 156] width 17 height 17
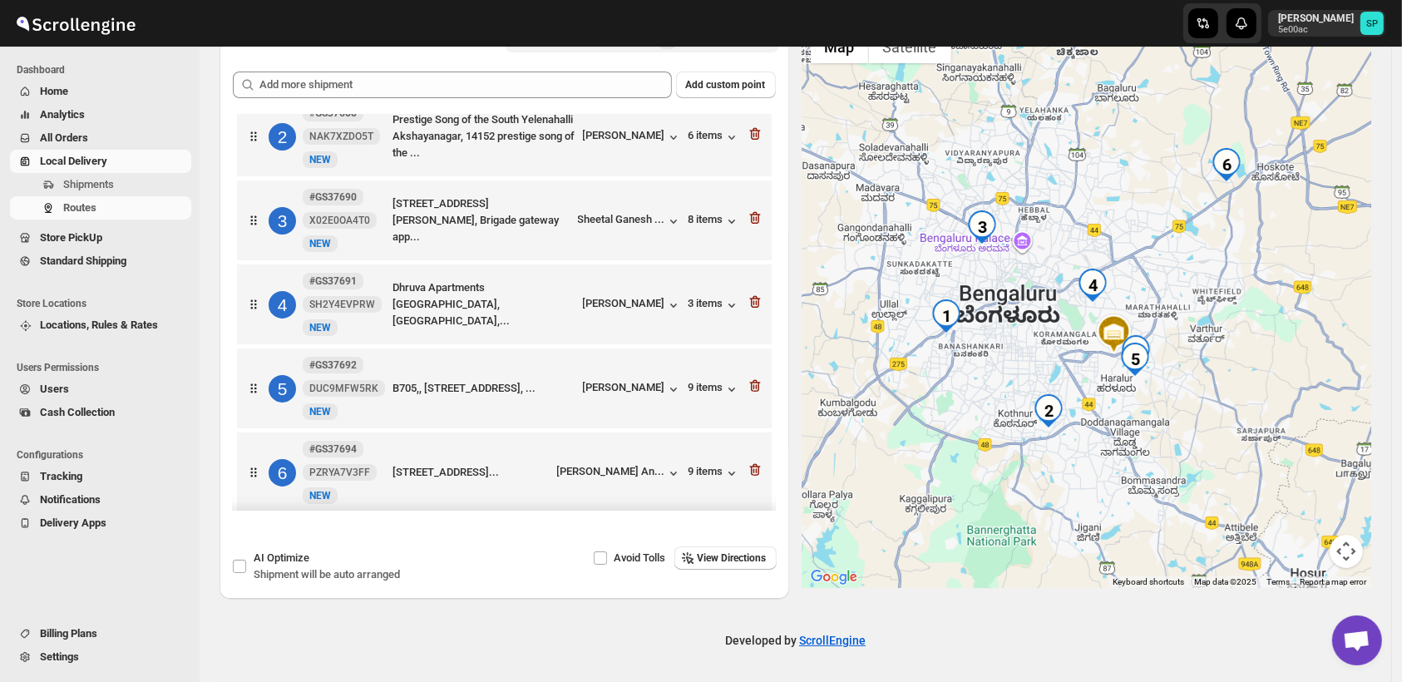
scroll to position [205, 0]
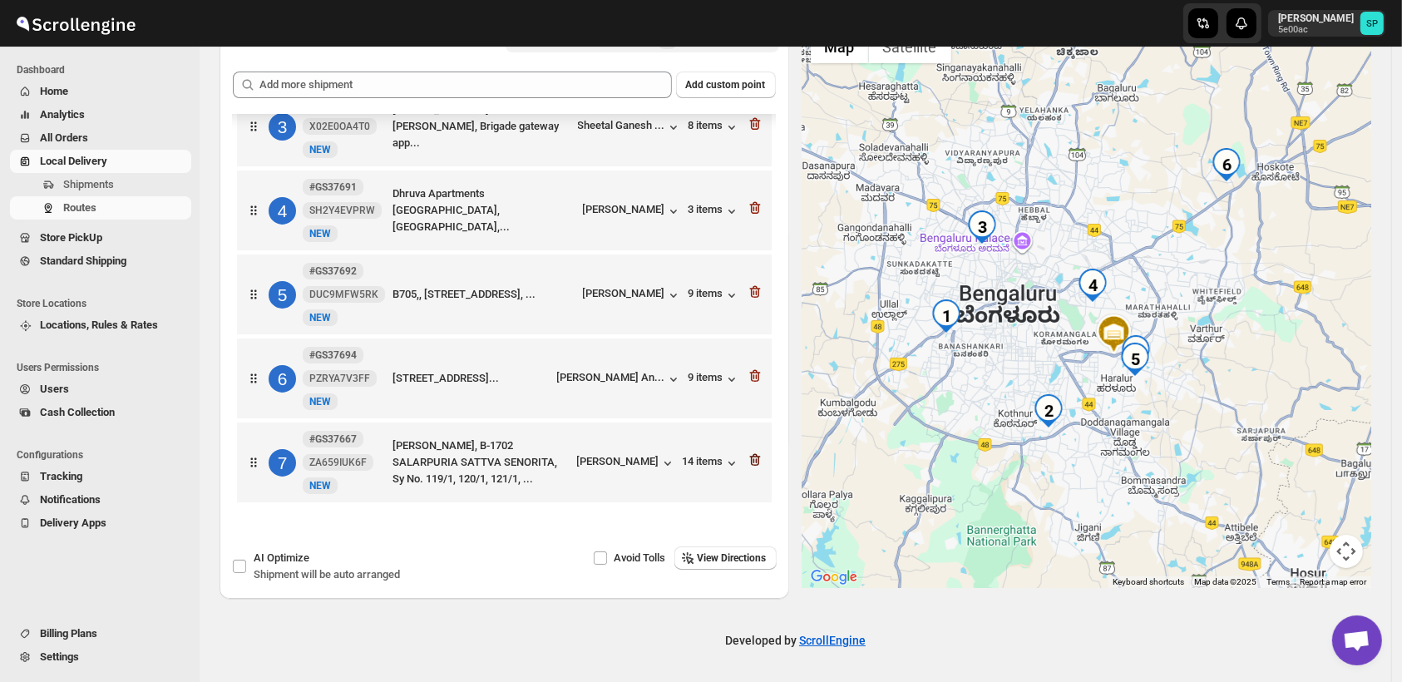
click at [748, 457] on icon "button" at bounding box center [755, 460] width 17 height 17
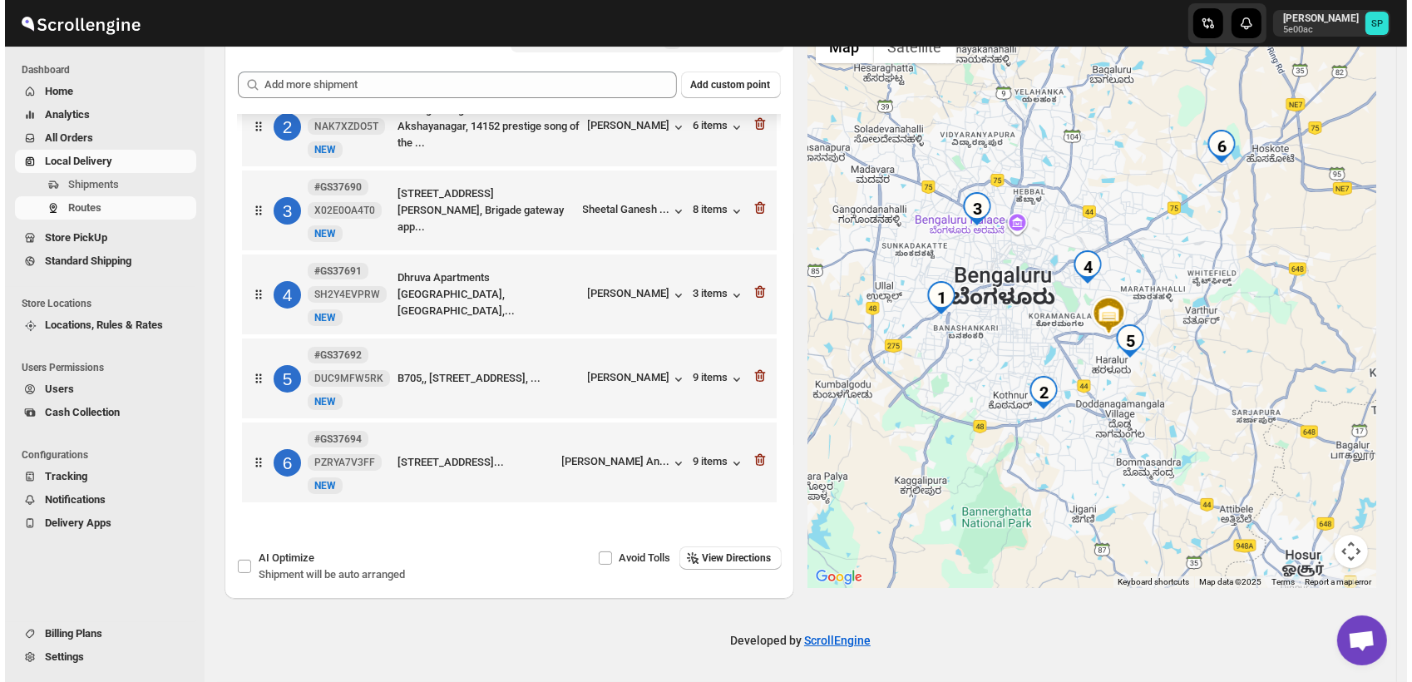
scroll to position [120, 0]
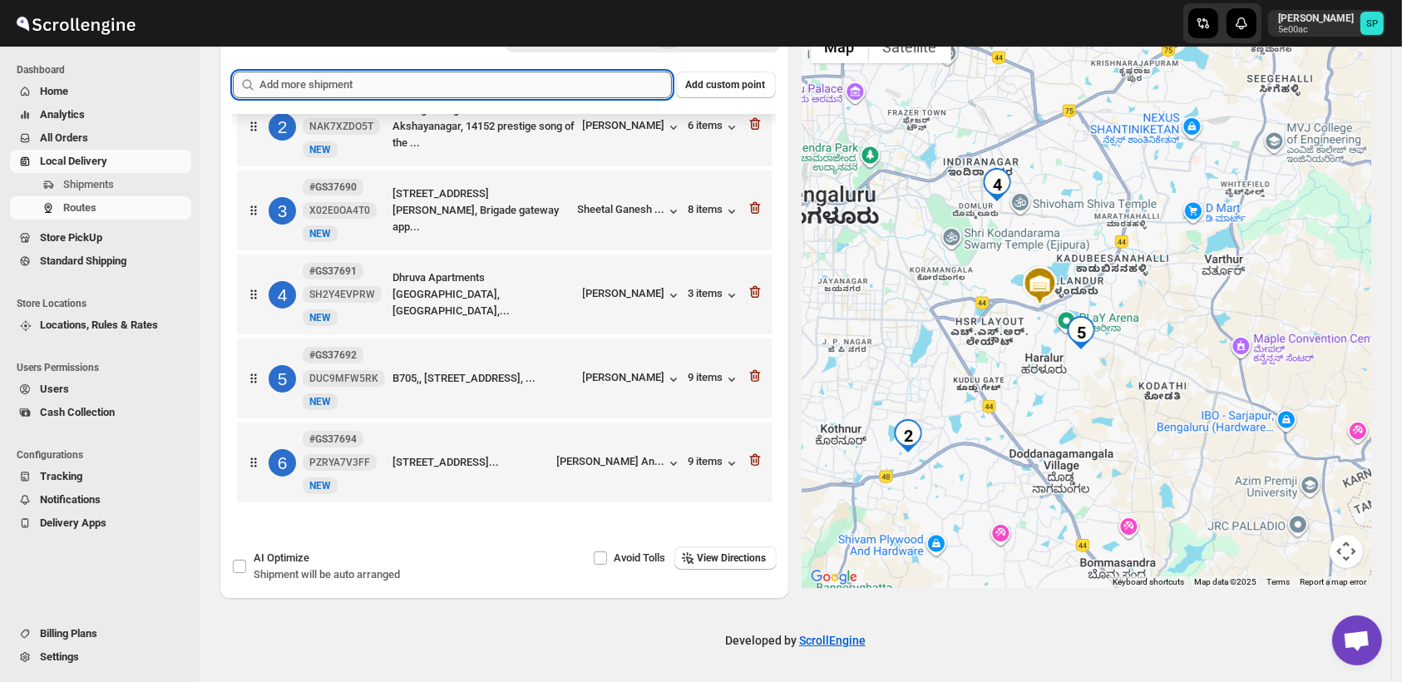
click at [488, 81] on input "text" at bounding box center [465, 85] width 413 height 27
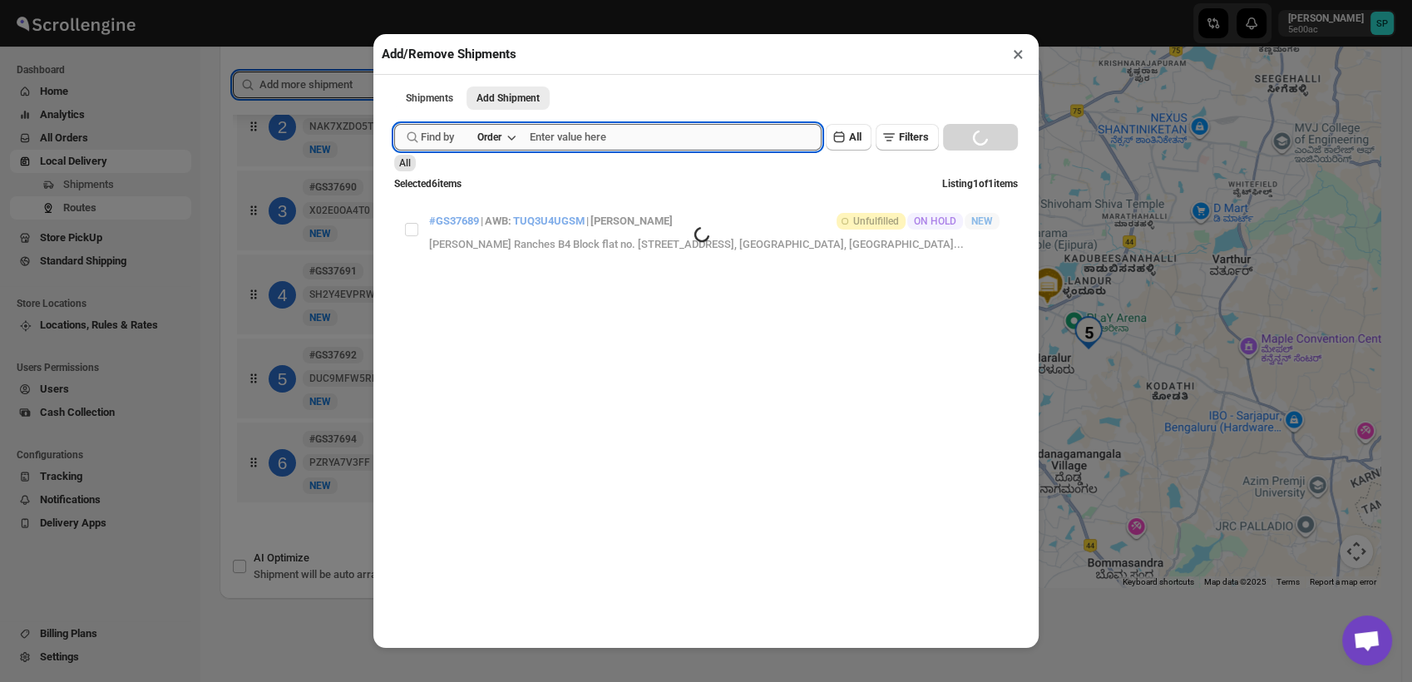
click at [592, 141] on input "text" at bounding box center [676, 137] width 292 height 27
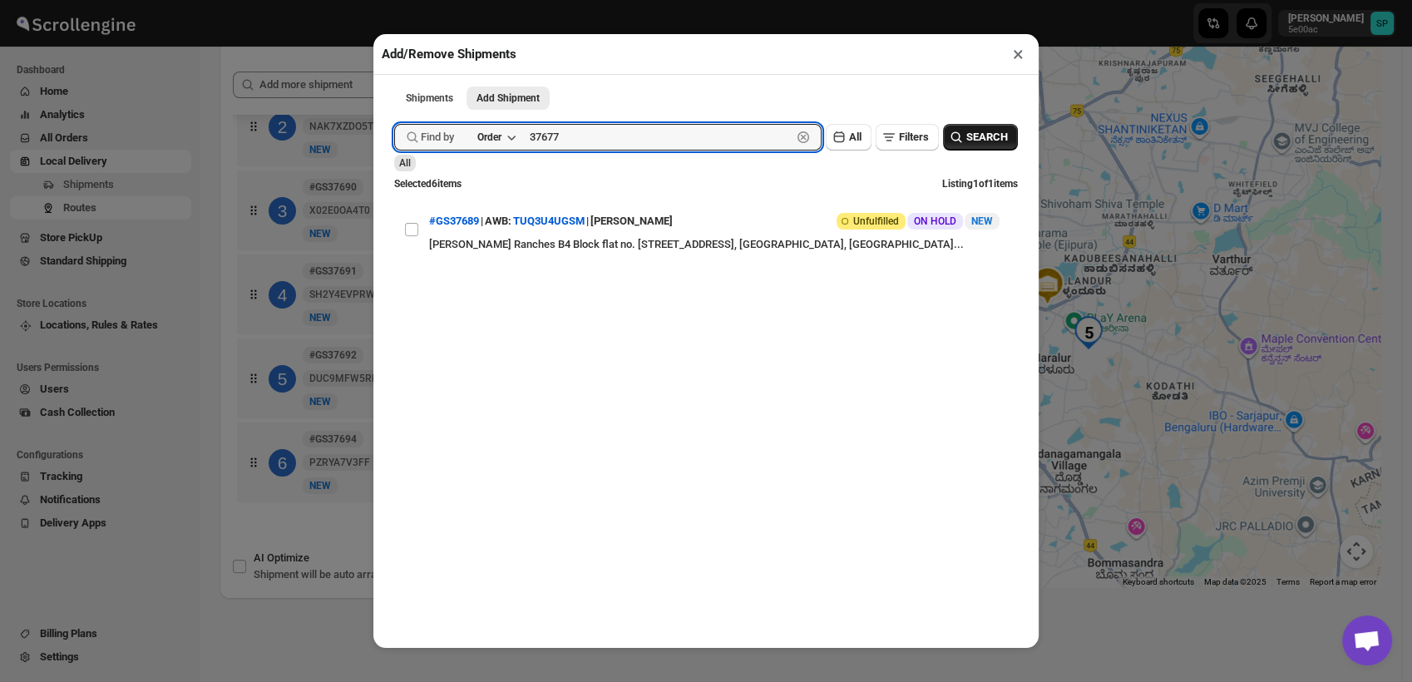
type input "37677"
click at [966, 145] on span "SEARCH" at bounding box center [987, 137] width 42 height 17
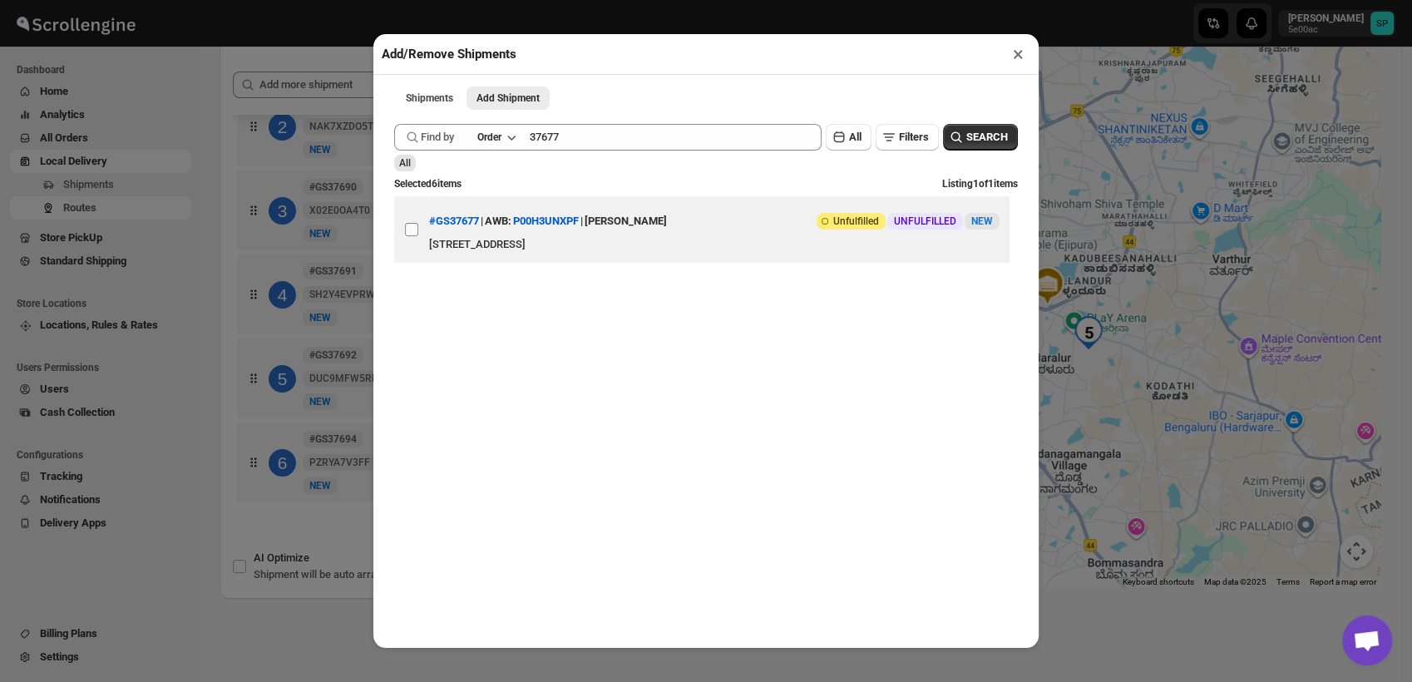
click at [411, 233] on input "View details for 68bd9ac5460e7d7809209109" at bounding box center [411, 229] width 13 height 13
checkbox input "true"
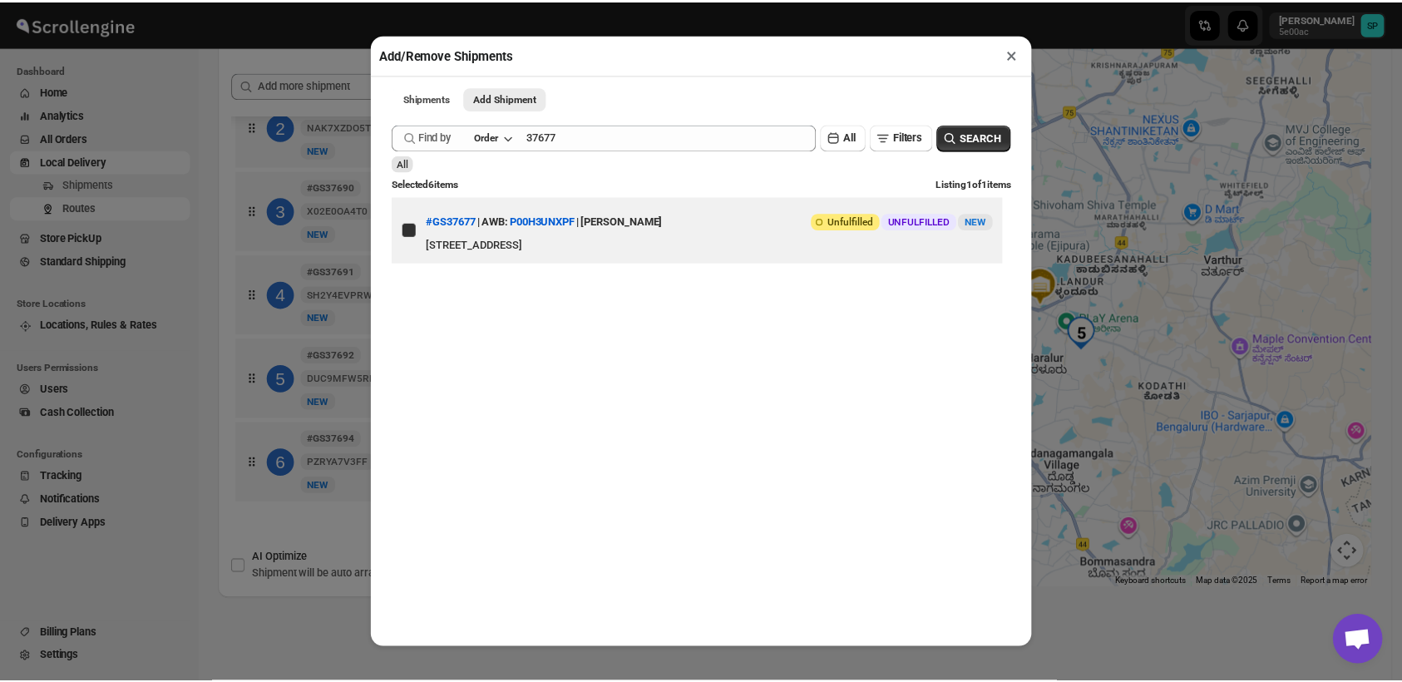
scroll to position [0, 0]
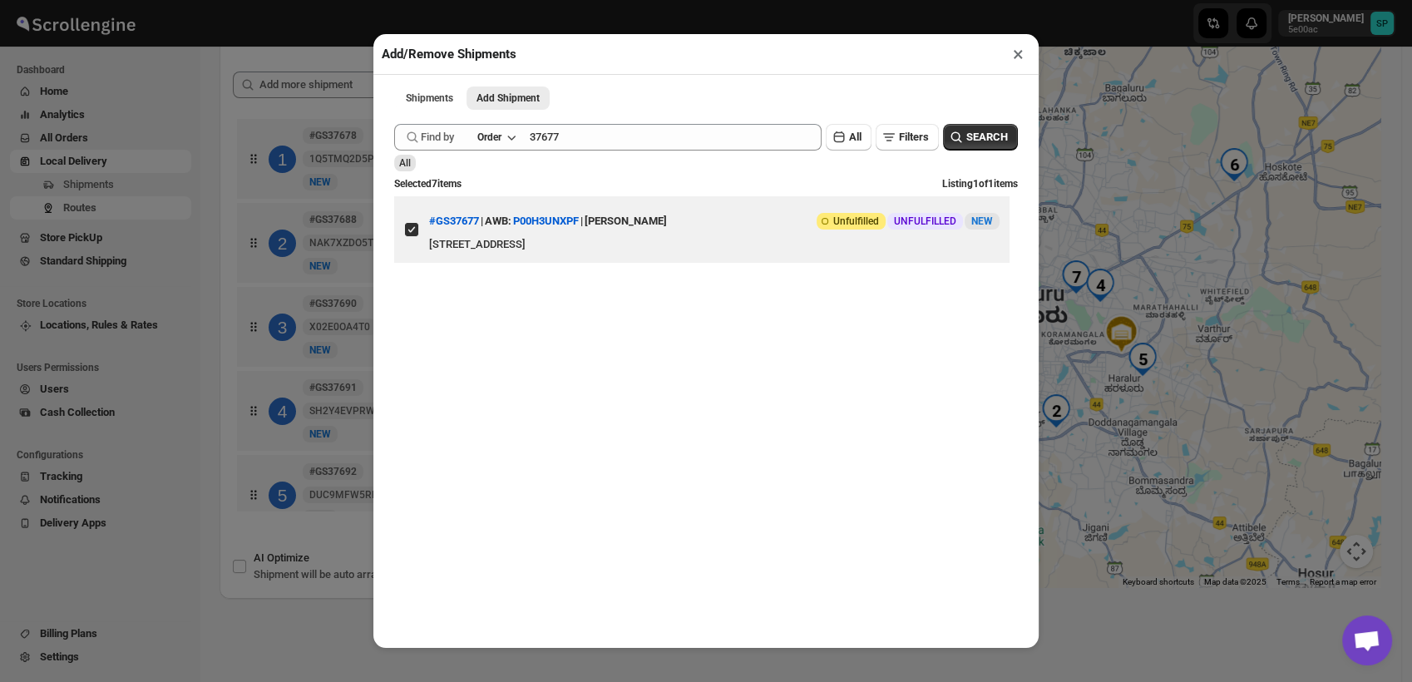
click at [1018, 52] on button "×" at bounding box center [1018, 53] width 24 height 23
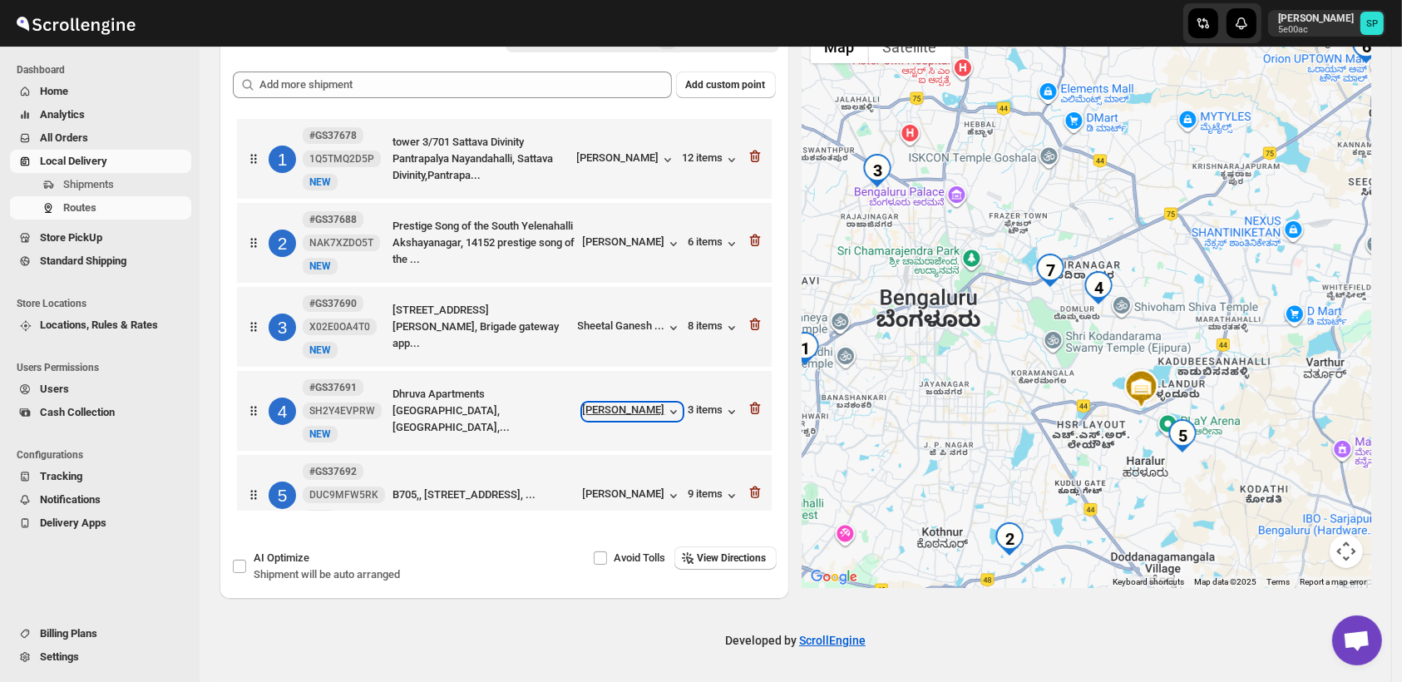
click at [614, 410] on div "[PERSON_NAME]" at bounding box center [632, 411] width 99 height 17
click at [689, 408] on div "3 items" at bounding box center [715, 411] width 52 height 17
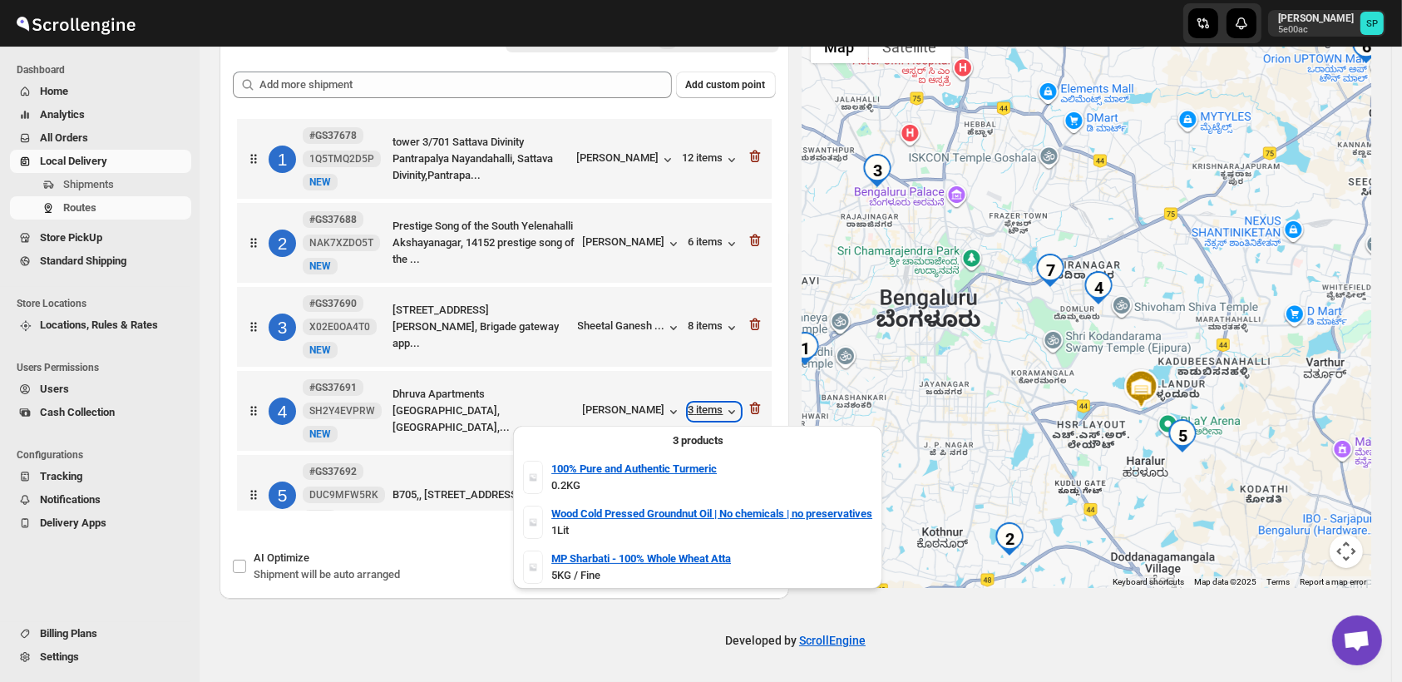
click at [689, 408] on div "3 items" at bounding box center [715, 411] width 52 height 17
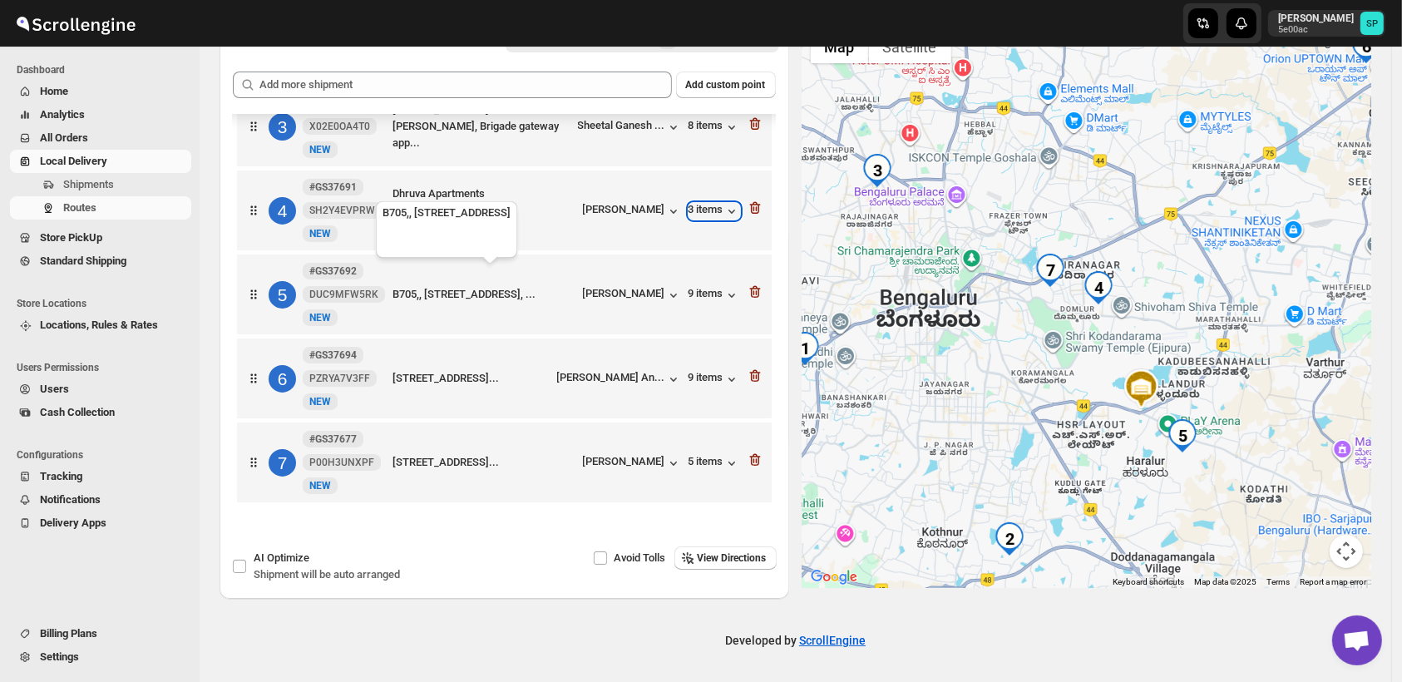
scroll to position [205, 0]
click at [630, 465] on div "[PERSON_NAME]" at bounding box center [632, 463] width 99 height 17
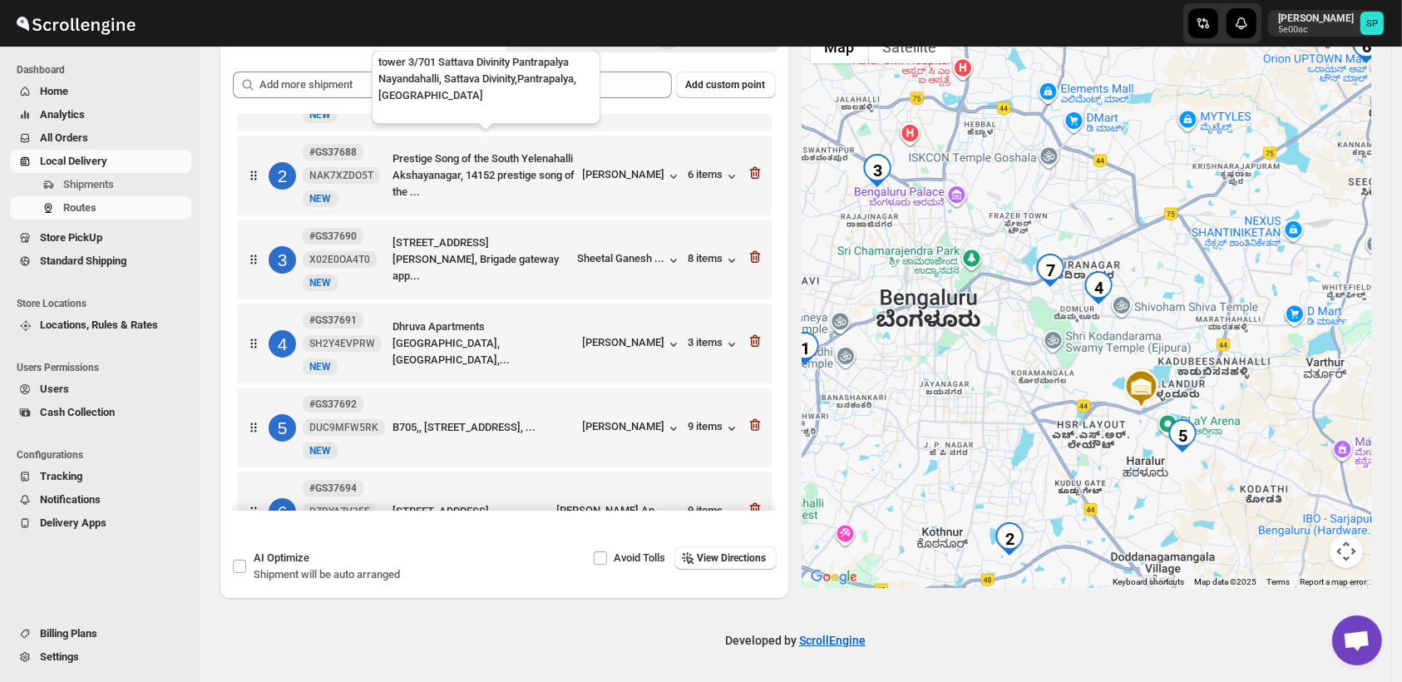
scroll to position [0, 0]
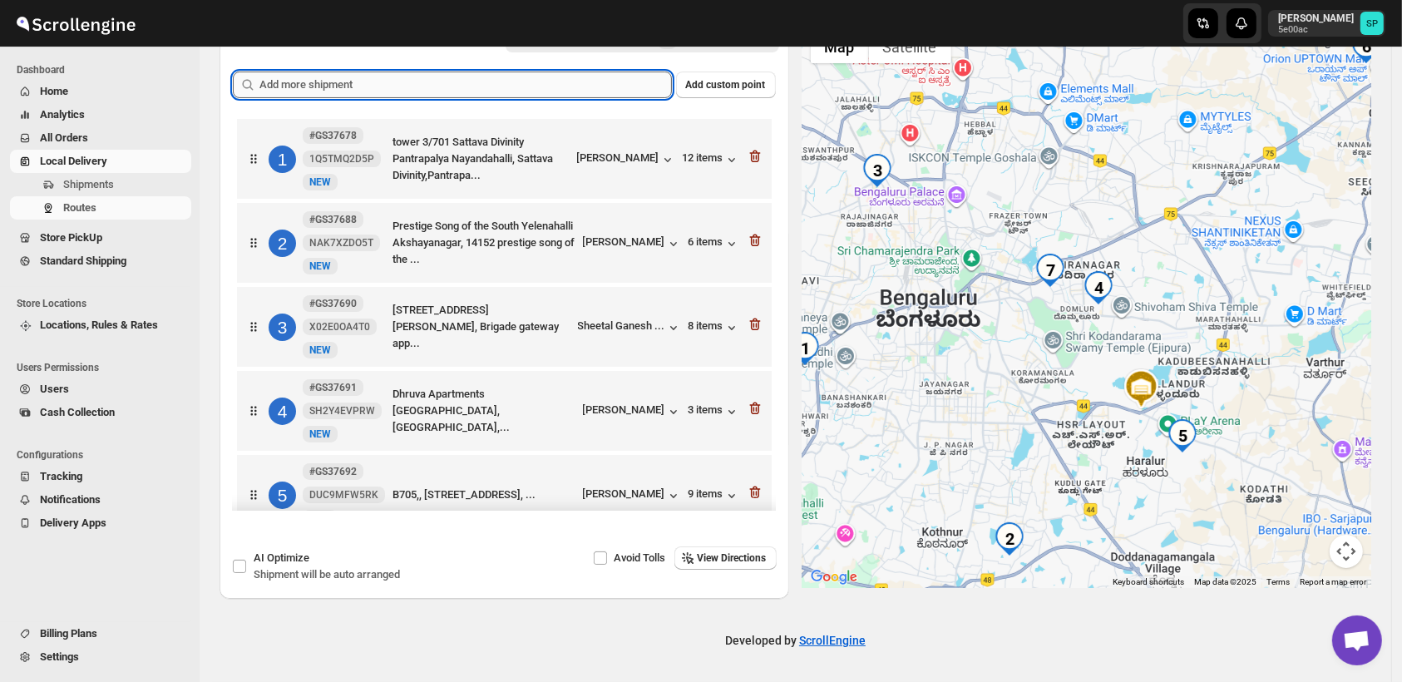
click at [389, 91] on input "text" at bounding box center [465, 85] width 413 height 27
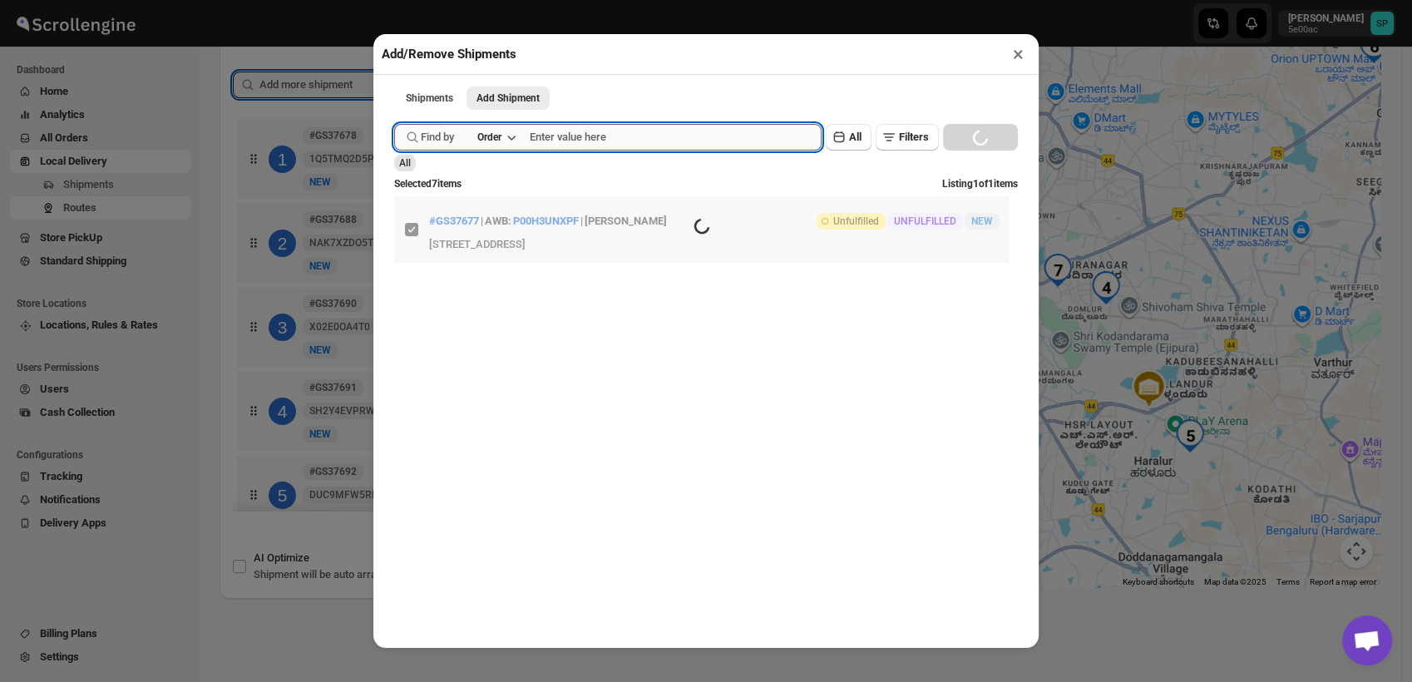
click at [639, 138] on input "text" at bounding box center [676, 137] width 292 height 27
paste input "GS37698"
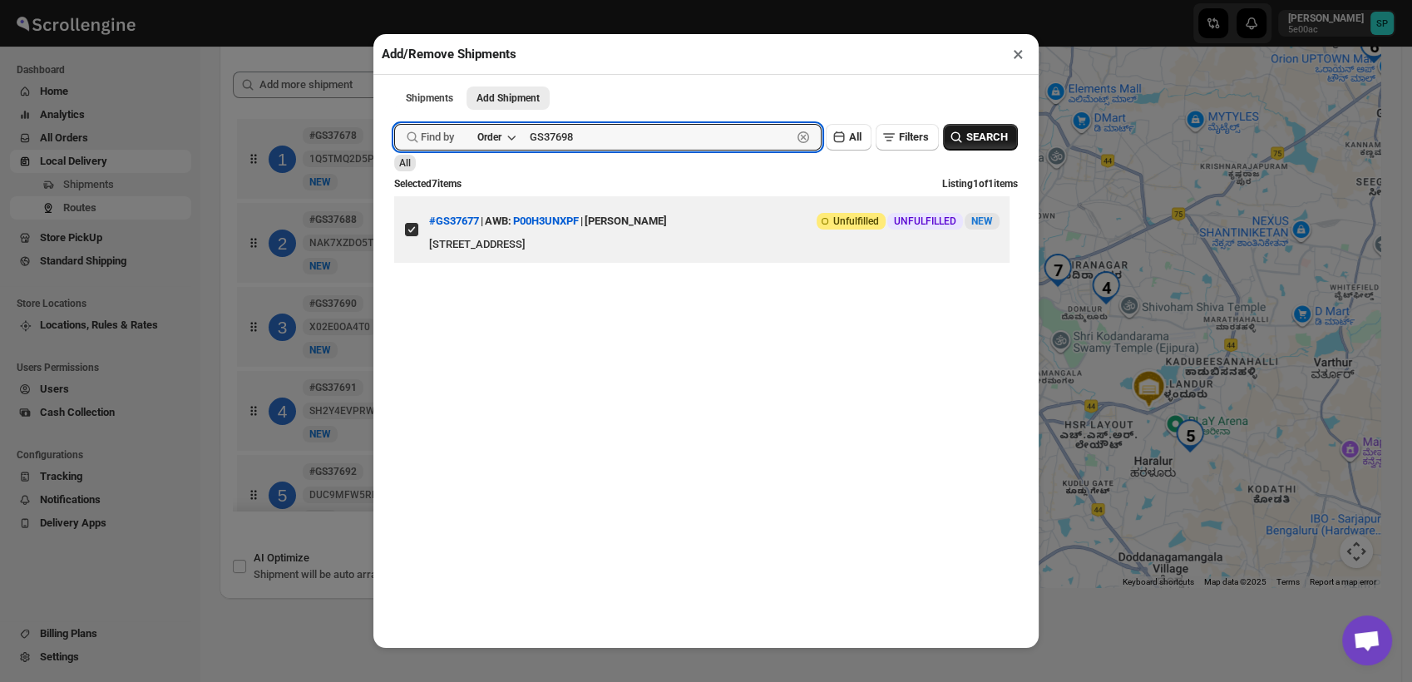
type input "GS37698"
click at [966, 142] on span "SEARCH" at bounding box center [987, 137] width 42 height 17
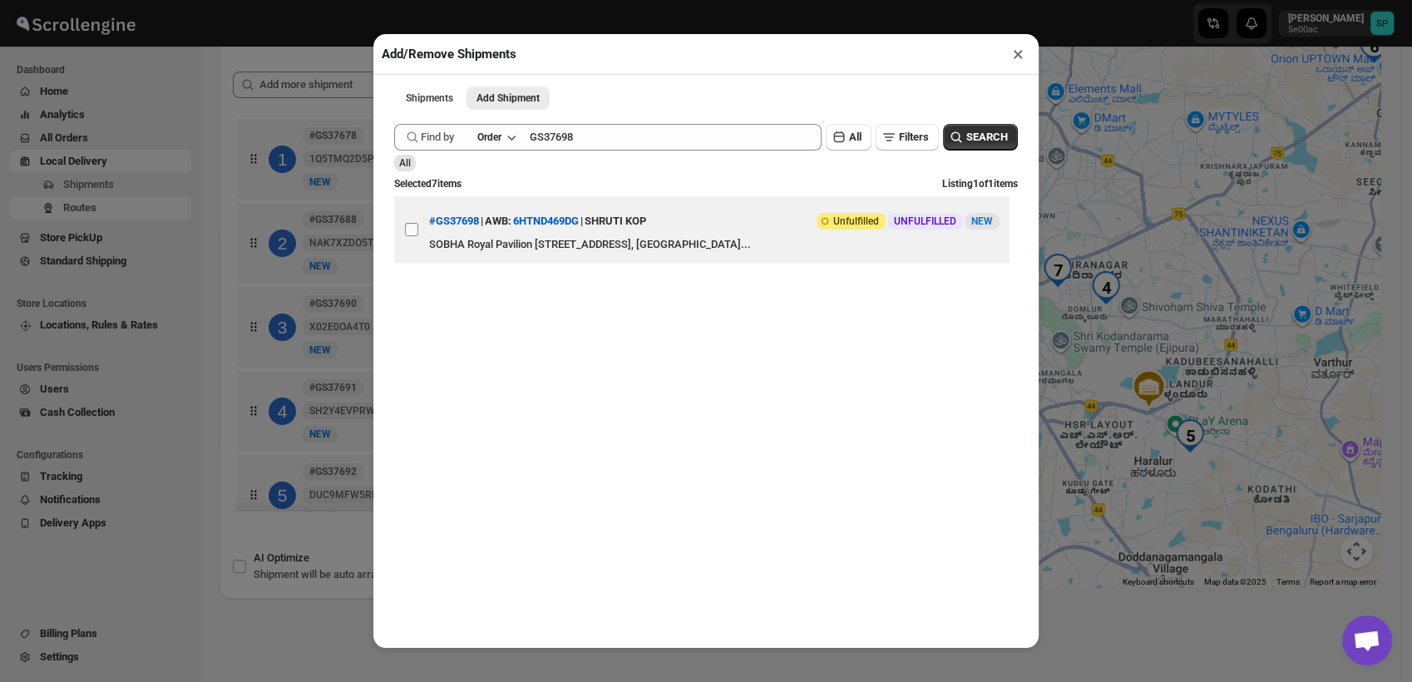
click at [413, 236] on input "View details for 68becd26460e7d780920a0e1" at bounding box center [411, 229] width 13 height 13
checkbox input "true"
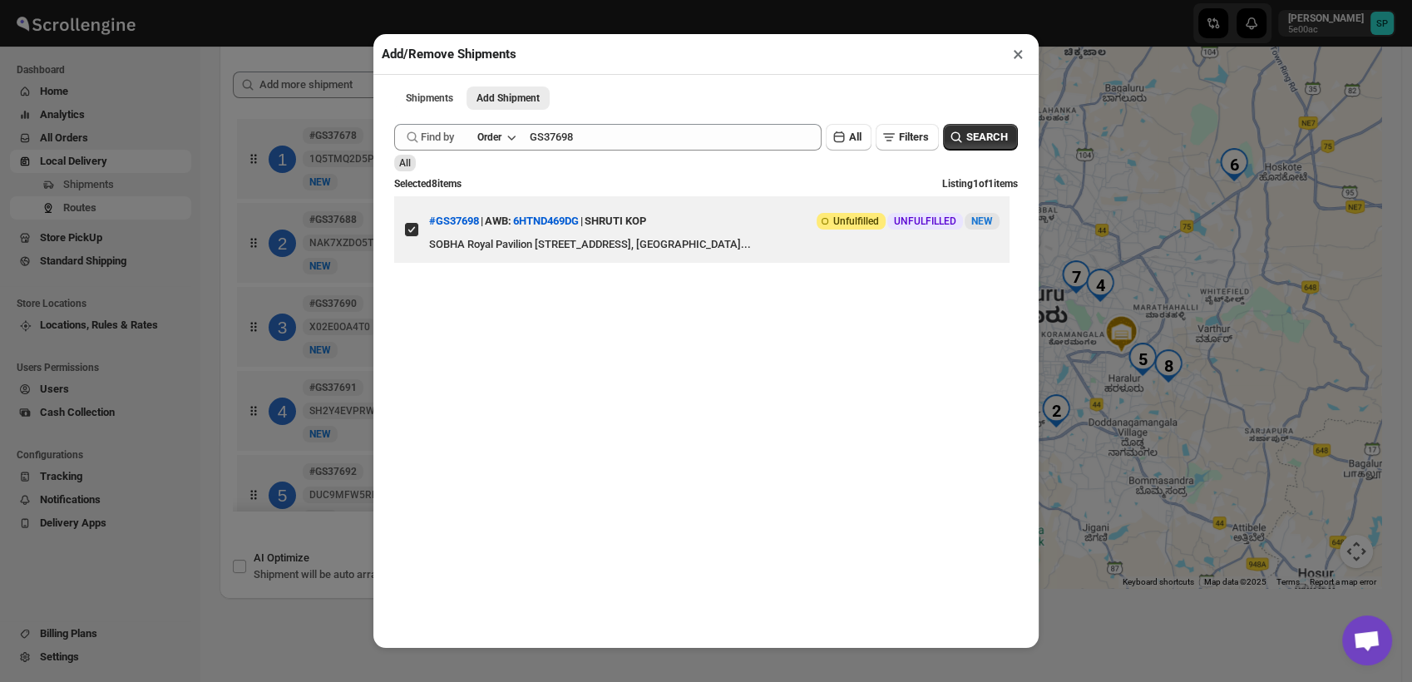
click at [1019, 57] on button "×" at bounding box center [1018, 53] width 24 height 23
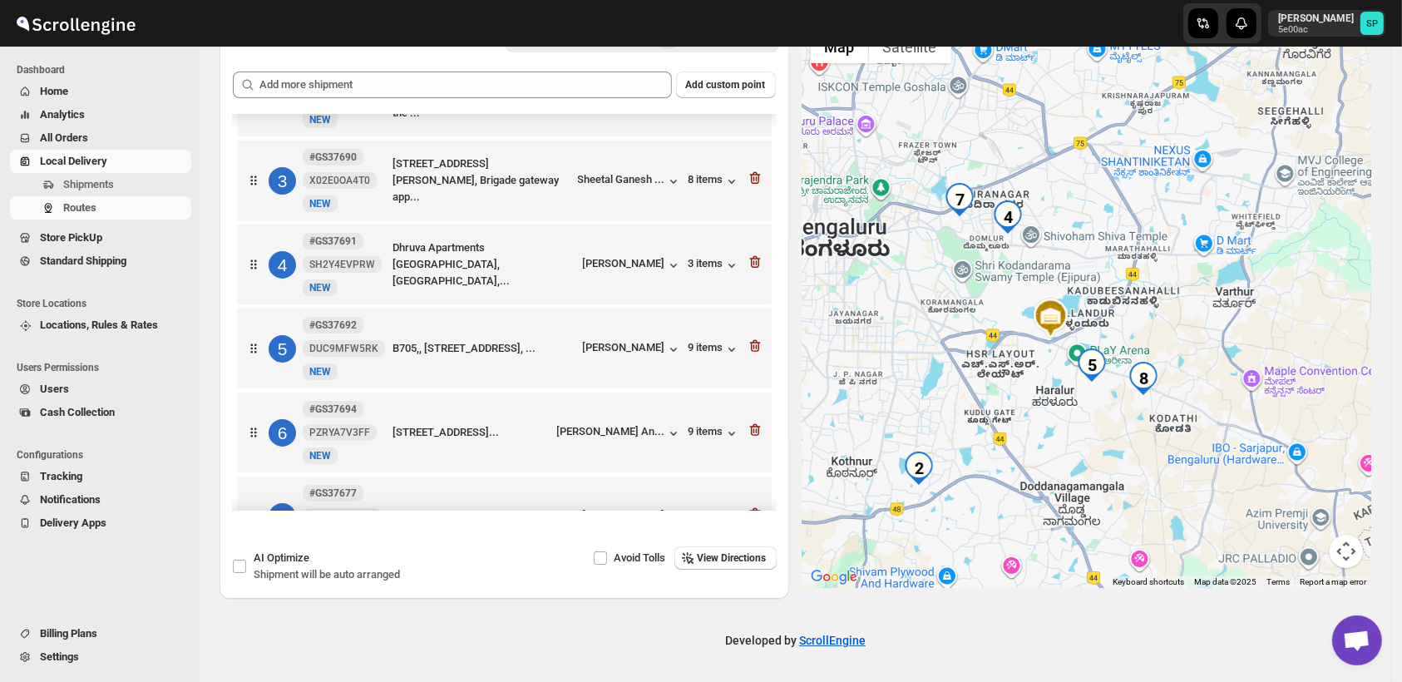
scroll to position [104, 0]
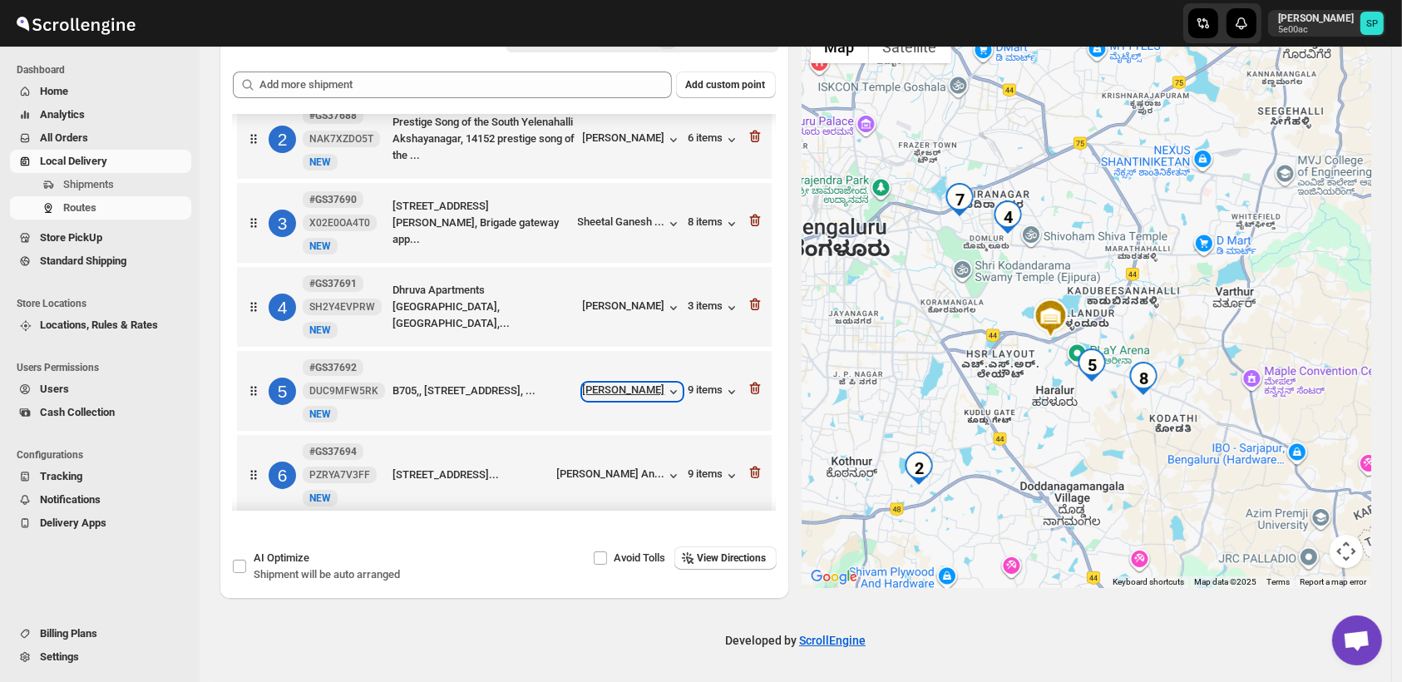
click at [651, 394] on div "[PERSON_NAME]" at bounding box center [632, 391] width 99 height 17
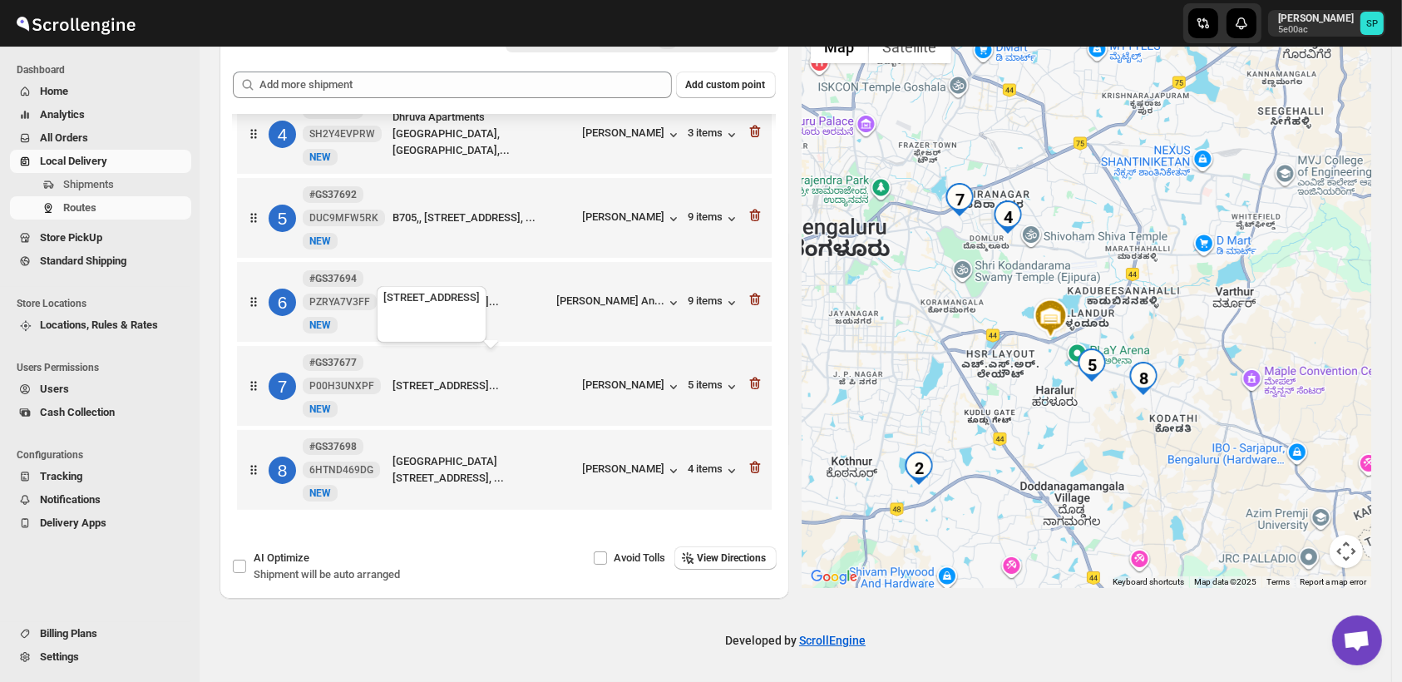
scroll to position [289, 0]
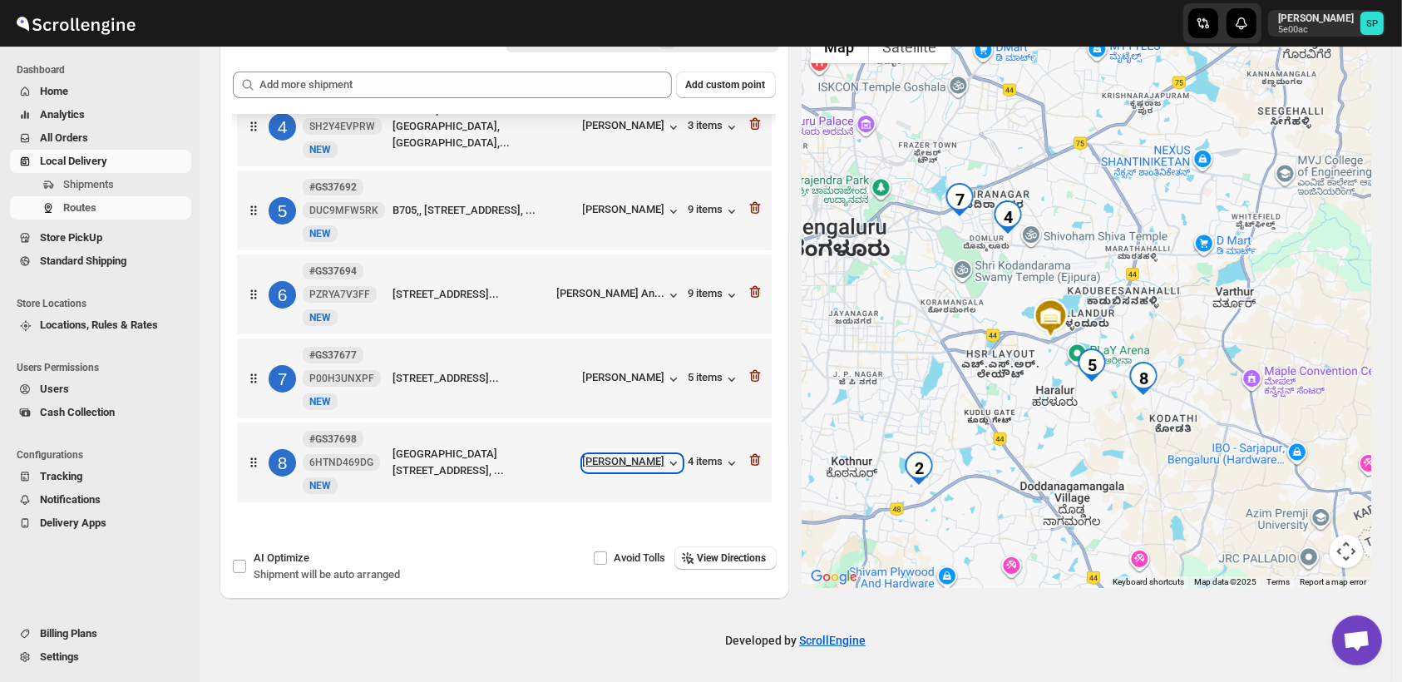
click at [612, 468] on div "[PERSON_NAME]" at bounding box center [632, 463] width 99 height 17
click at [702, 460] on div "4 items" at bounding box center [715, 463] width 52 height 17
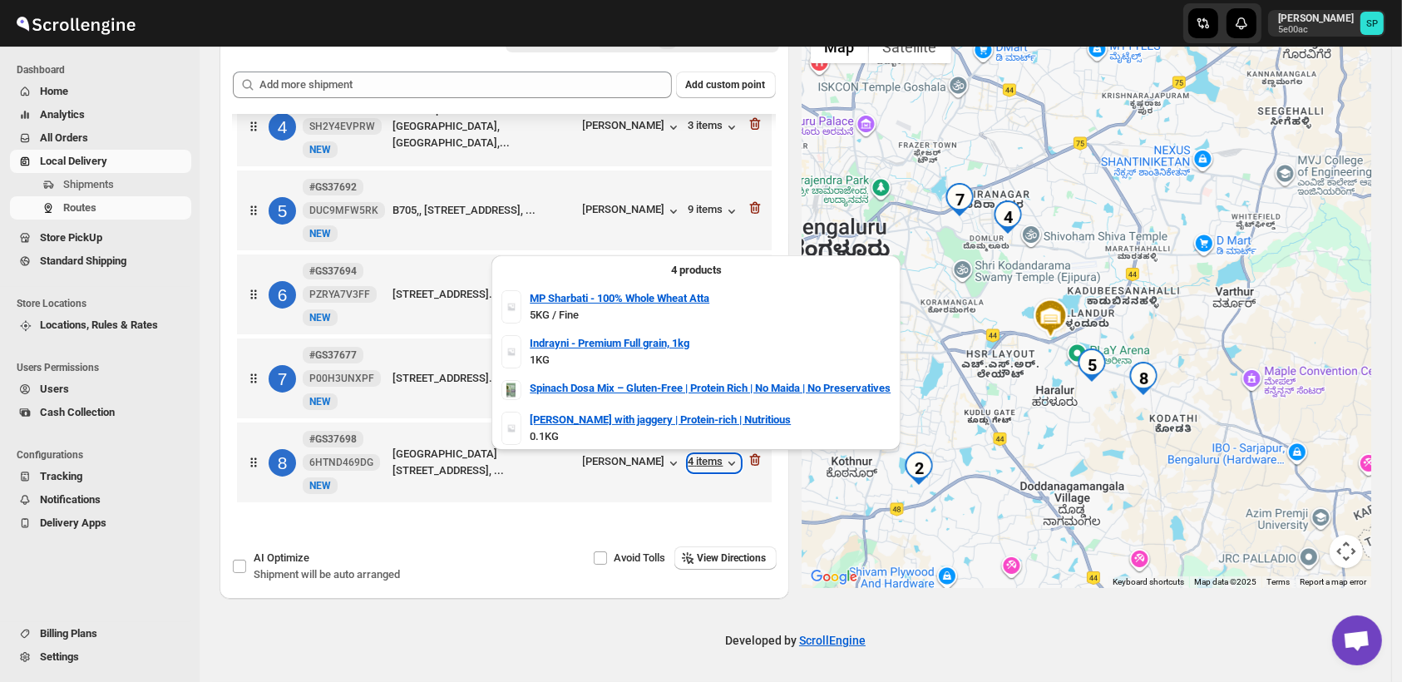
click at [702, 460] on div "4 items" at bounding box center [715, 463] width 52 height 17
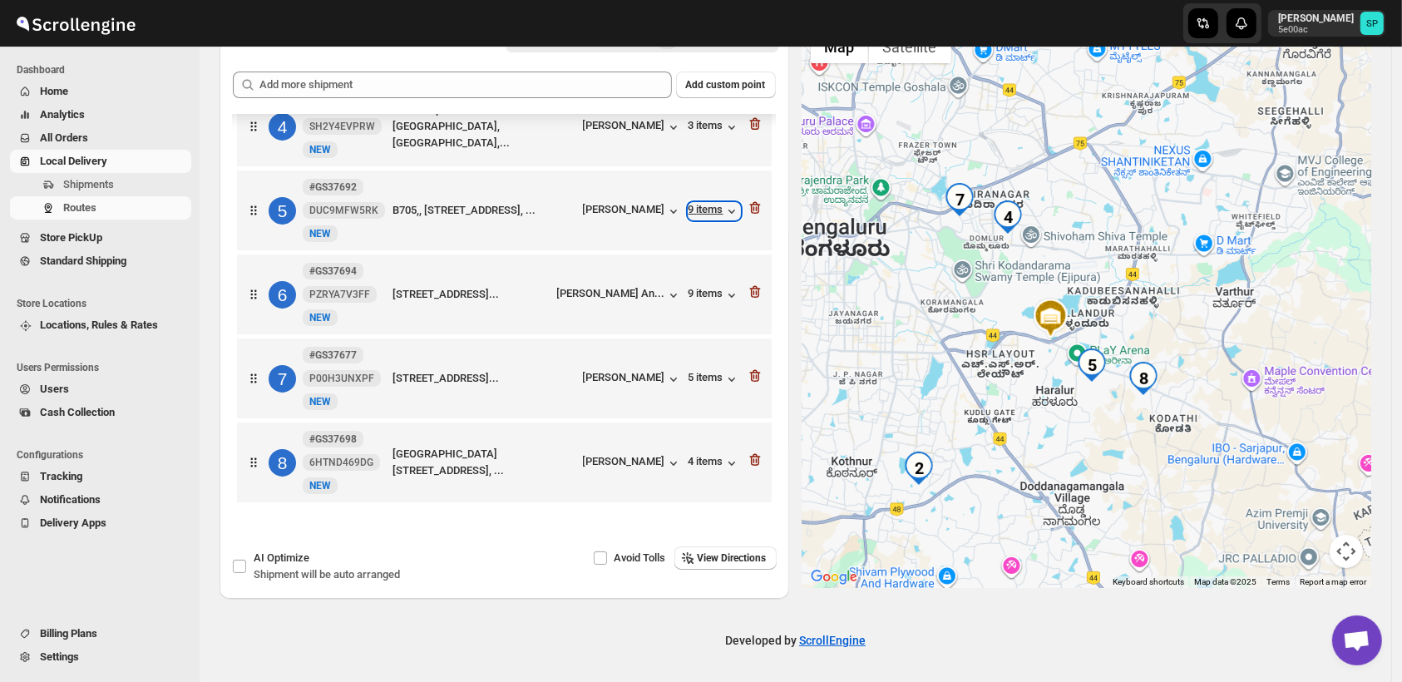
click at [689, 204] on div "9 items" at bounding box center [715, 211] width 52 height 17
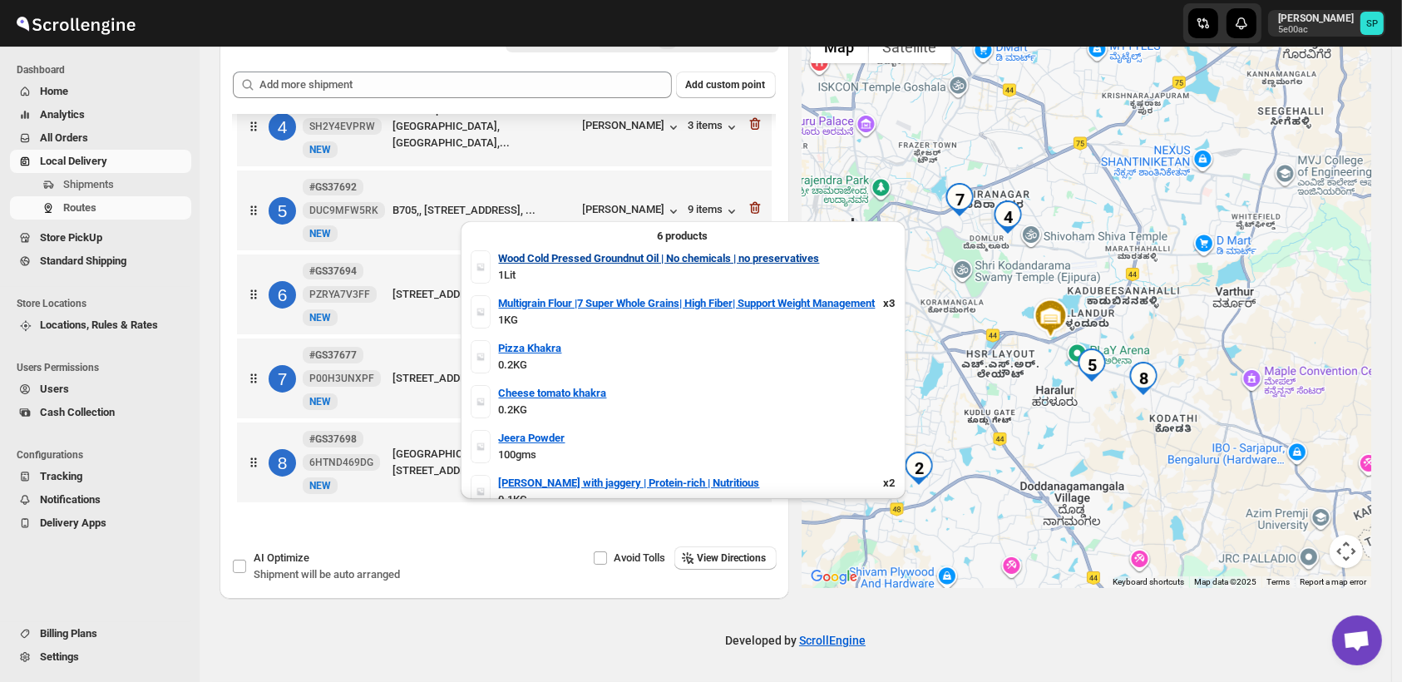
scroll to position [0, 0]
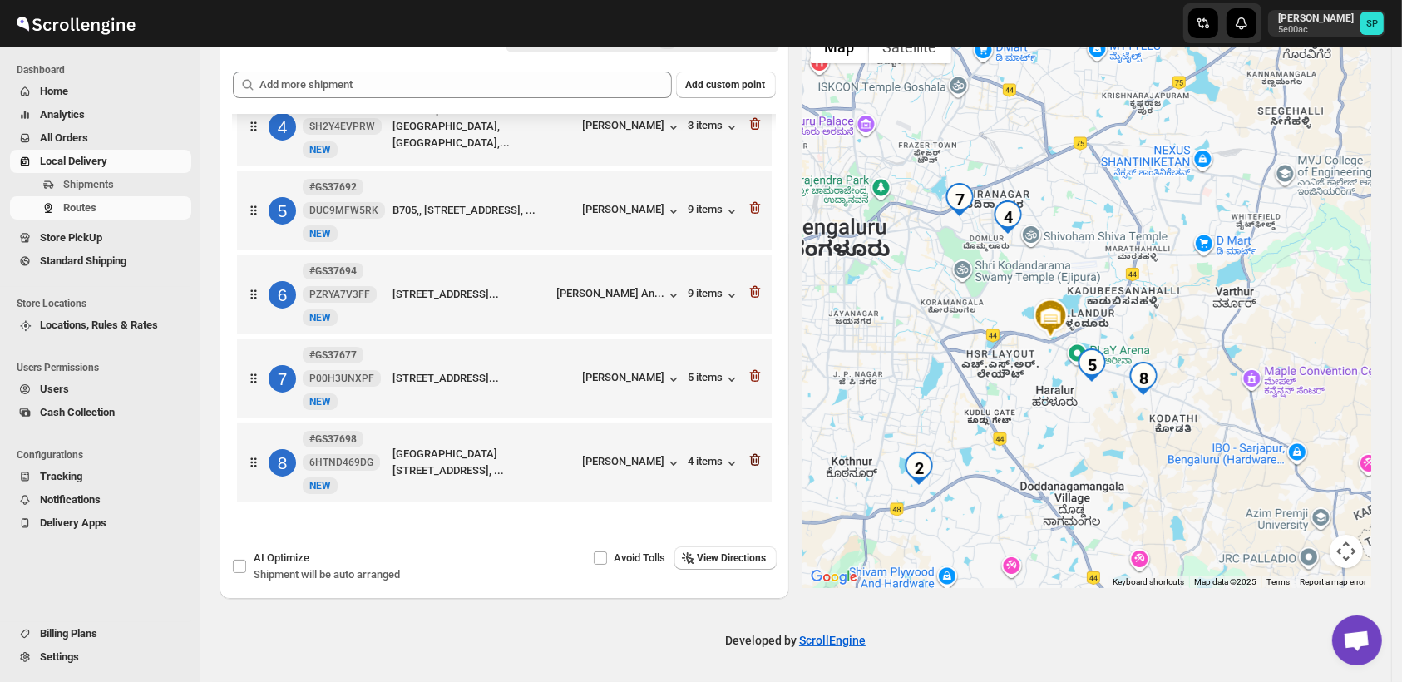
click at [750, 460] on icon "button" at bounding box center [755, 460] width 17 height 17
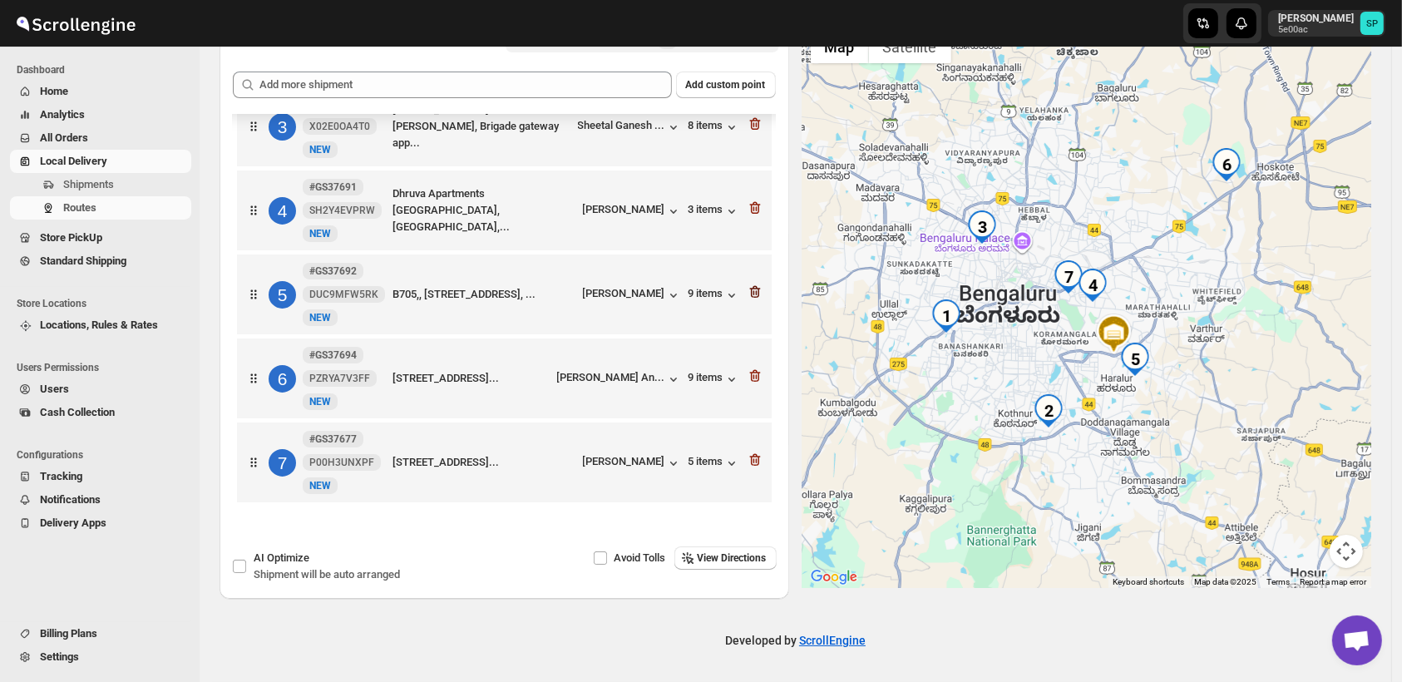
click at [753, 292] on icon "button" at bounding box center [754, 292] width 11 height 12
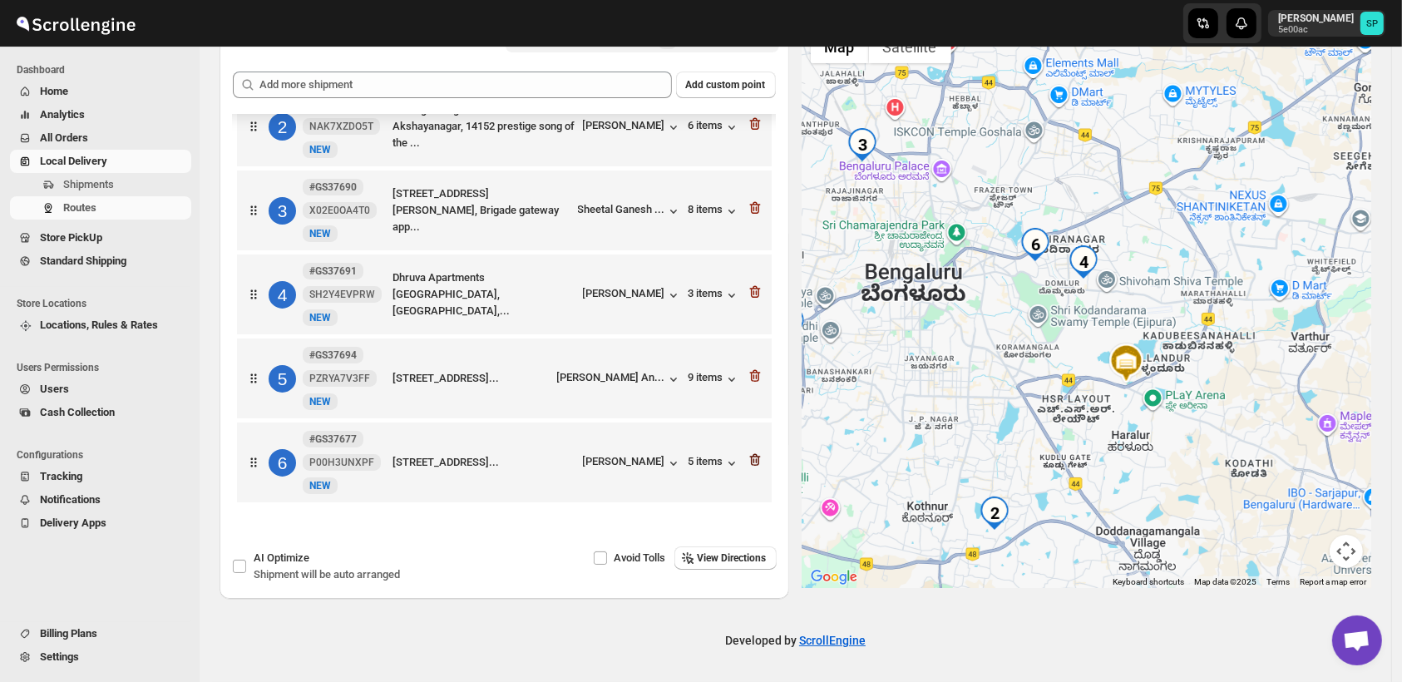
click at [752, 467] on icon "button" at bounding box center [755, 460] width 17 height 17
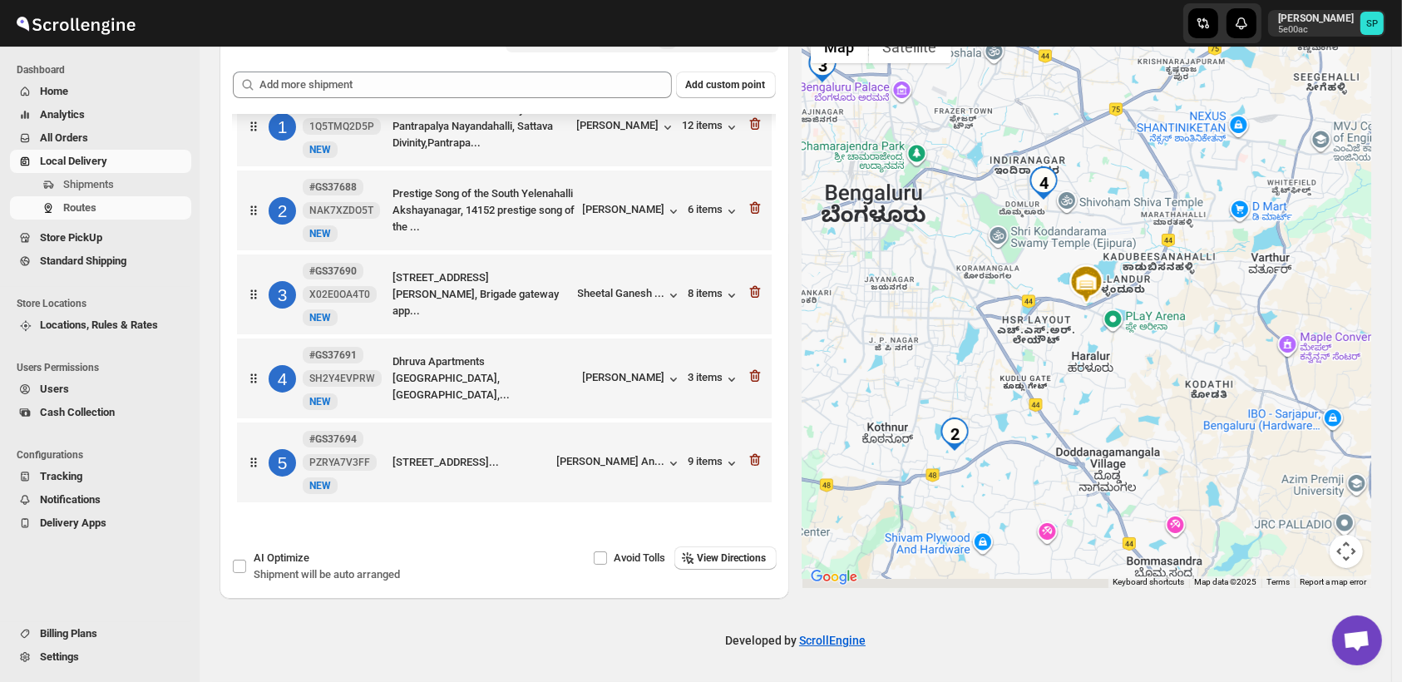
scroll to position [35, 0]
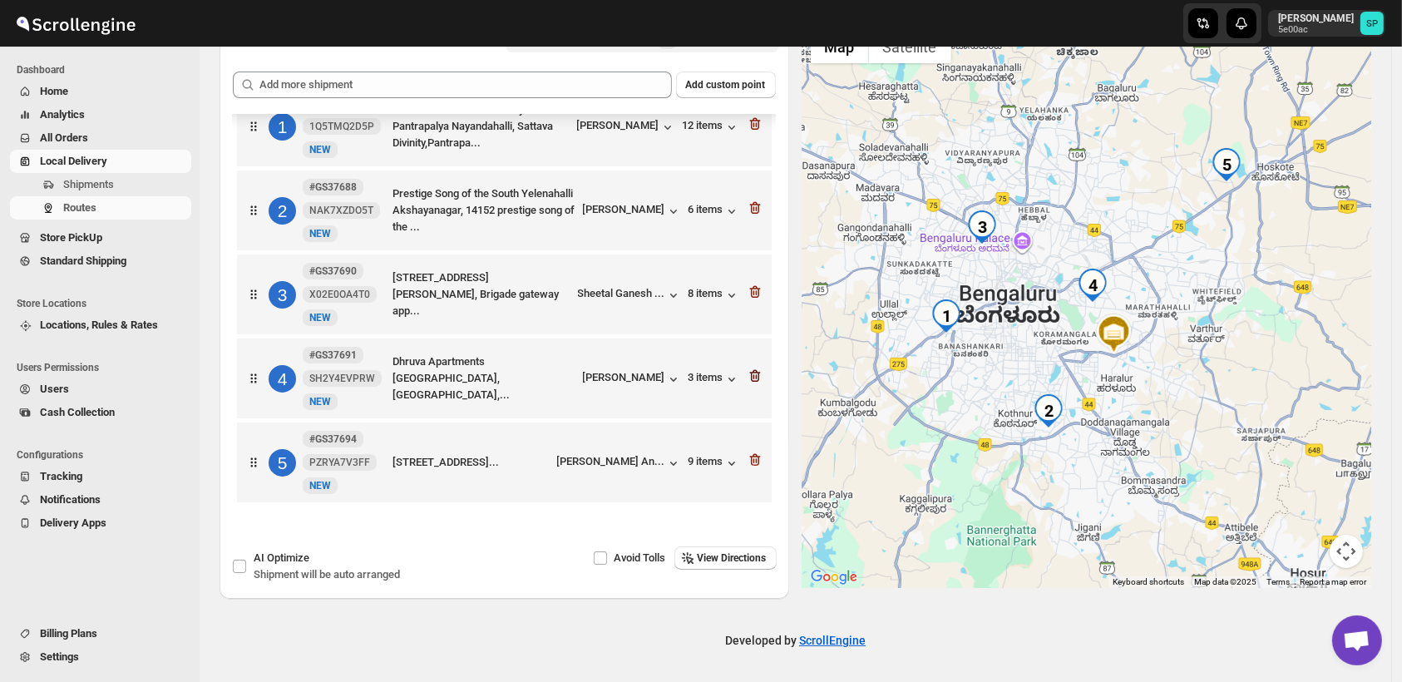
click at [753, 374] on icon "button" at bounding box center [754, 376] width 11 height 12
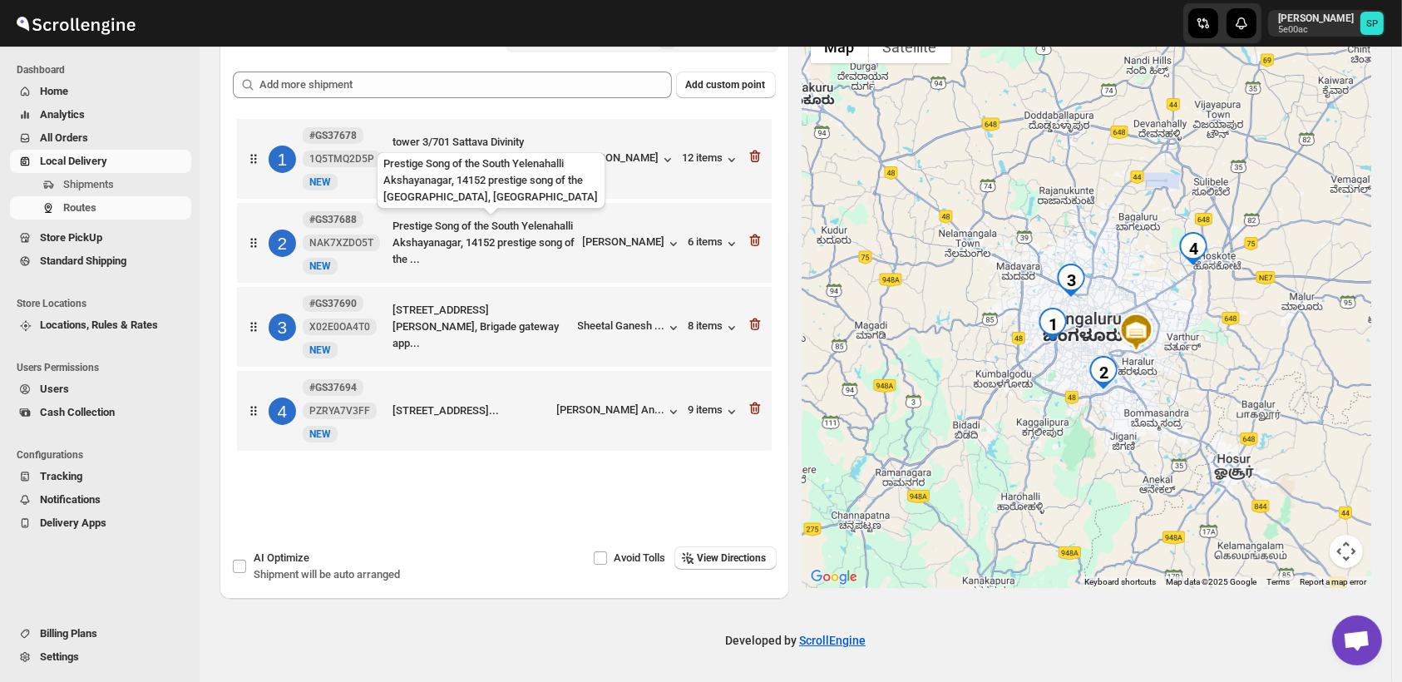
scroll to position [0, 0]
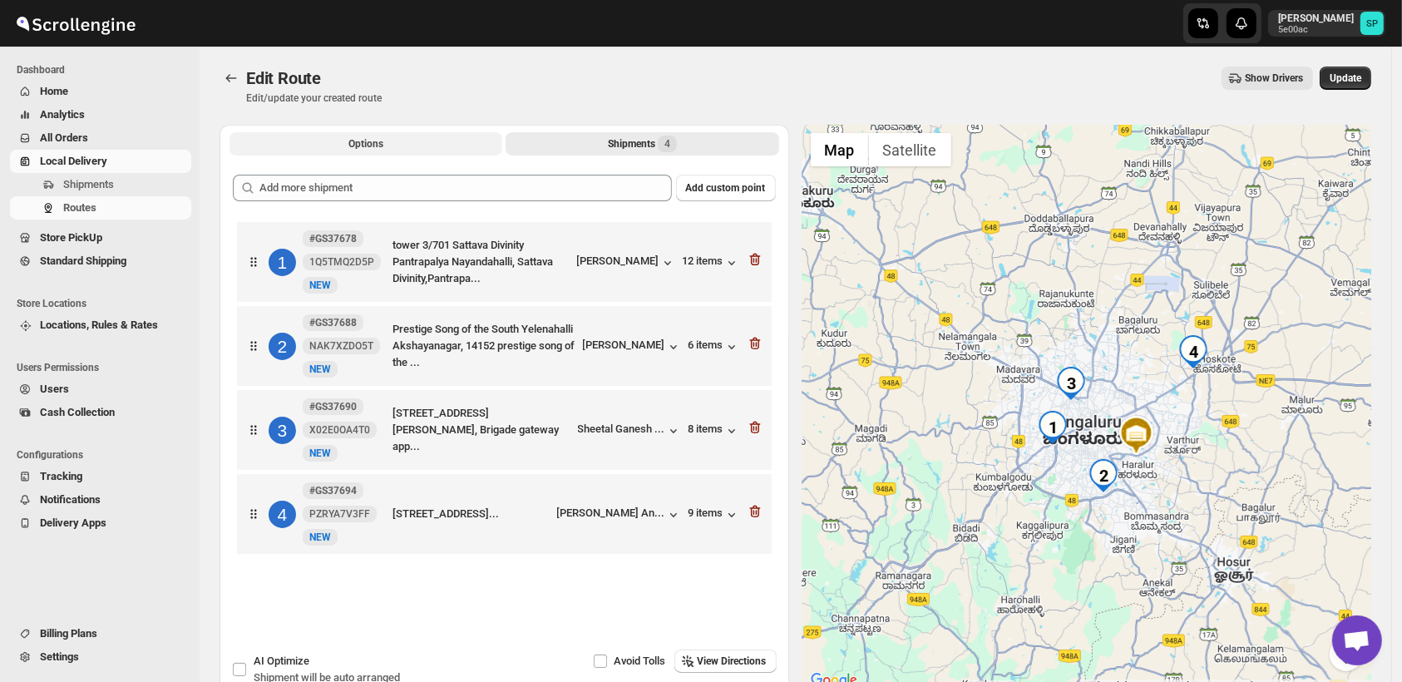
click at [378, 138] on span "Options" at bounding box center [365, 143] width 35 height 13
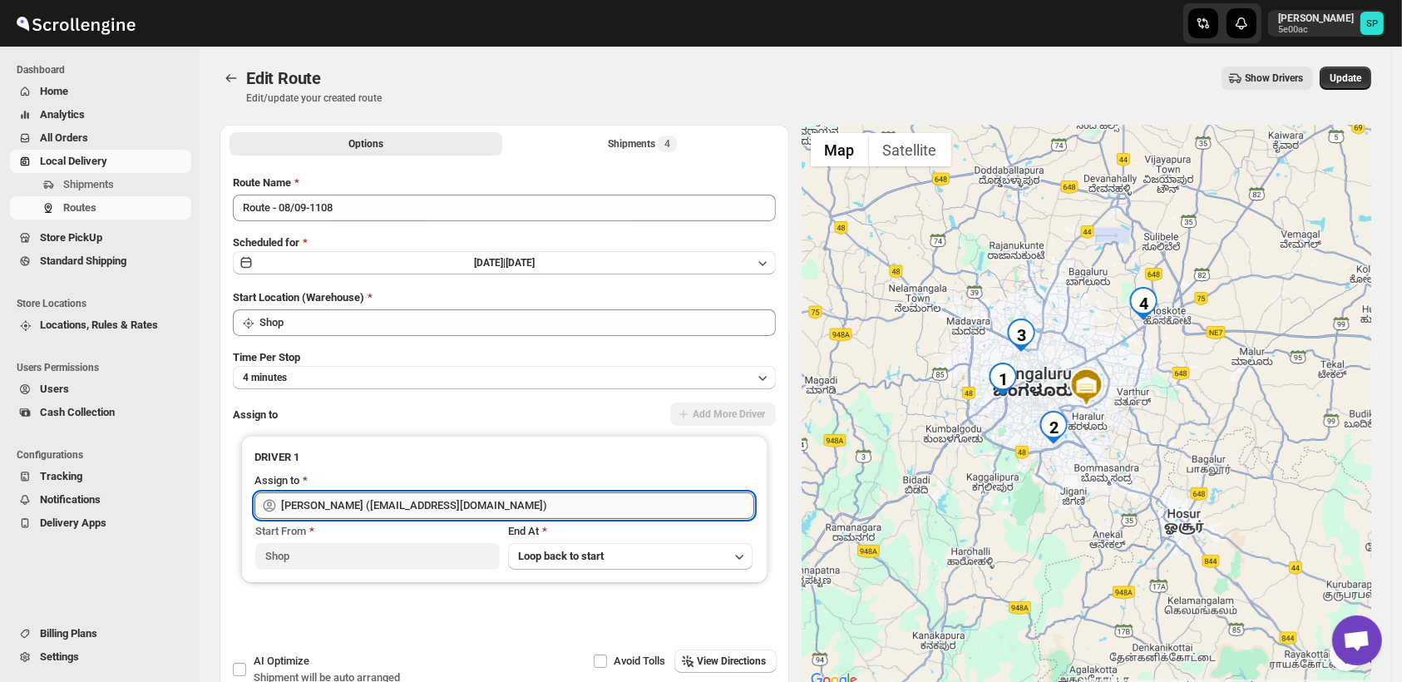
click at [432, 512] on input "[PERSON_NAME] ([EMAIL_ADDRESS][DOMAIN_NAME])" at bounding box center [517, 505] width 473 height 27
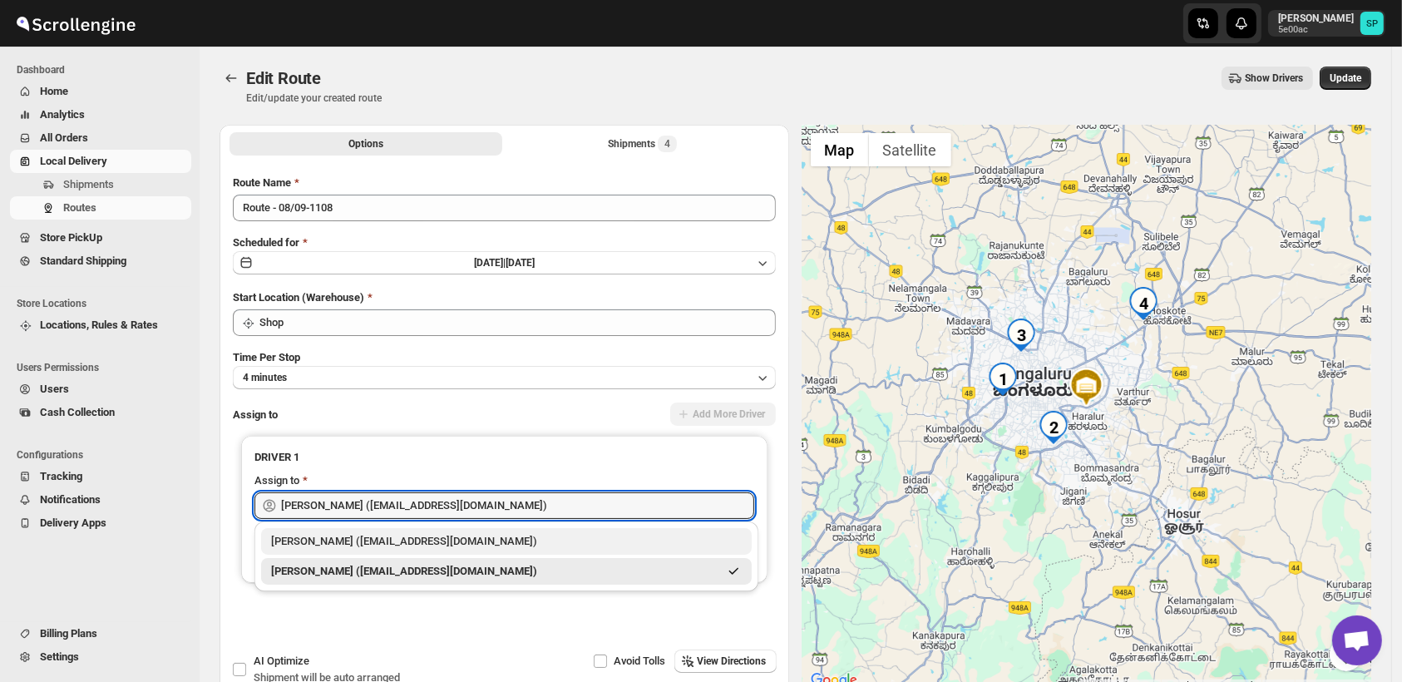
click at [406, 534] on div "[PERSON_NAME] ([EMAIL_ADDRESS][DOMAIN_NAME])" at bounding box center [506, 541] width 471 height 17
type input "[PERSON_NAME] ([EMAIL_ADDRESS][DOMAIN_NAME])"
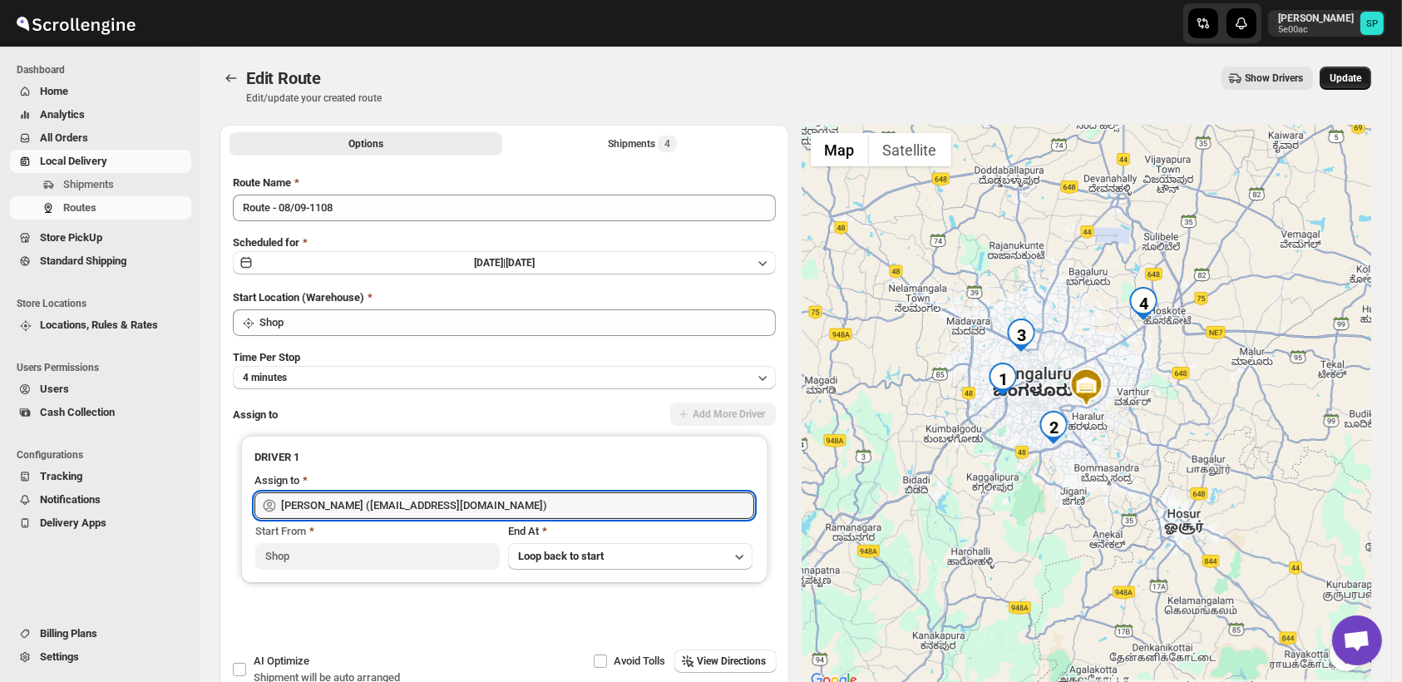
click at [1353, 79] on span "Update" at bounding box center [1346, 78] width 32 height 13
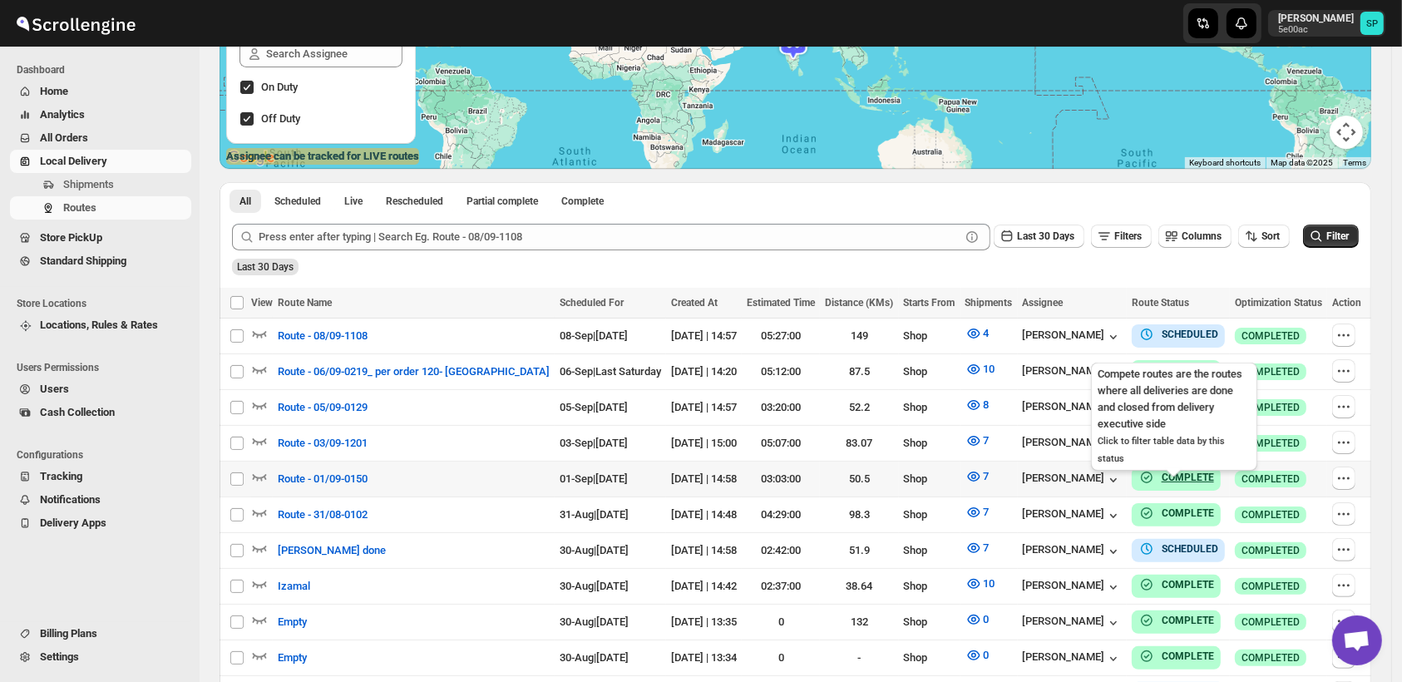
scroll to position [277, 0]
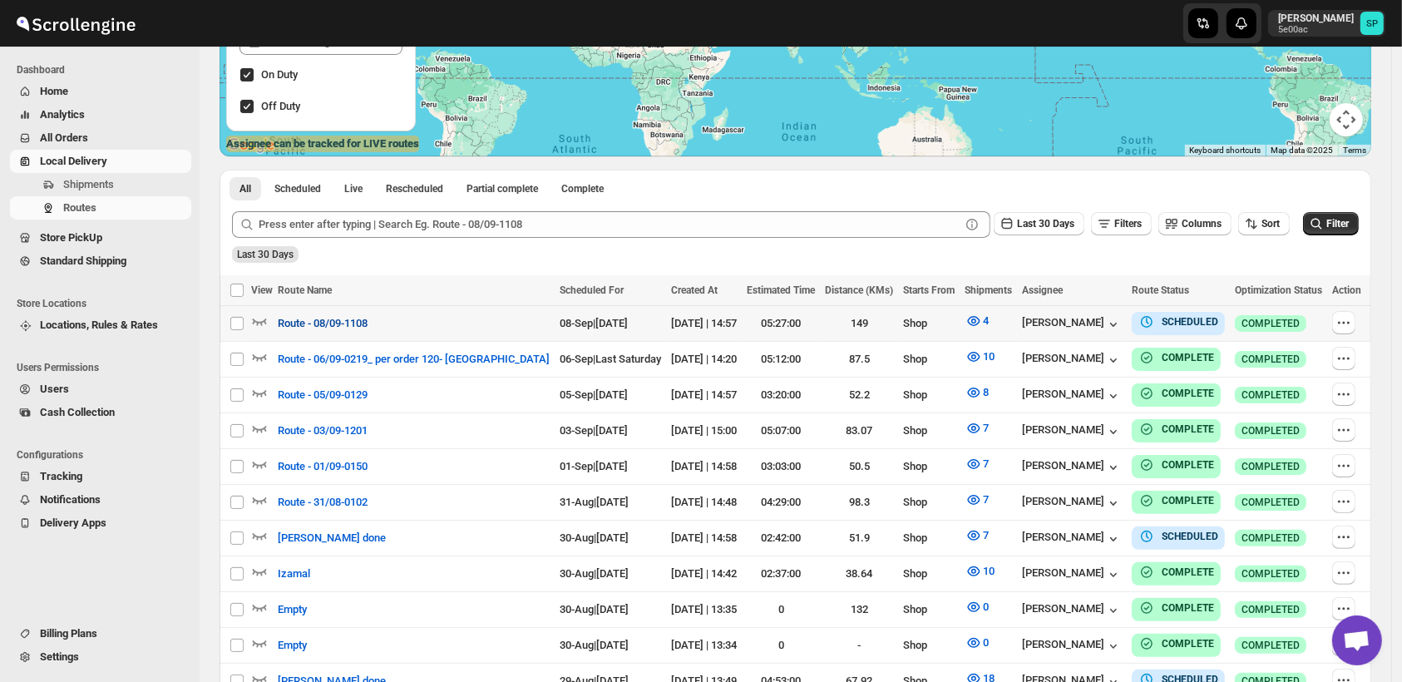
click at [323, 329] on span "Route - 08/09-1108" at bounding box center [323, 323] width 90 height 17
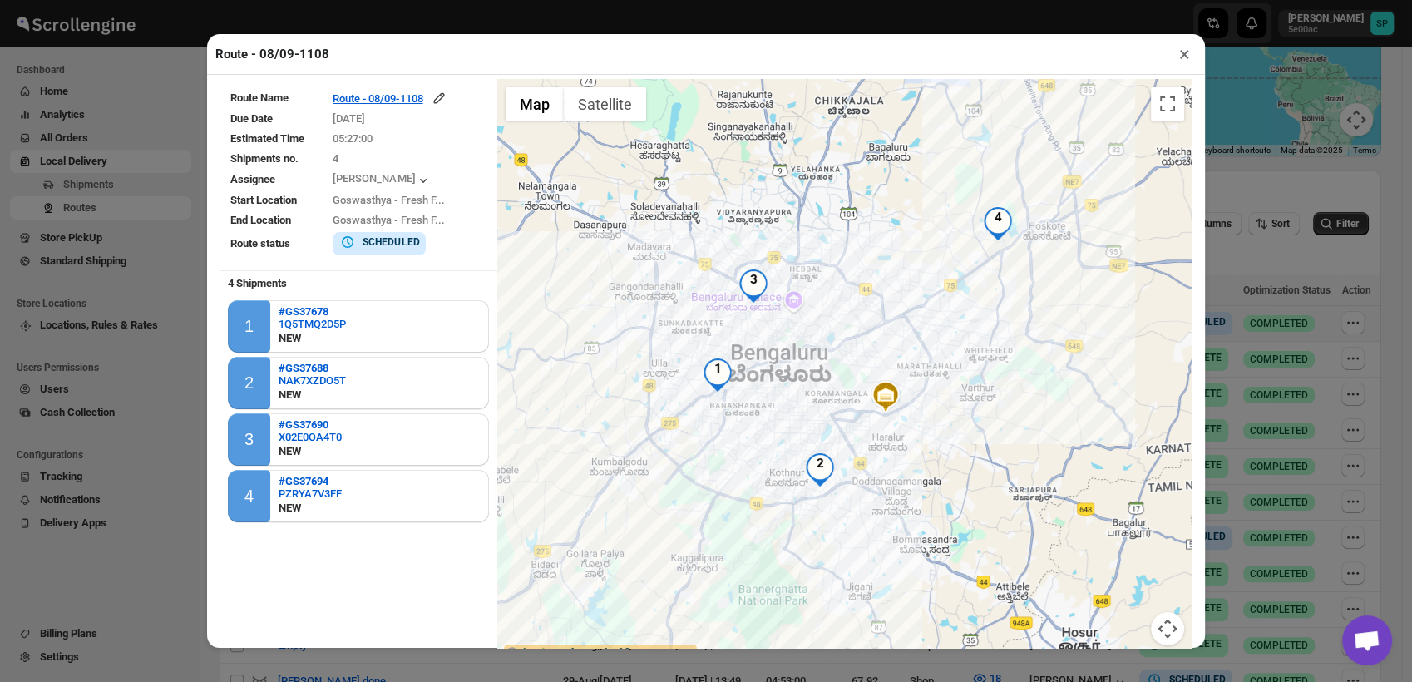
click at [1182, 58] on button "×" at bounding box center [1185, 53] width 24 height 23
